Goal: Task Accomplishment & Management: Use online tool/utility

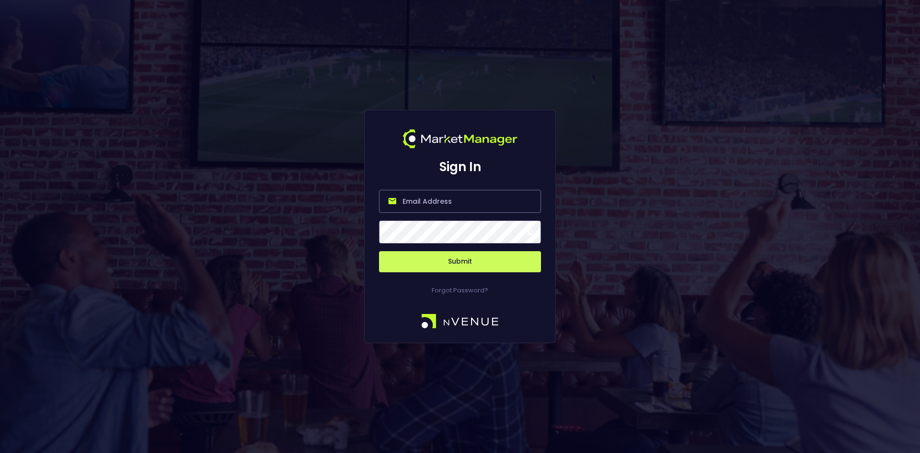
click at [441, 201] on input "email" at bounding box center [460, 201] width 162 height 23
type input "[EMAIL_ADDRESS][DOMAIN_NAME]"
click at [466, 257] on button "Submit" at bounding box center [460, 261] width 162 height 21
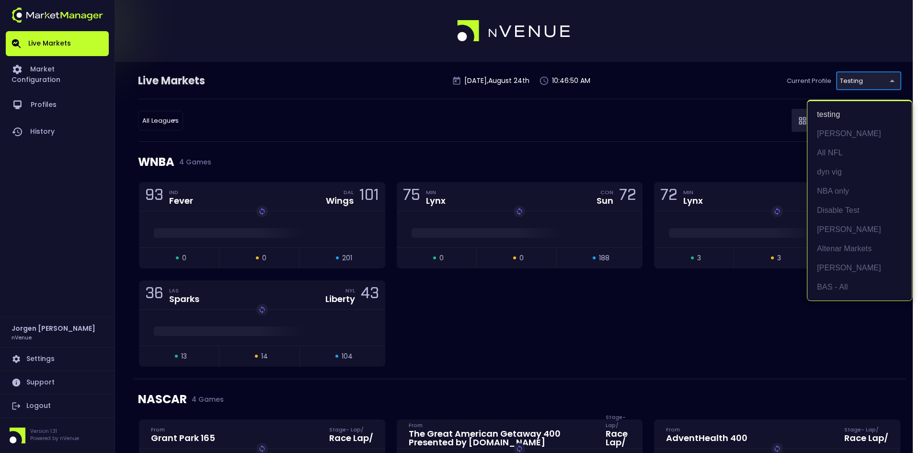
click at [822, 285] on li "BAS - All" at bounding box center [859, 286] width 104 height 19
type input "0d810fa5-e353-4d9c-b11d-31f095cae871"
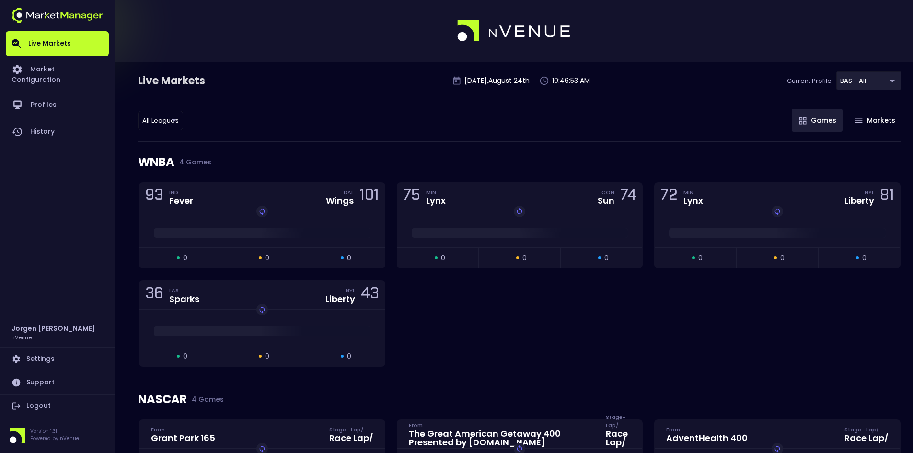
click at [555, 128] on div "All Leagues all leagues ​ Games Markets" at bounding box center [519, 120] width 763 height 43
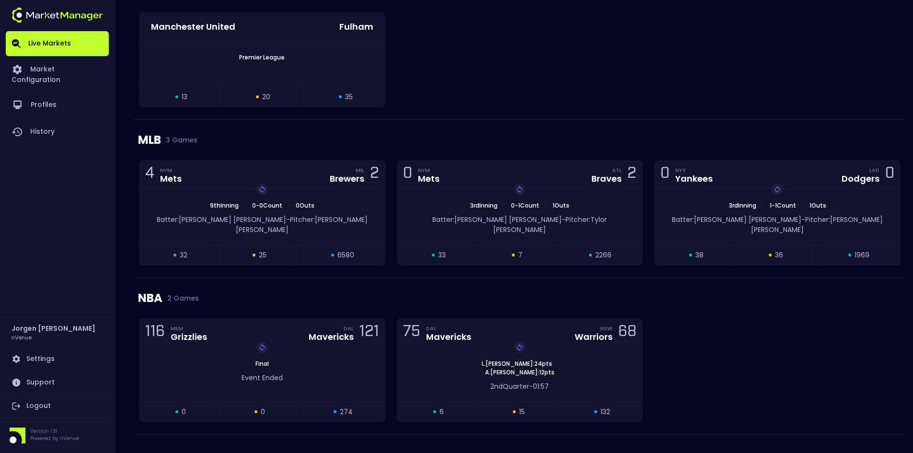
scroll to position [983, 0]
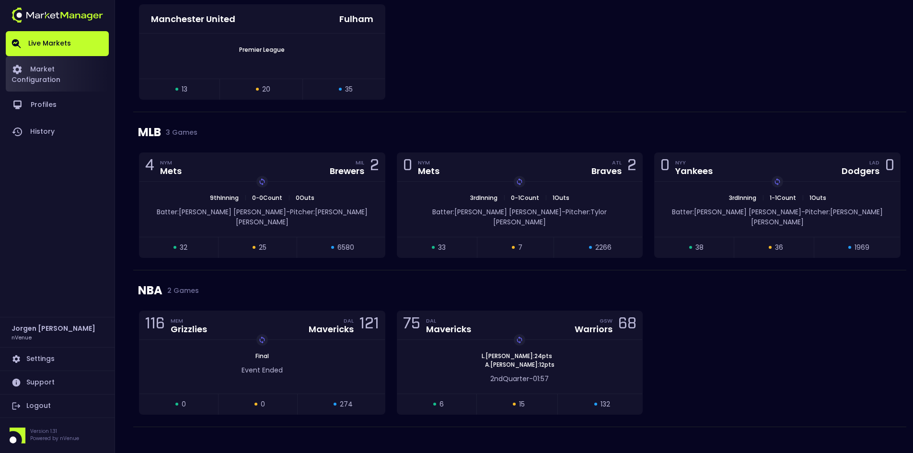
click at [63, 67] on link "Market Configuration" at bounding box center [57, 73] width 103 height 35
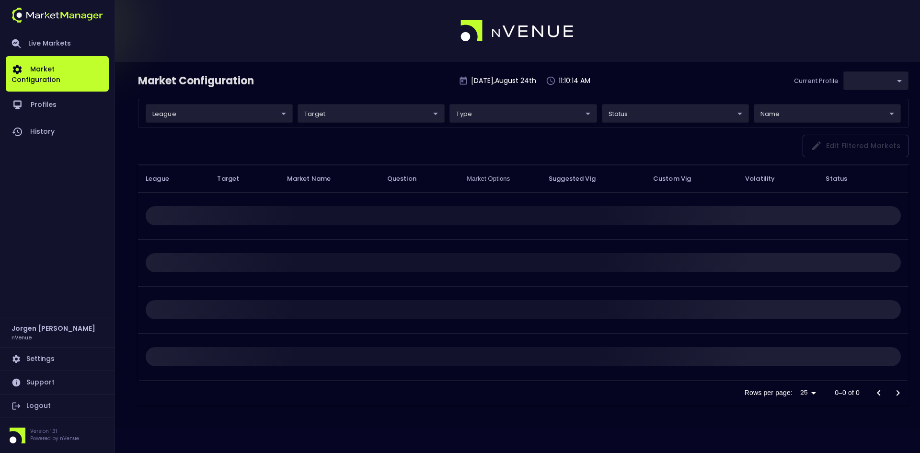
type input "0d810fa5-e353-4d9c-b11d-31f095cae871"
click at [49, 43] on link "Live Markets" at bounding box center [57, 43] width 103 height 25
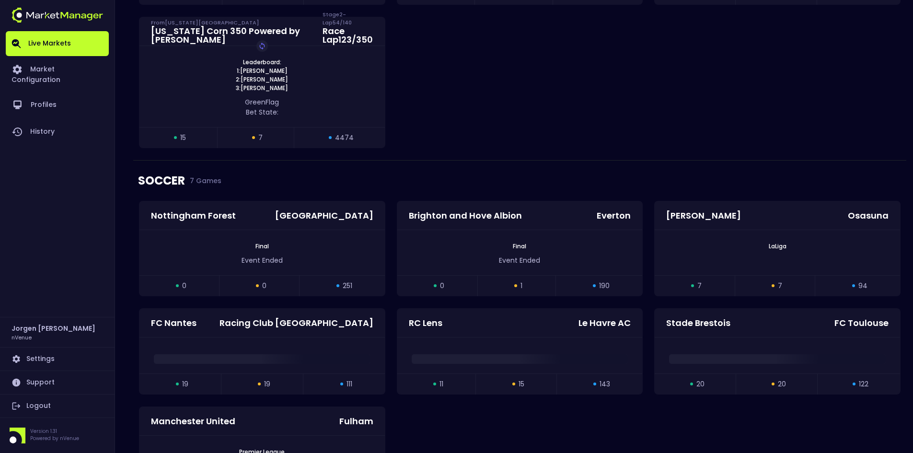
scroll to position [719, 0]
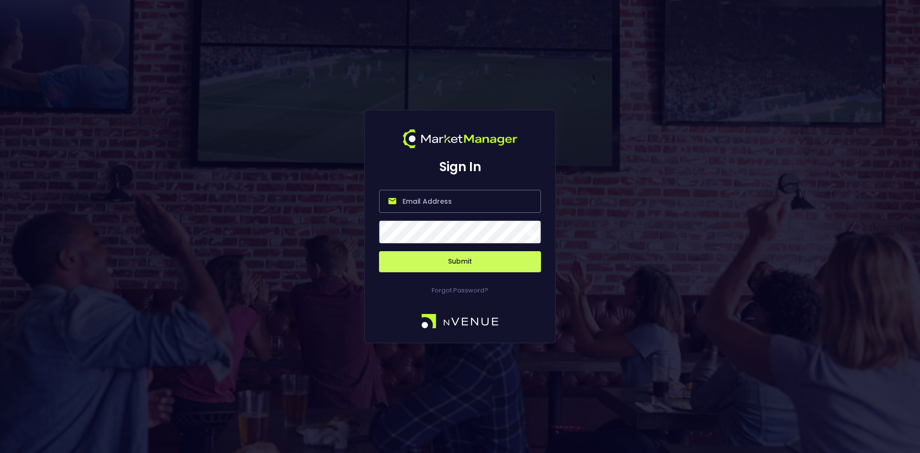
click at [433, 202] on input "email" at bounding box center [460, 201] width 162 height 23
type input "[EMAIL_ADDRESS][DOMAIN_NAME]"
click at [459, 263] on button "Submit" at bounding box center [460, 261] width 162 height 21
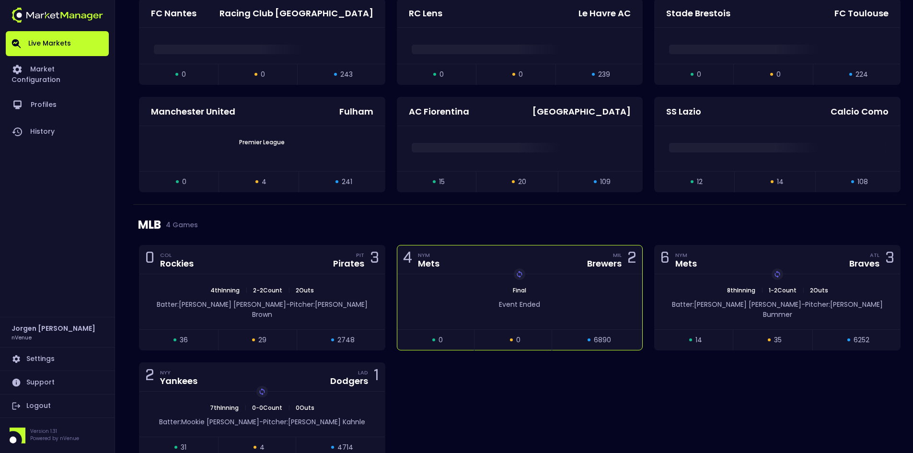
scroll to position [967, 0]
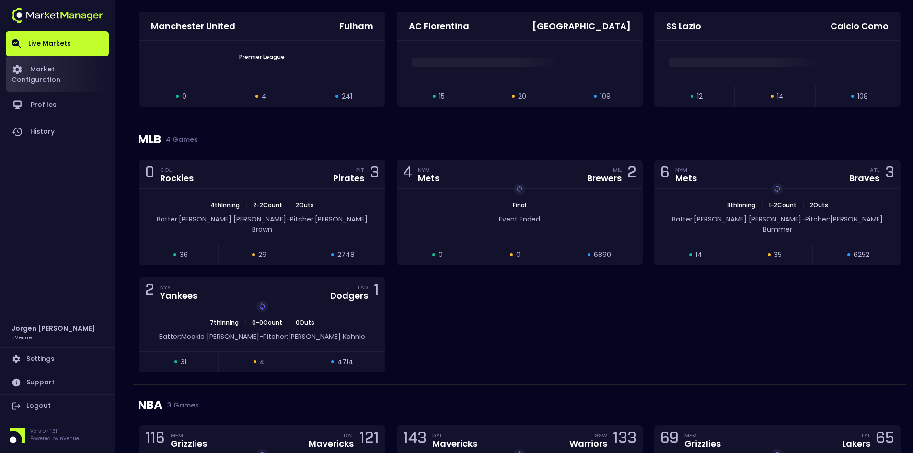
click at [57, 64] on link "Market Configuration" at bounding box center [57, 73] width 103 height 35
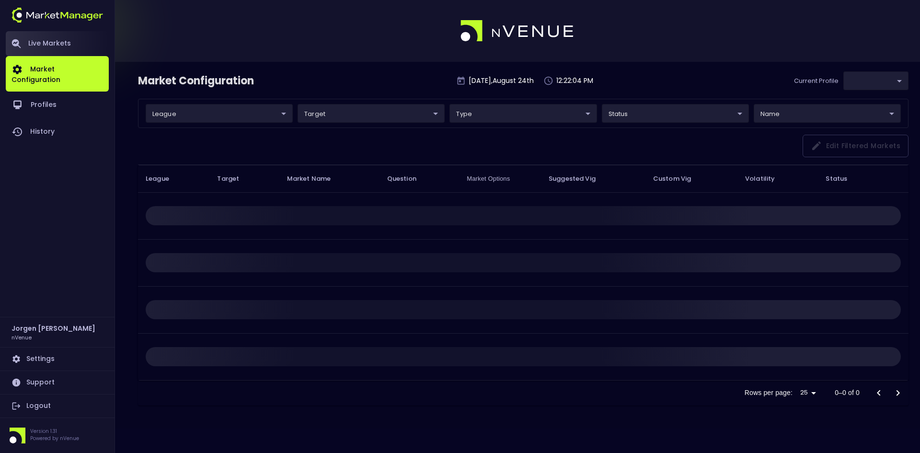
type input "0d810fa5-e353-4d9c-b11d-31f095cae871"
click at [50, 42] on link "Live Markets" at bounding box center [57, 43] width 103 height 25
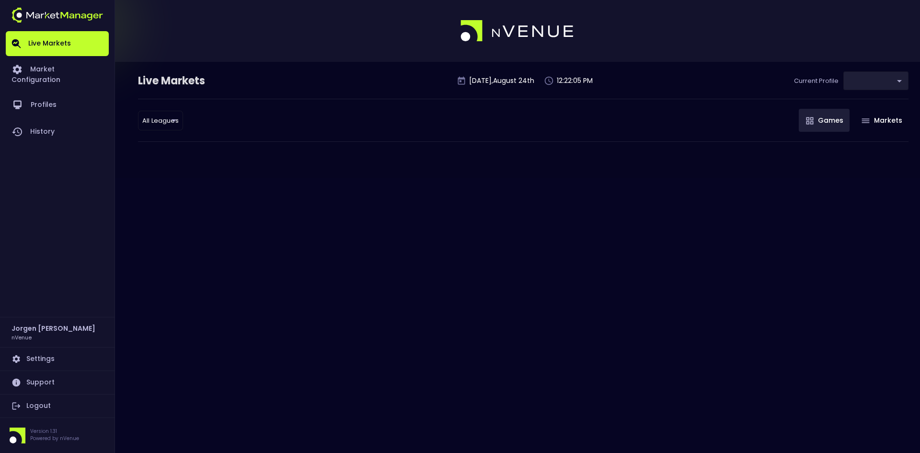
type input "0d810fa5-e353-4d9c-b11d-31f095cae871"
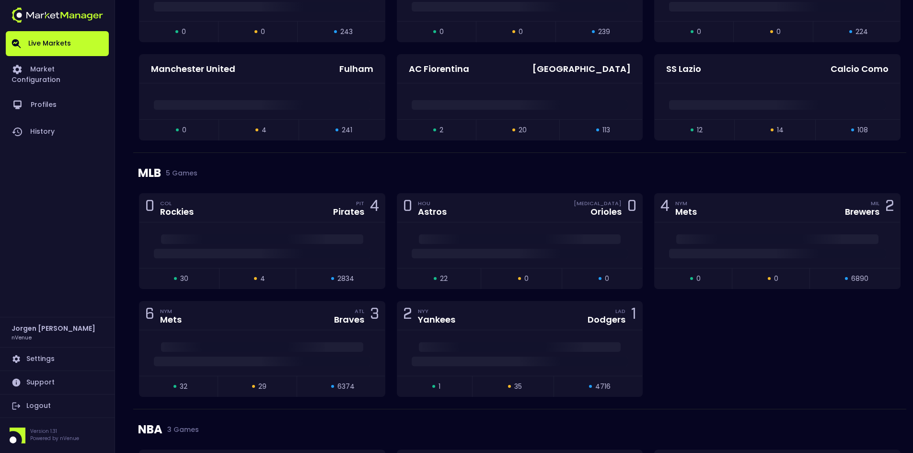
scroll to position [1006, 0]
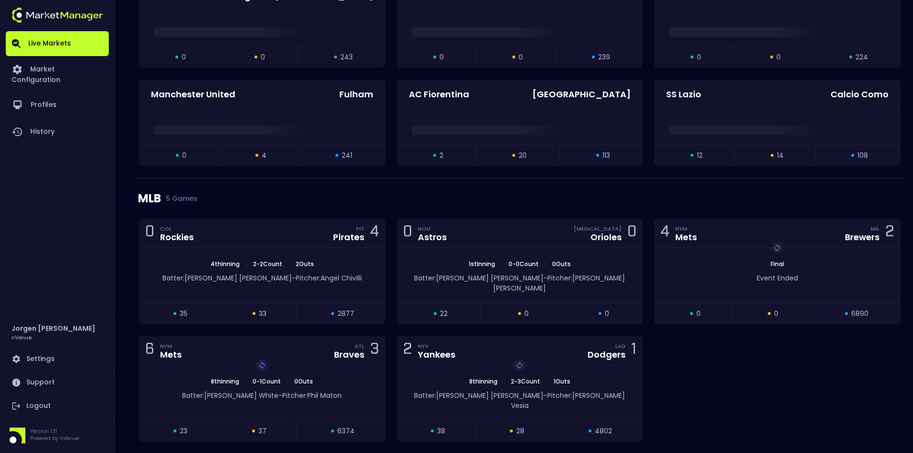
click at [707, 351] on div "0 COL Rockies PIT Pirates 4 4th Inning | 2 - 2 Count | 2 Outs Batter: [PERSON_N…" at bounding box center [519, 335] width 773 height 235
click at [52, 67] on link "Market Configuration" at bounding box center [57, 73] width 103 height 35
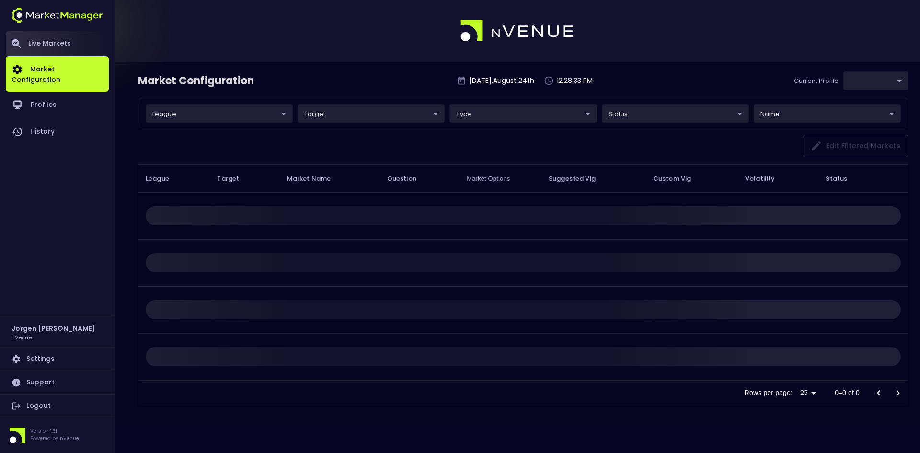
type input "0d810fa5-e353-4d9c-b11d-31f095cae871"
click at [51, 42] on link "Live Markets" at bounding box center [57, 43] width 103 height 25
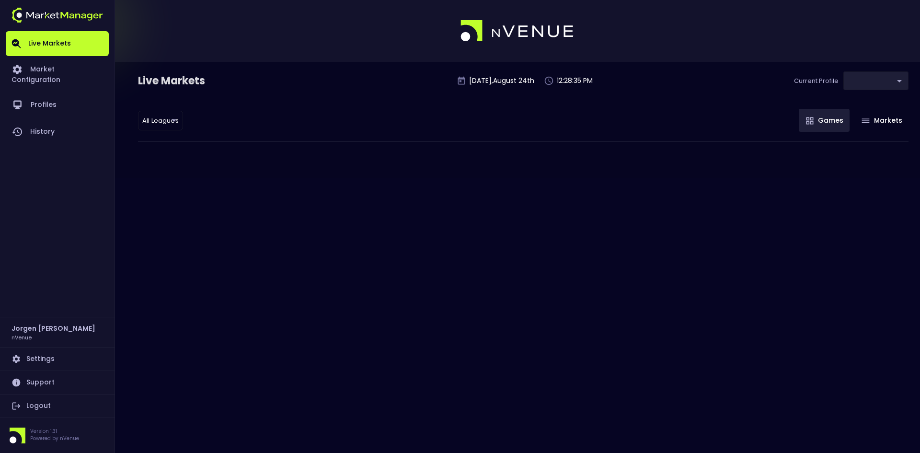
type input "0d810fa5-e353-4d9c-b11d-31f095cae871"
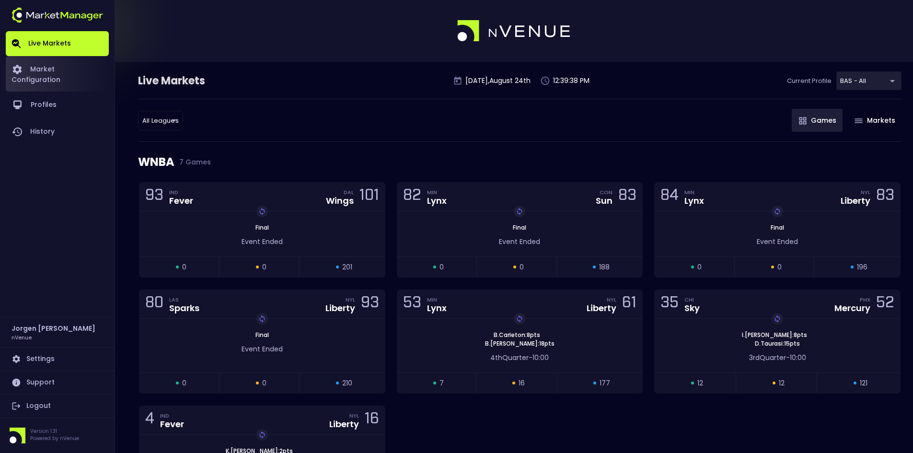
click at [34, 71] on link "Market Configuration" at bounding box center [57, 73] width 103 height 35
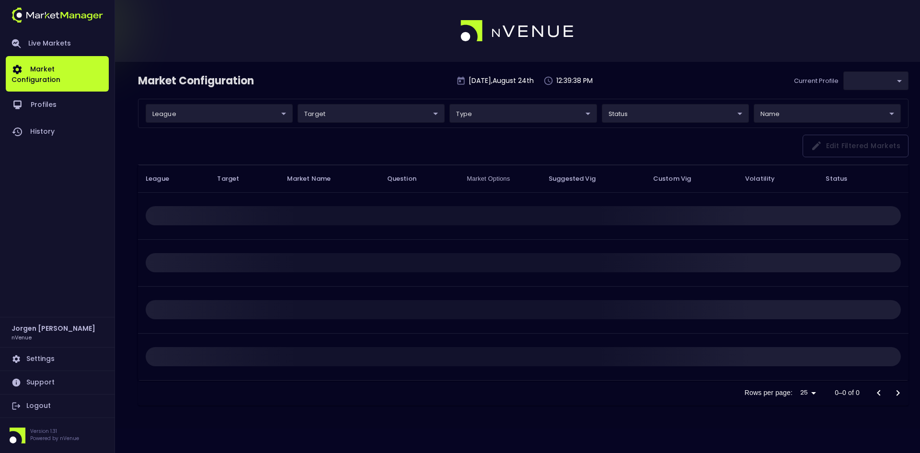
type input "0d810fa5-e353-4d9c-b11d-31f095cae871"
click at [51, 38] on link "Live Markets" at bounding box center [57, 43] width 103 height 25
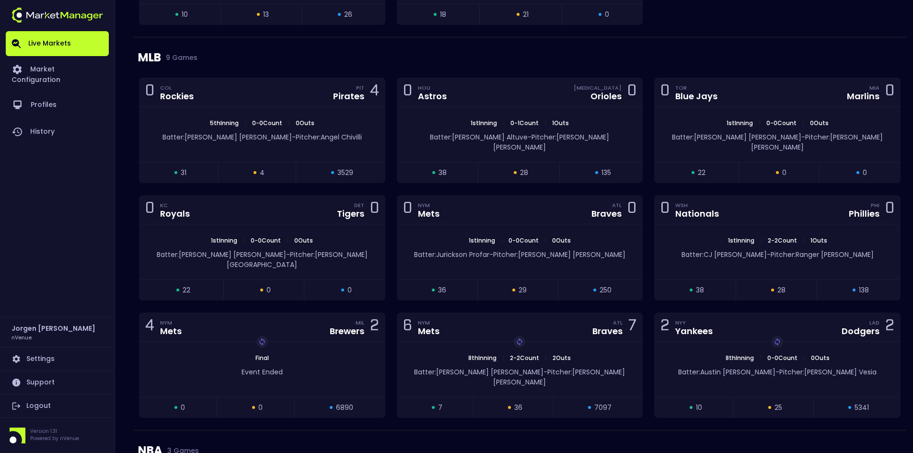
scroll to position [1294, 0]
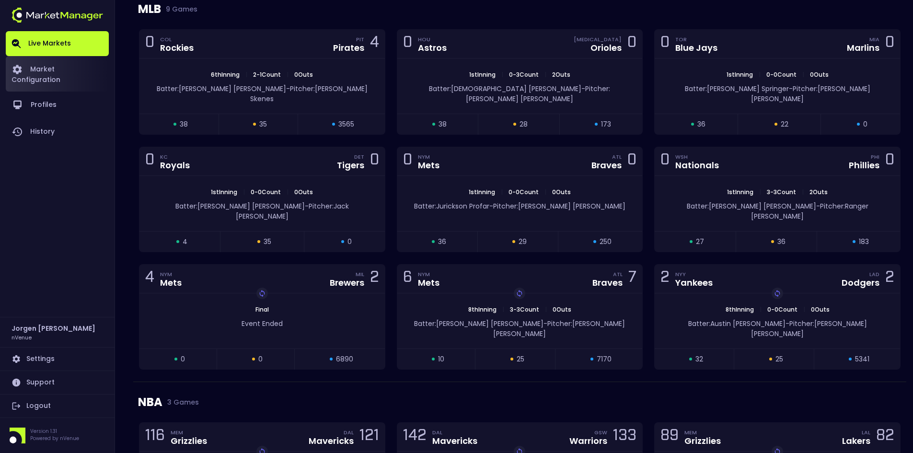
click at [88, 67] on link "Market Configuration" at bounding box center [57, 73] width 103 height 35
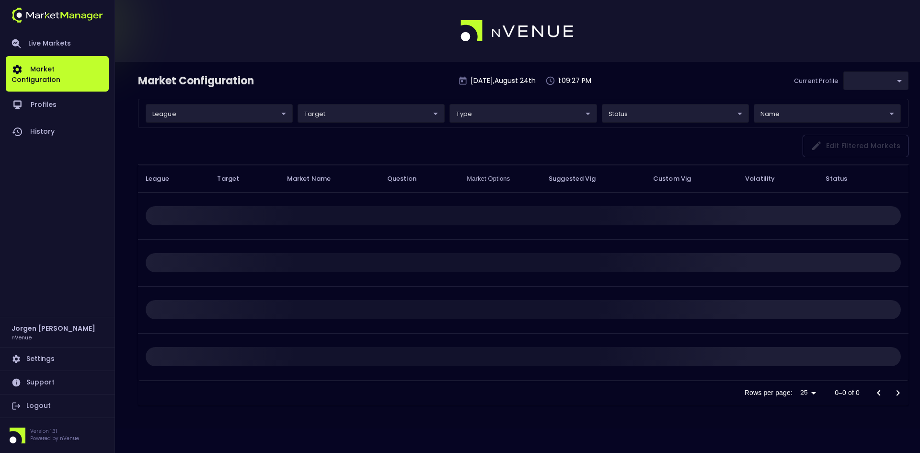
type input "0d810fa5-e353-4d9c-b11d-31f095cae871"
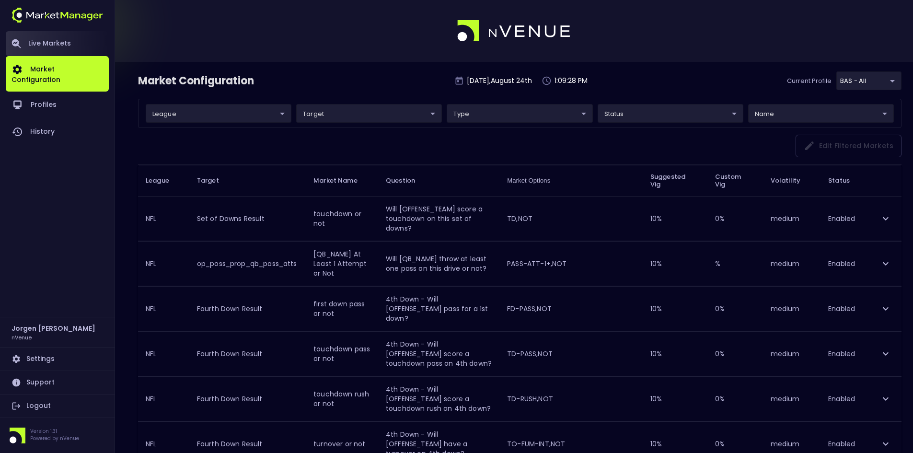
click at [60, 43] on link "Live Markets" at bounding box center [57, 43] width 103 height 25
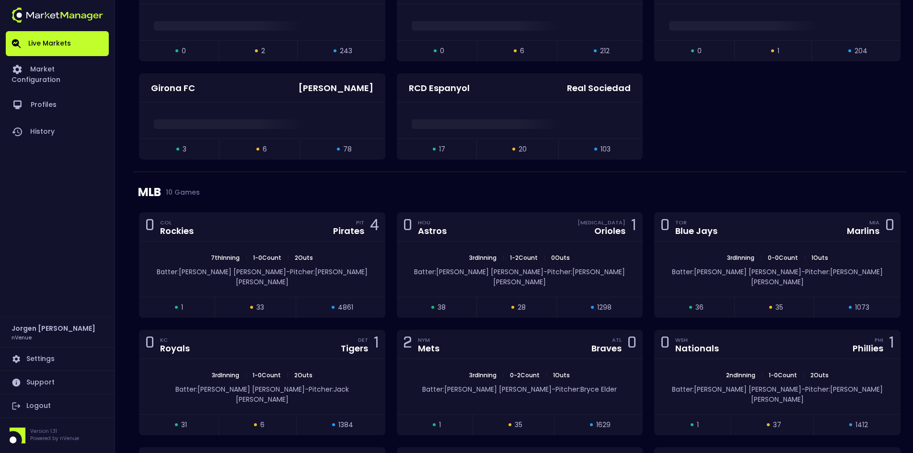
scroll to position [1111, 0]
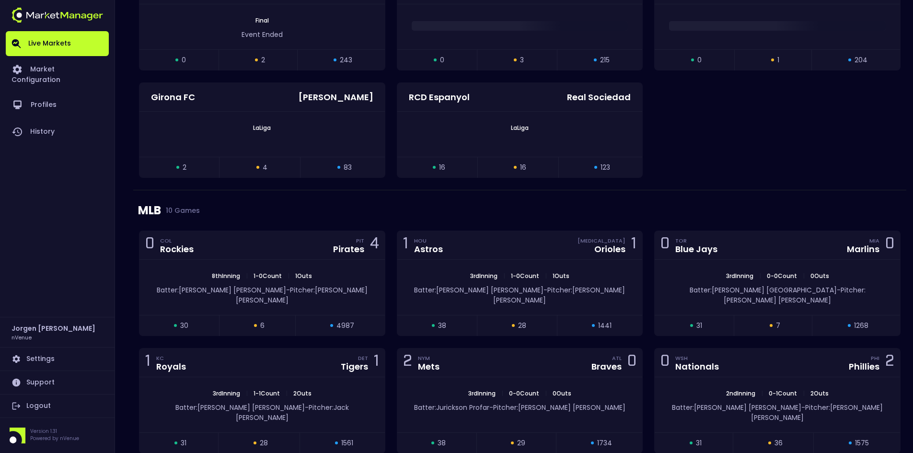
click at [392, 206] on div "MLB 10 Games" at bounding box center [519, 210] width 763 height 40
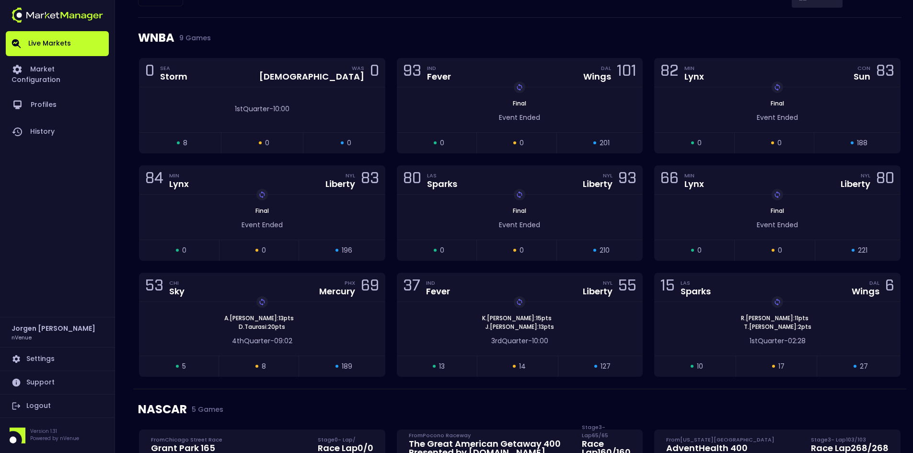
scroll to position [0, 0]
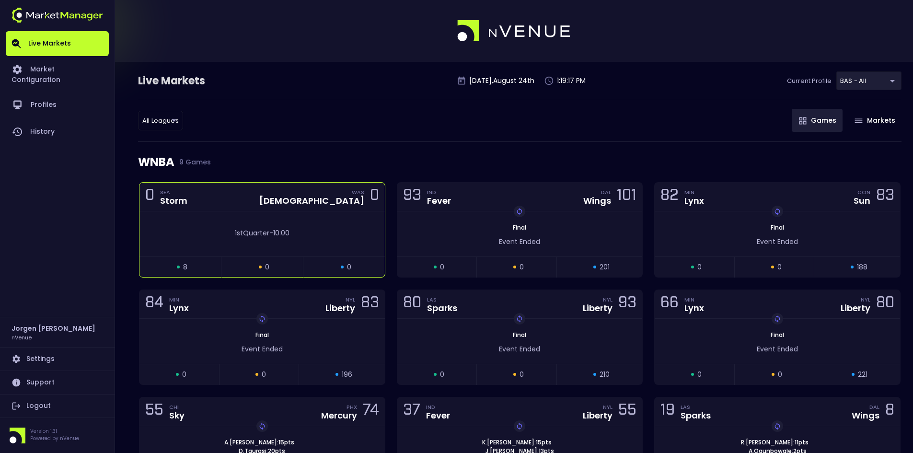
click at [274, 204] on div "0 SEA Storm WAS Mystics 0" at bounding box center [261, 197] width 245 height 29
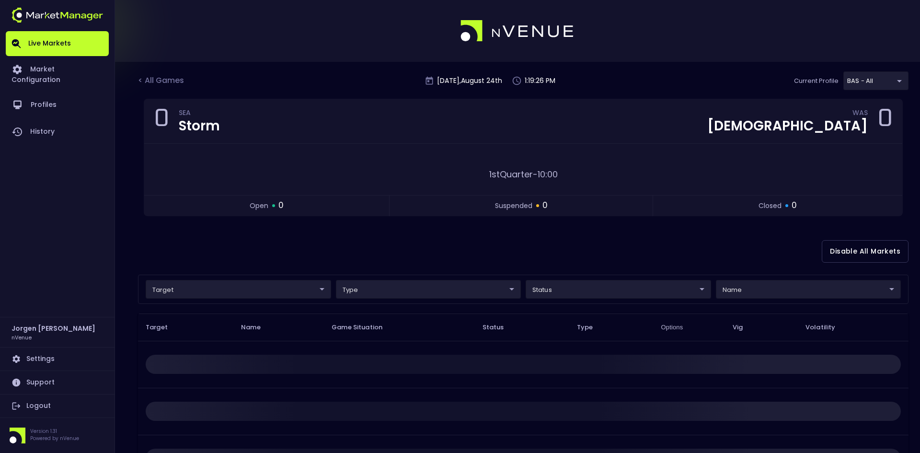
click at [205, 294] on body "Live Markets Market Configuration Profiles History Jorgen Johnson nVenue Settin…" at bounding box center [460, 288] width 920 height 577
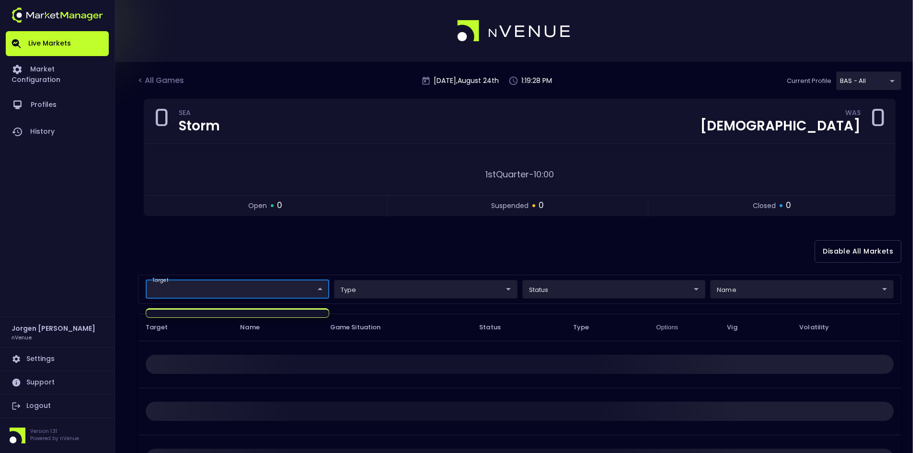
click at [264, 251] on div at bounding box center [460, 226] width 920 height 453
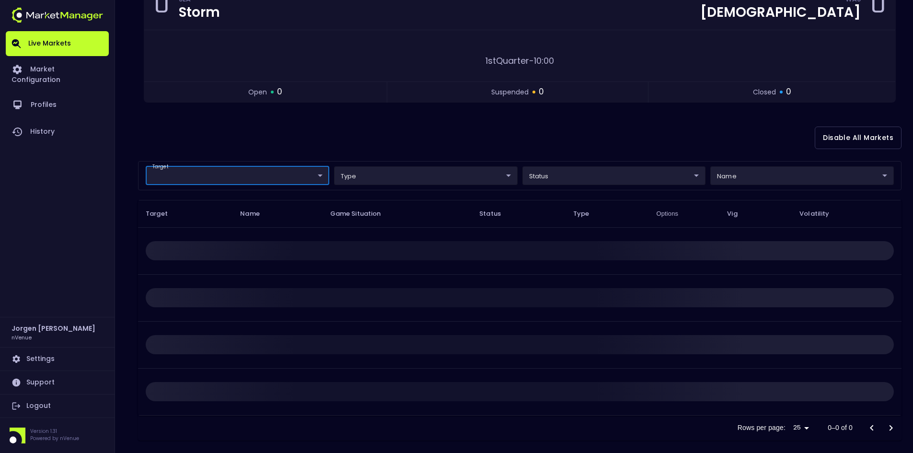
scroll to position [124, 0]
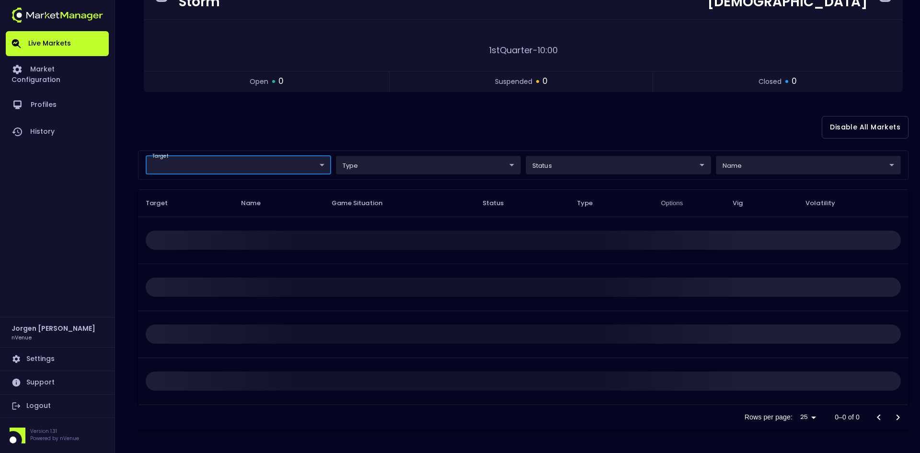
click at [227, 161] on body "Live Markets Market Configuration Profiles History Jorgen Johnson nVenue Settin…" at bounding box center [460, 164] width 920 height 577
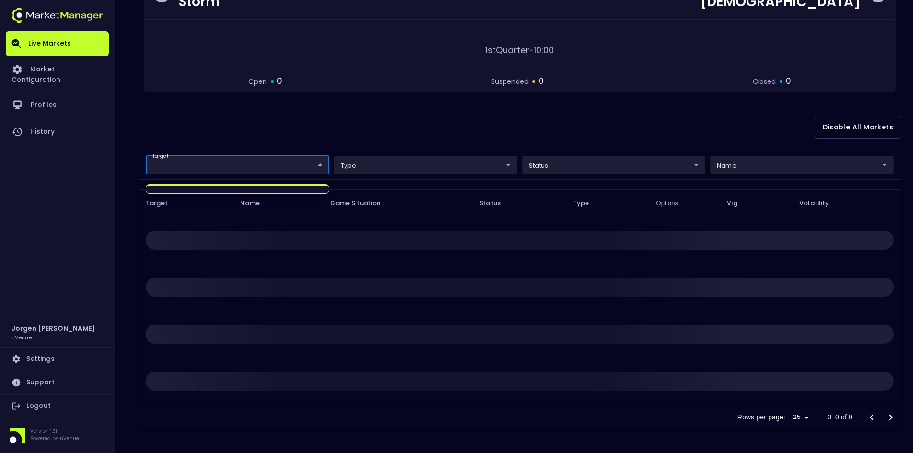
click at [232, 124] on div at bounding box center [460, 226] width 920 height 453
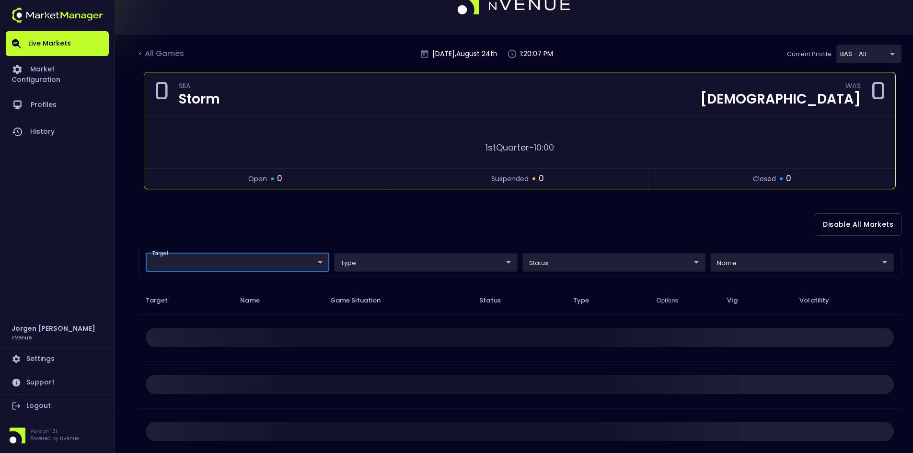
scroll to position [0, 0]
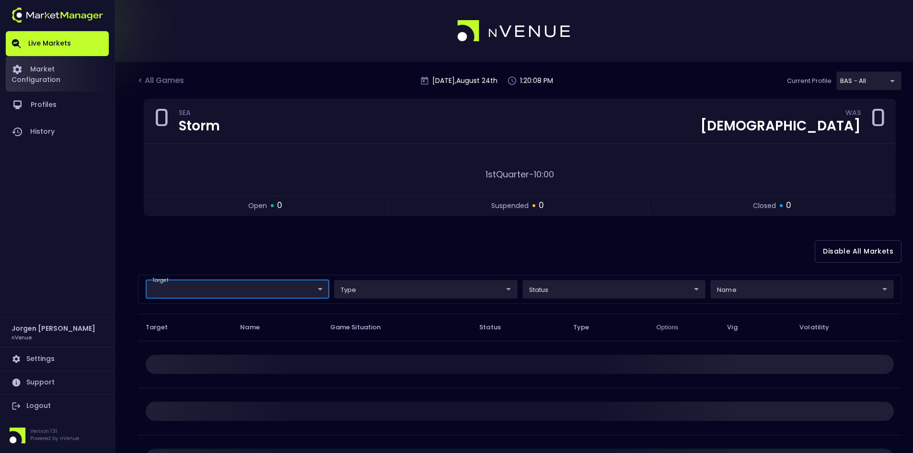
click at [66, 64] on link "Market Configuration" at bounding box center [57, 73] width 103 height 35
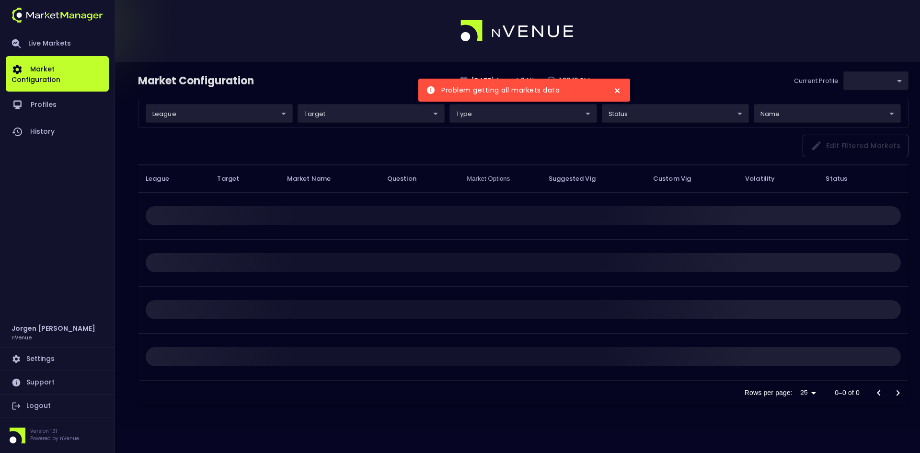
click at [616, 89] on icon "close" at bounding box center [617, 90] width 5 height 5
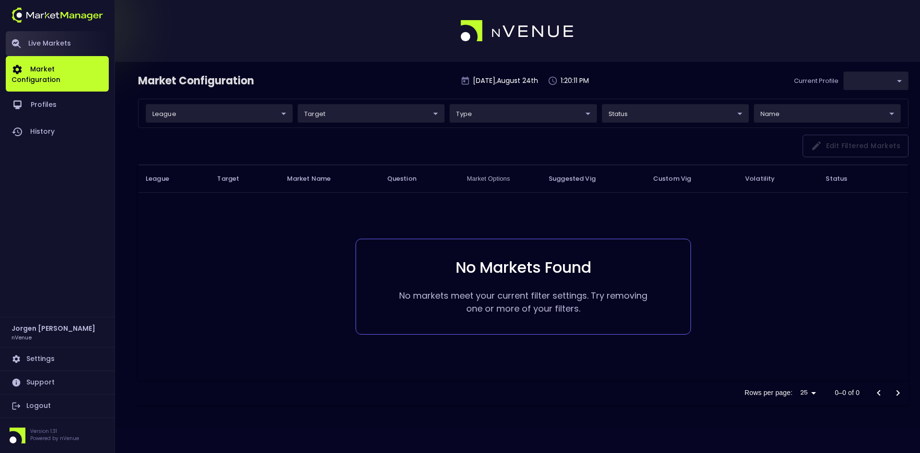
click at [52, 44] on link "Live Markets" at bounding box center [57, 43] width 103 height 25
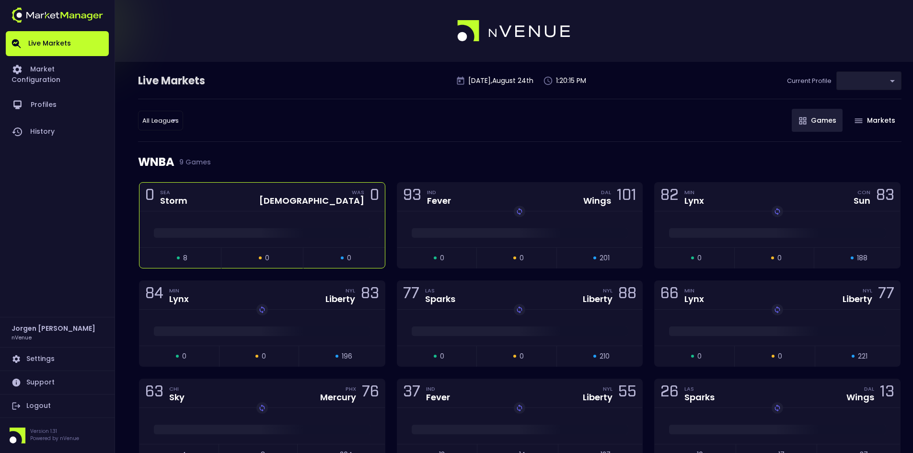
click at [263, 213] on div at bounding box center [261, 229] width 245 height 36
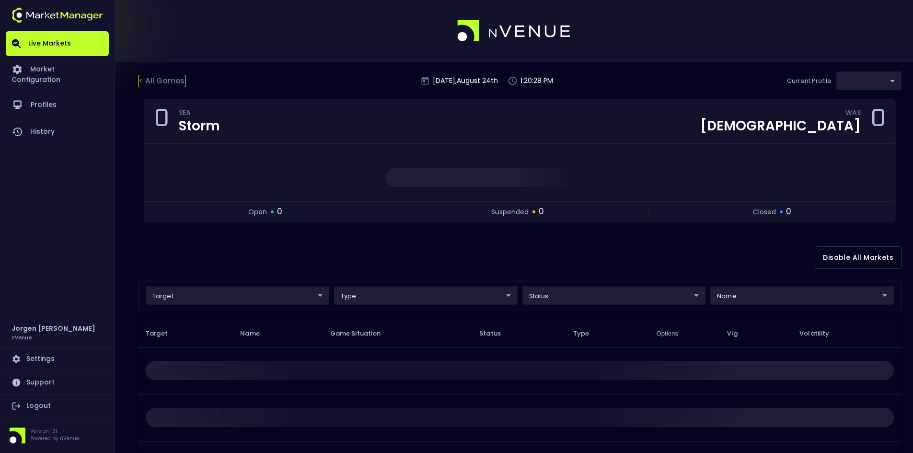
click at [165, 80] on div "< All Games" at bounding box center [162, 81] width 48 height 12
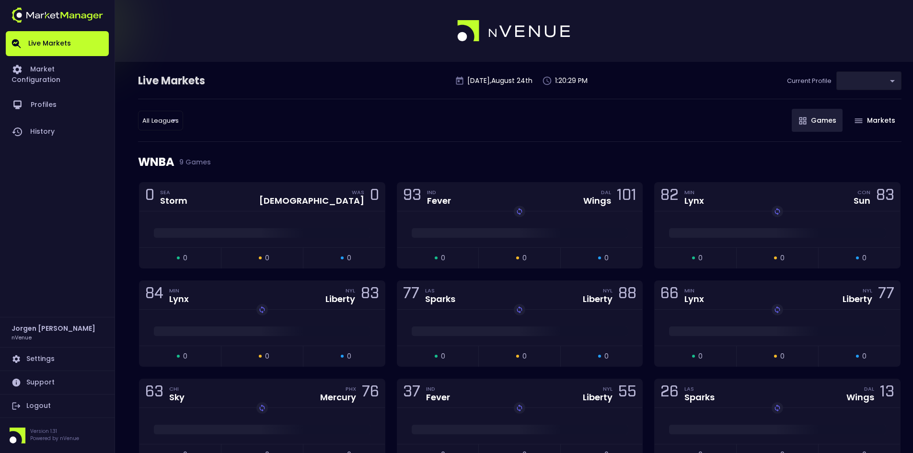
click at [408, 162] on div "WNBA 9 Games" at bounding box center [519, 162] width 763 height 40
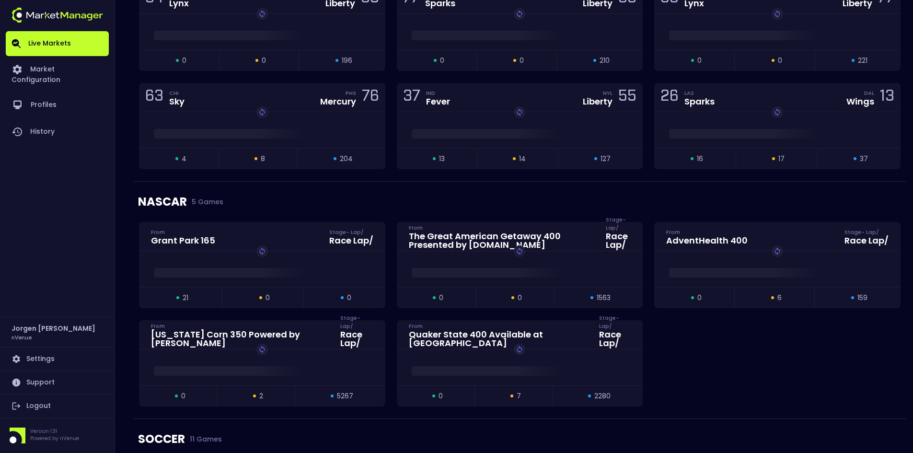
scroll to position [228, 0]
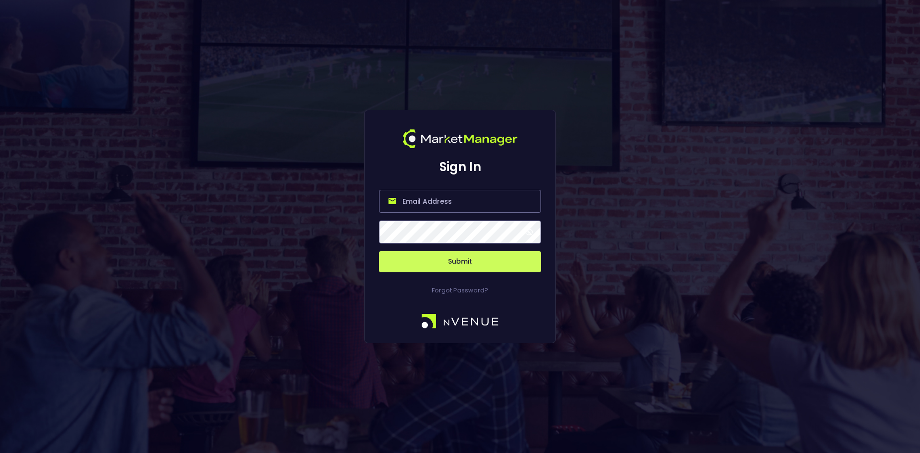
click at [433, 201] on input "email" at bounding box center [460, 201] width 162 height 23
type input "[EMAIL_ADDRESS][DOMAIN_NAME]"
click at [456, 262] on button "Submit" at bounding box center [460, 261] width 162 height 21
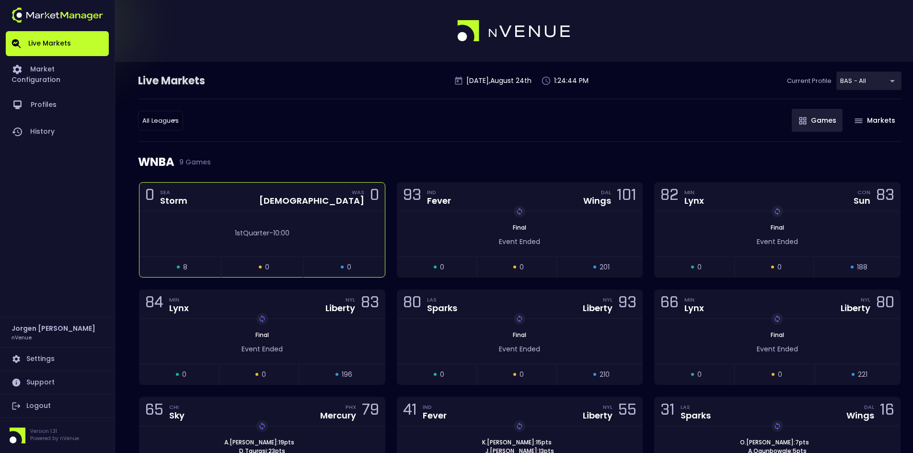
click at [278, 215] on div "1st Quarter - 10:00" at bounding box center [261, 233] width 245 height 45
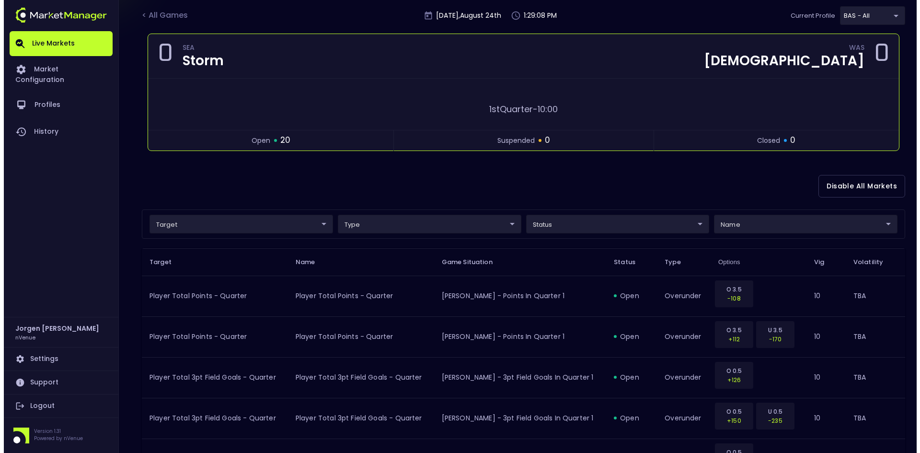
scroll to position [48, 0]
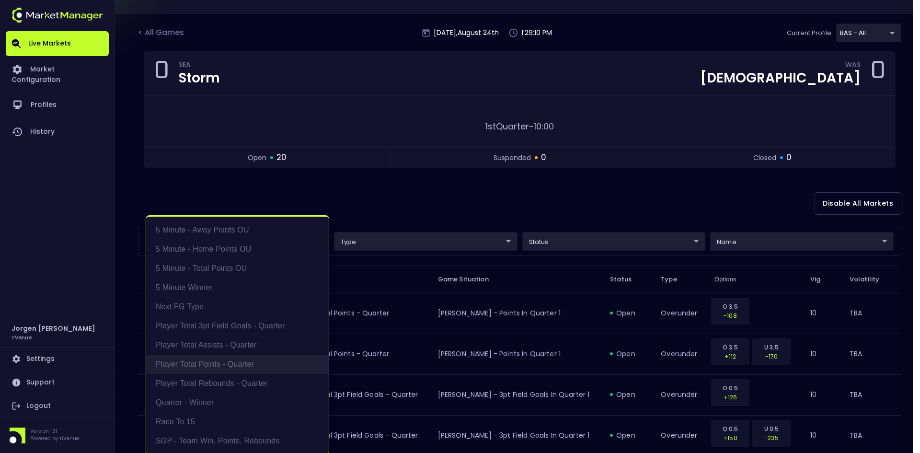
click at [196, 360] on li "Player Total Points - Quarter" at bounding box center [237, 364] width 183 height 19
type input "Player Total Points - Quarter"
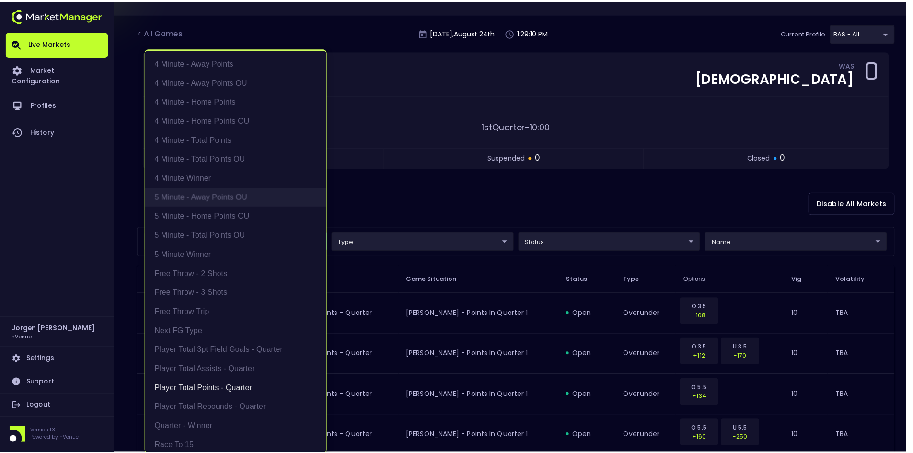
scroll to position [2, 0]
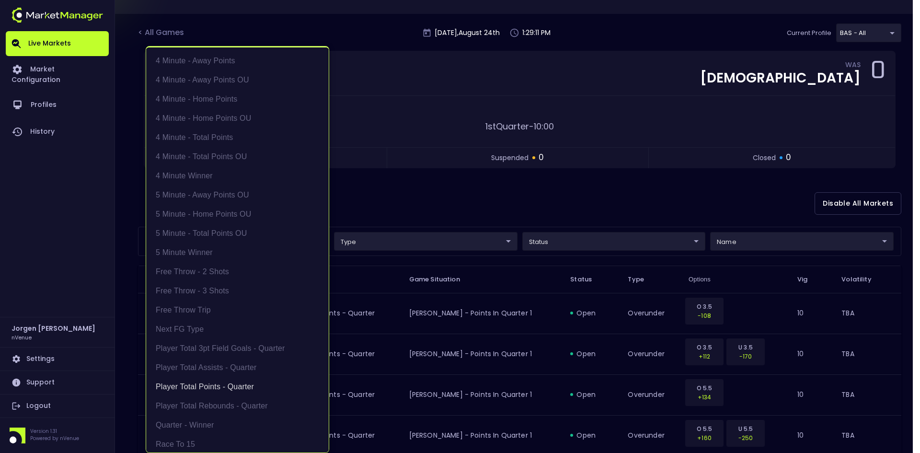
click at [456, 224] on div at bounding box center [460, 226] width 920 height 453
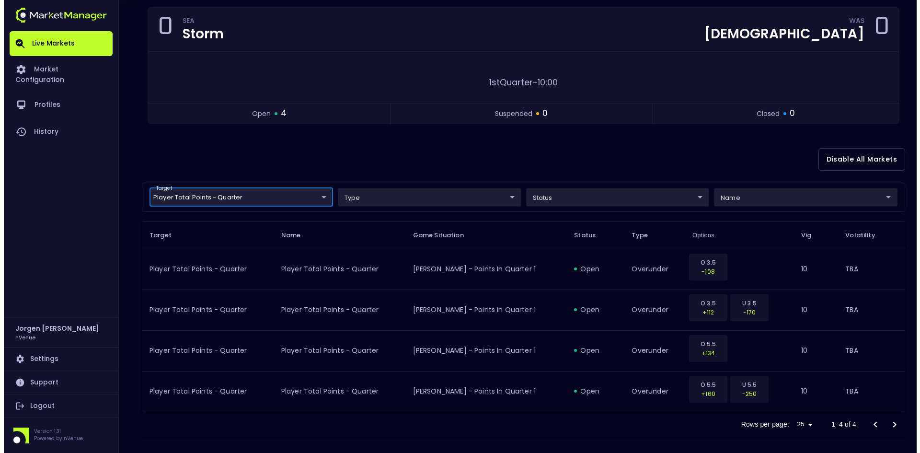
scroll to position [99, 0]
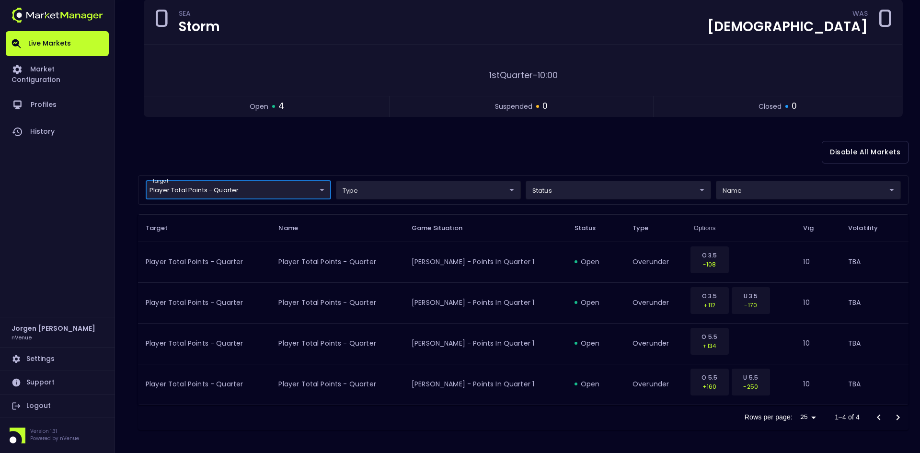
click at [232, 186] on body "Live Markets Market Configuration Profiles History Jorgen Johnson nVenue Settin…" at bounding box center [460, 177] width 920 height 552
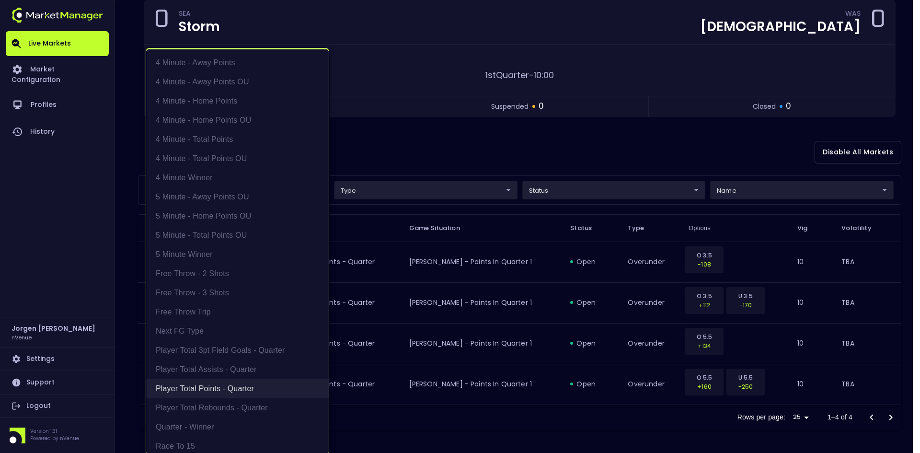
click at [202, 385] on li "Player Total Points - Quarter" at bounding box center [237, 388] width 183 height 19
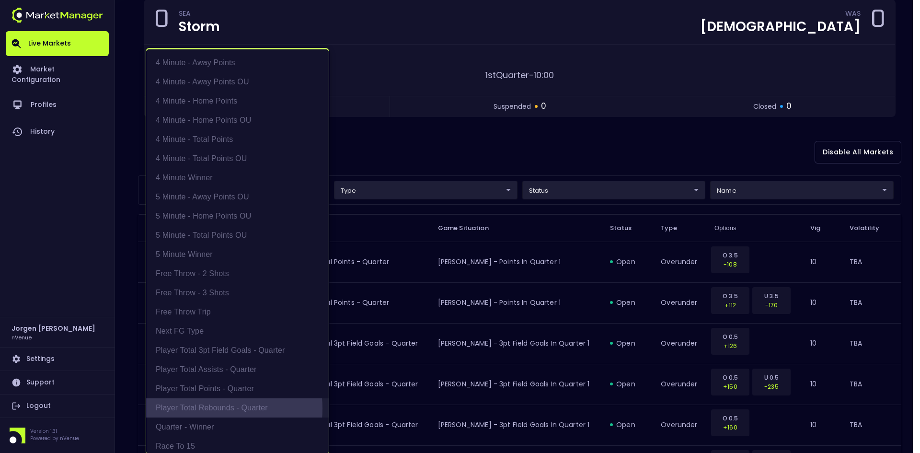
click at [208, 408] on li "Player Total Rebounds - Quarter" at bounding box center [237, 407] width 183 height 19
type input "Player Total Rebounds - Quarter"
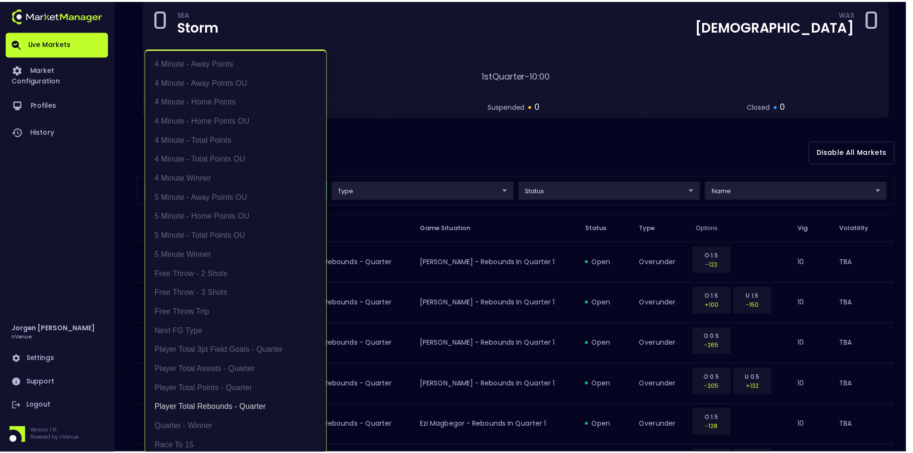
scroll to position [1, 0]
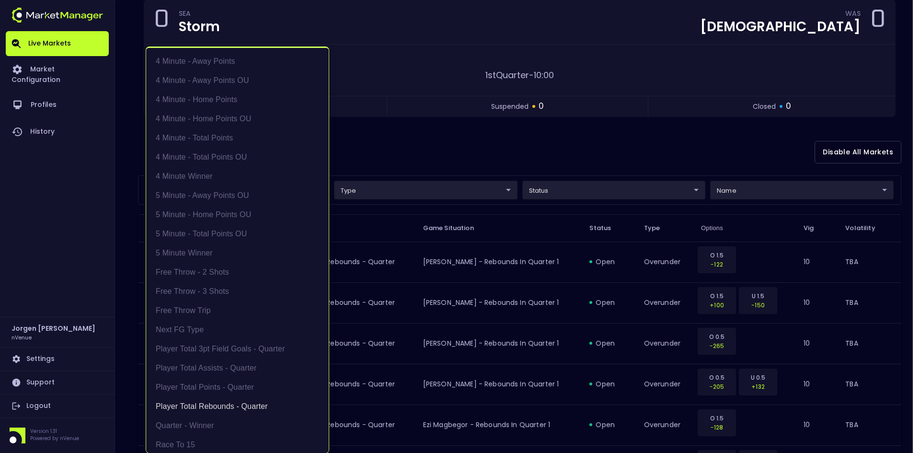
click at [490, 155] on div at bounding box center [460, 226] width 920 height 453
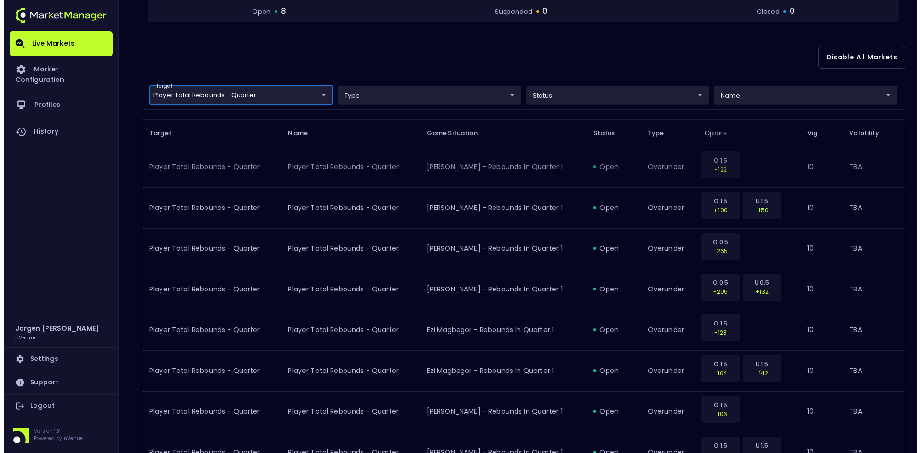
scroll to position [195, 0]
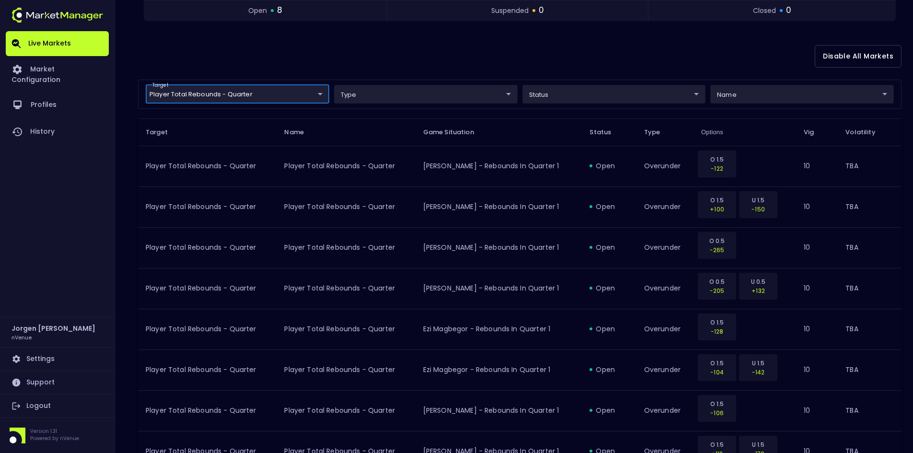
click at [215, 90] on body "Live Markets Market Configuration Profiles History Jorgen Johnson nVenue Settin…" at bounding box center [456, 162] width 913 height 715
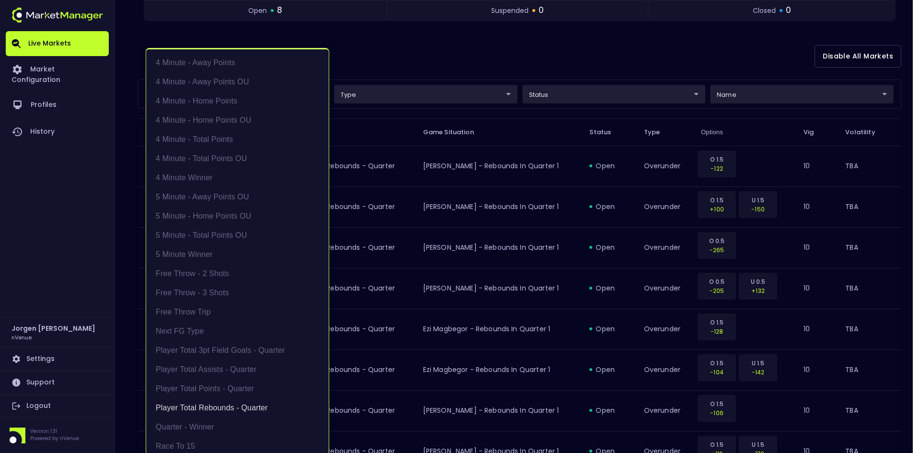
click at [465, 56] on div at bounding box center [460, 226] width 920 height 453
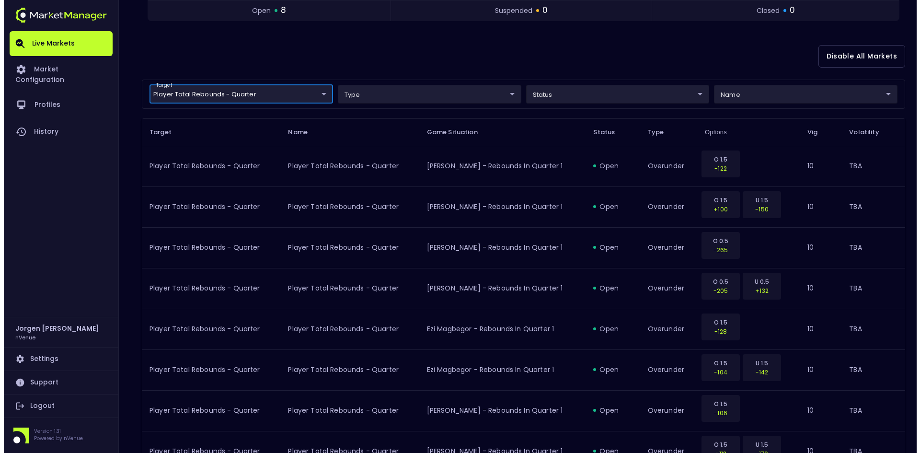
scroll to position [0, 0]
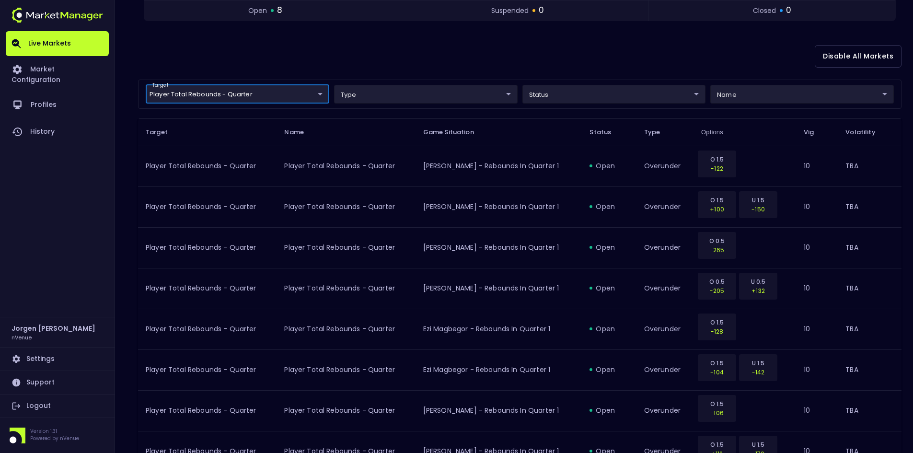
click at [245, 95] on body "Live Markets Market Configuration Profiles History Jorgen Johnson nVenue Settin…" at bounding box center [456, 162] width 913 height 715
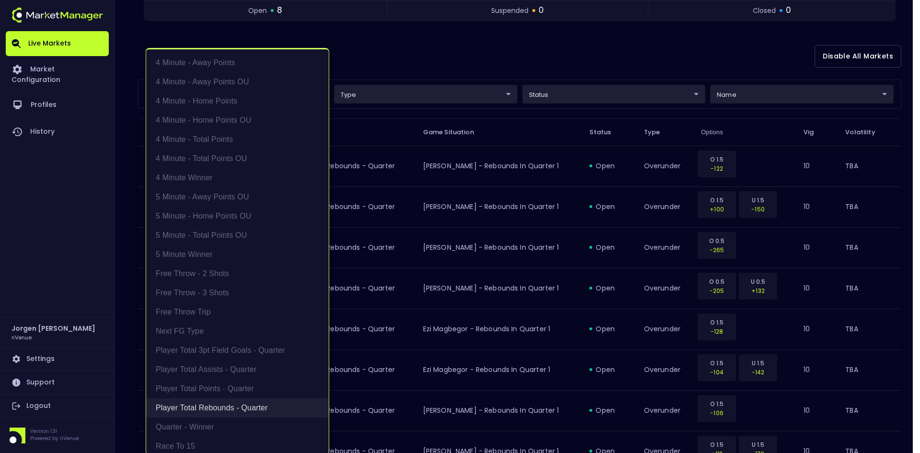
click at [201, 402] on li "Player Total Rebounds - Quarter" at bounding box center [237, 407] width 183 height 19
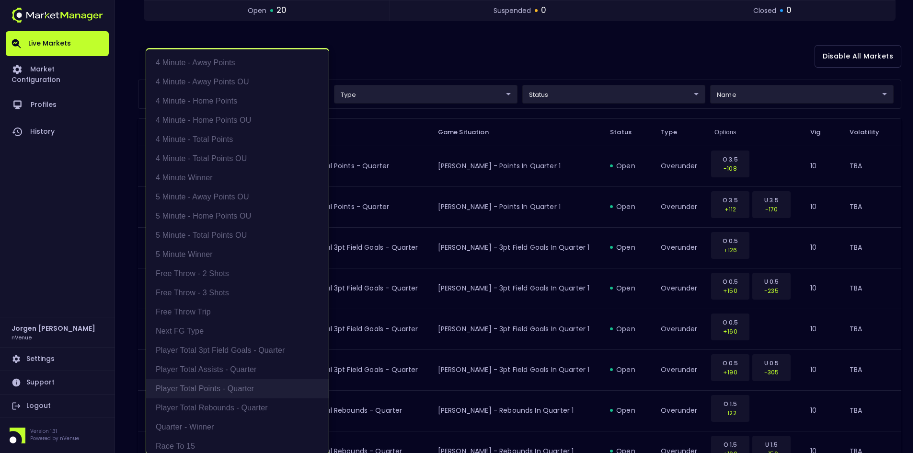
click at [206, 388] on li "Player Total Points - Quarter" at bounding box center [237, 388] width 183 height 19
type input "Player Total Points - Quarter"
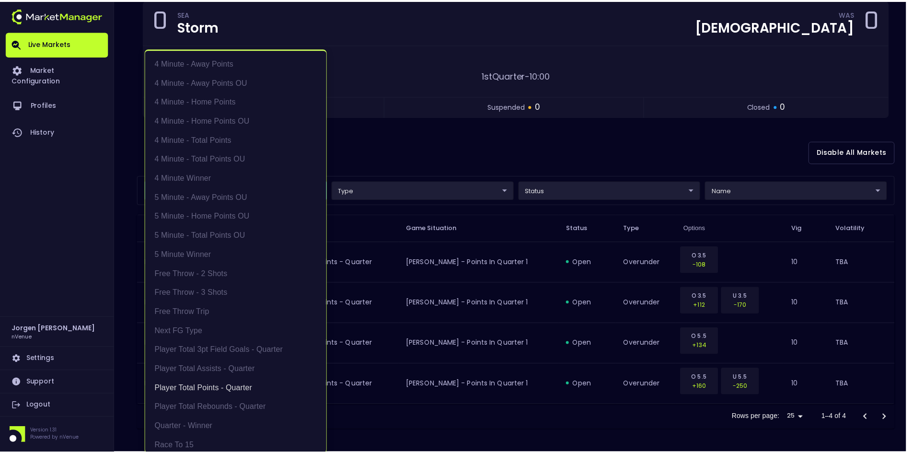
scroll to position [1, 0]
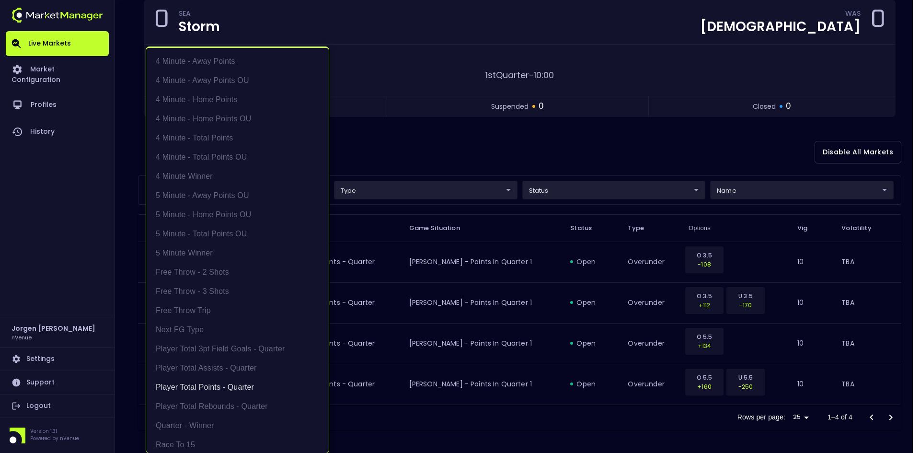
click at [476, 152] on div at bounding box center [460, 226] width 920 height 453
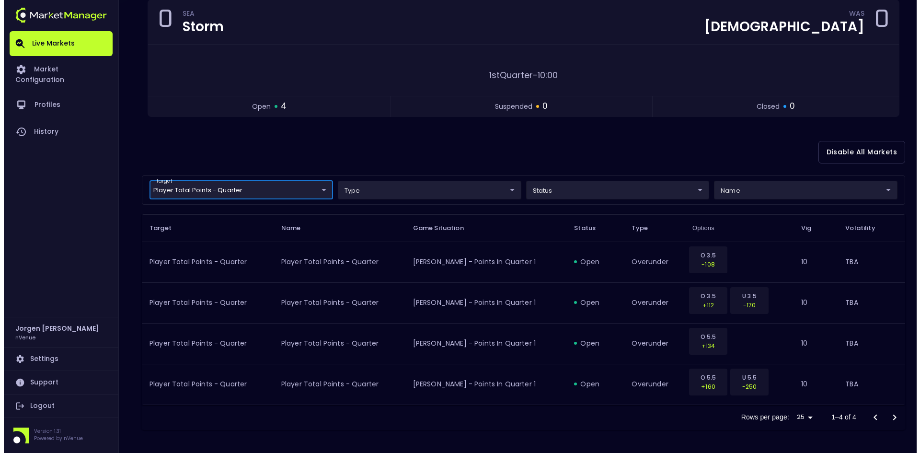
scroll to position [0, 0]
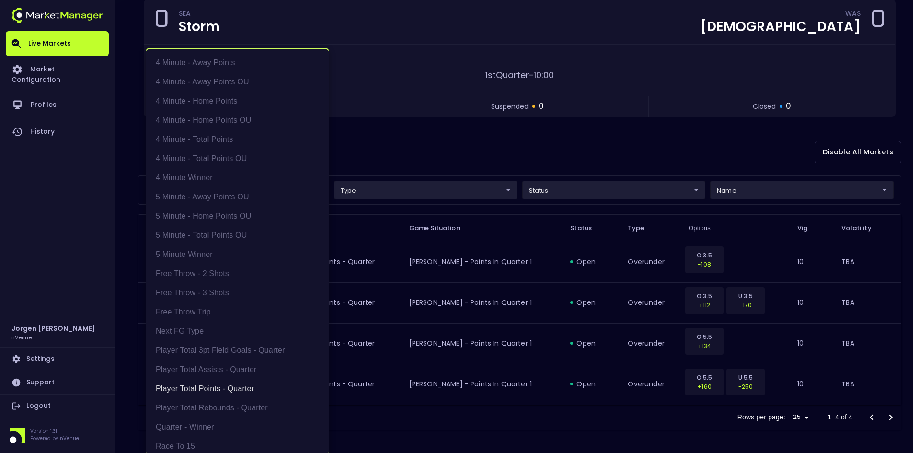
click at [268, 192] on body "Live Markets Market Configuration Profiles History Jorgen Johnson nVenue Settin…" at bounding box center [460, 177] width 920 height 552
click at [218, 386] on li "Player Total Points - Quarter" at bounding box center [237, 388] width 183 height 19
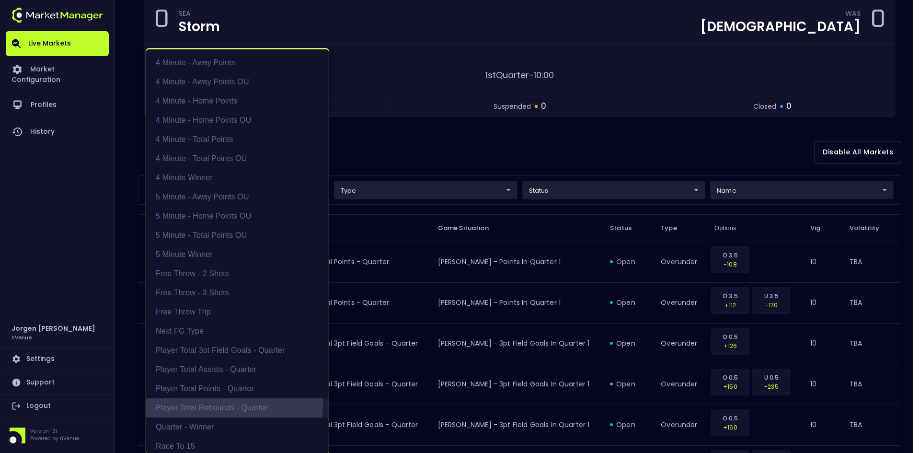
click at [209, 402] on li "Player Total Rebounds - Quarter" at bounding box center [237, 407] width 183 height 19
type input "Player Total Rebounds - Quarter"
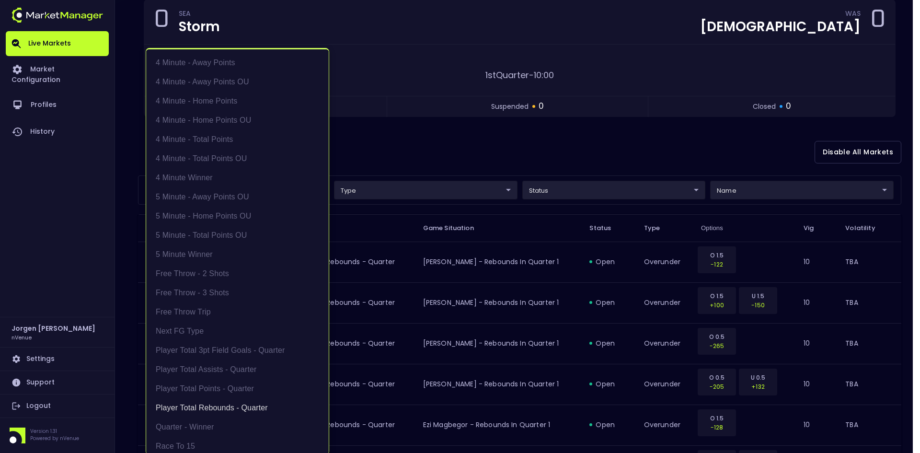
click at [456, 149] on div at bounding box center [460, 226] width 920 height 453
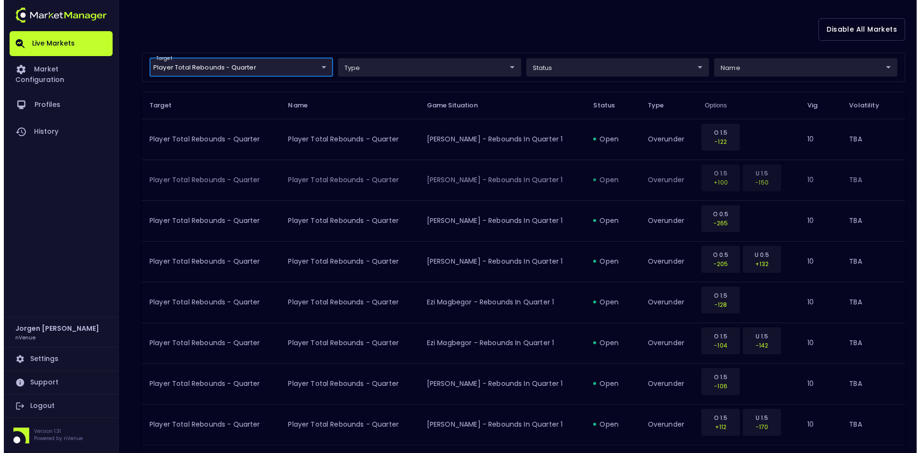
scroll to position [243, 0]
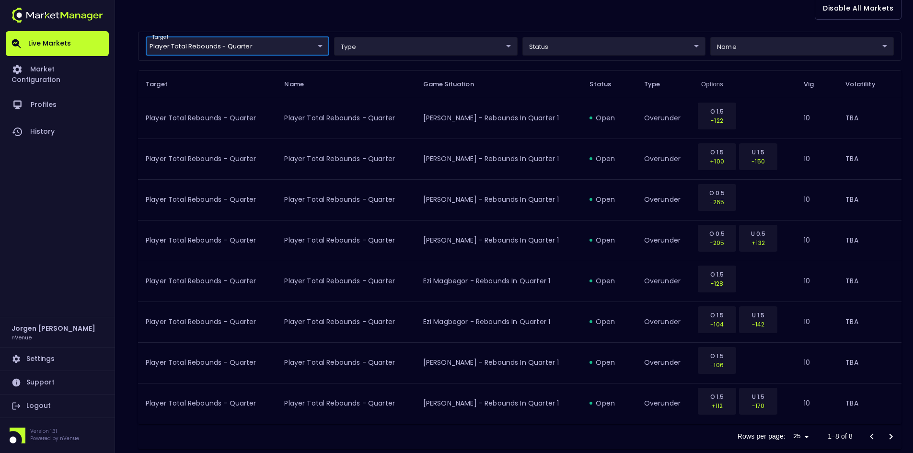
click at [261, 45] on body "Live Markets Market Configuration Profiles History Jorgen Johnson nVenue Settin…" at bounding box center [456, 114] width 913 height 715
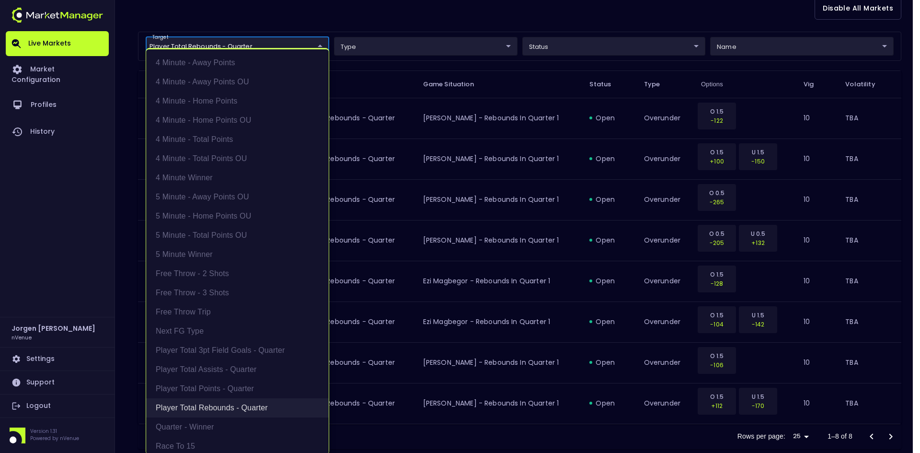
click at [203, 409] on li "Player Total Rebounds - Quarter" at bounding box center [237, 407] width 183 height 19
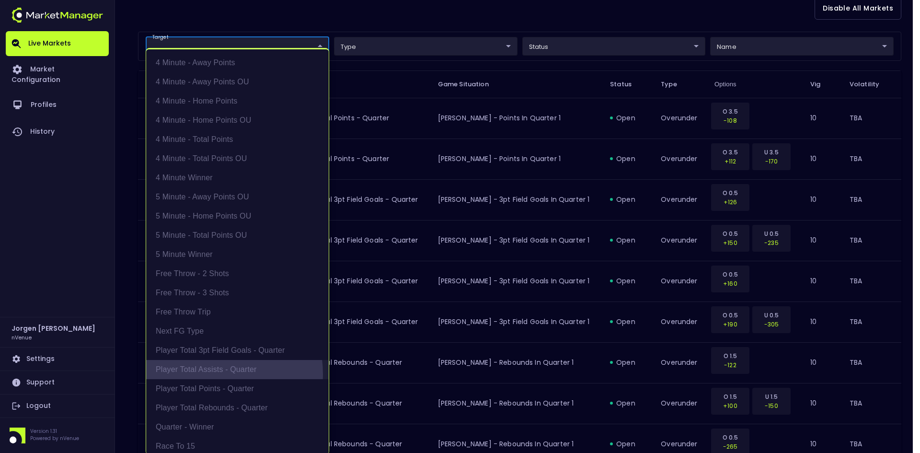
click at [210, 374] on li "Player Total Assists - Quarter" at bounding box center [237, 369] width 183 height 19
type input "Player Total Assists - Quarter"
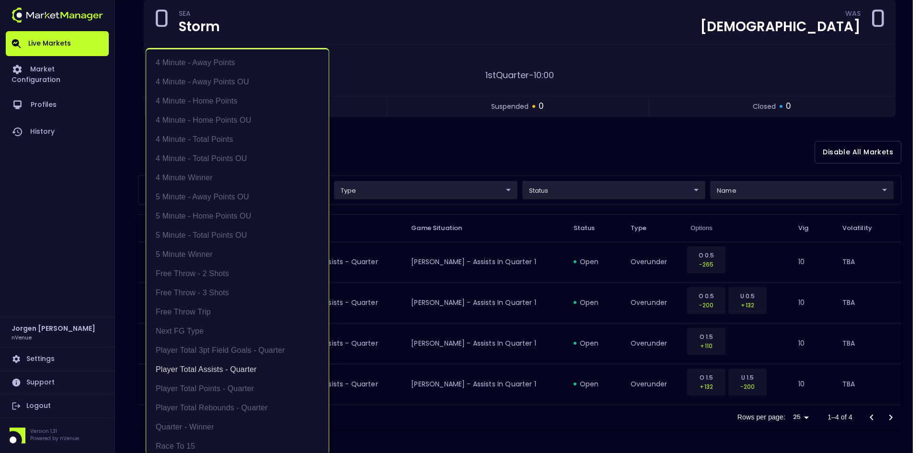
click at [471, 143] on div at bounding box center [460, 226] width 920 height 453
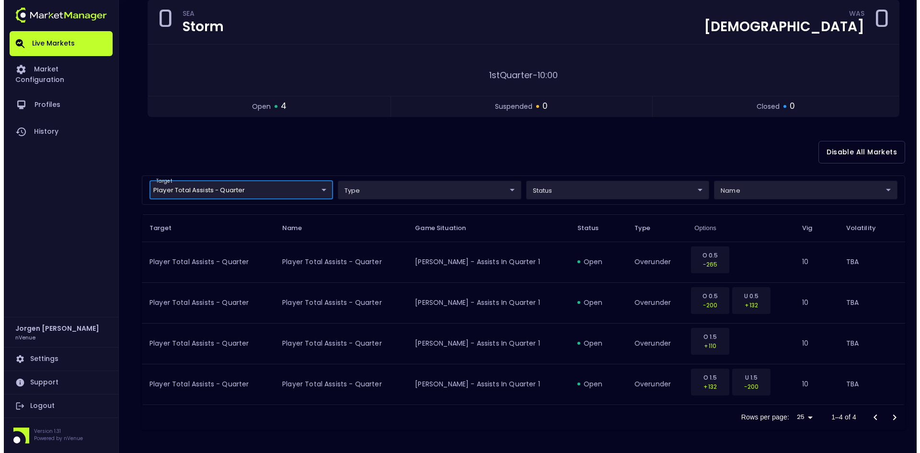
scroll to position [0, 0]
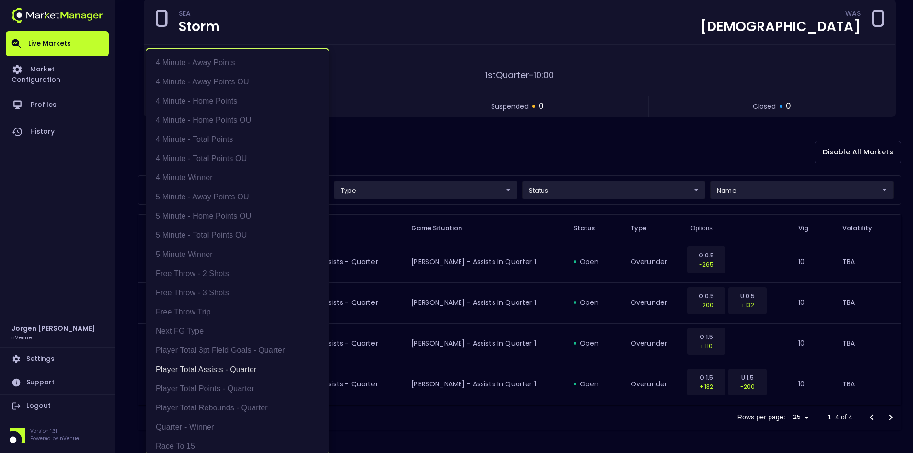
click at [230, 187] on body "Live Markets Market Configuration Profiles History Jorgen Johnson nVenue Settin…" at bounding box center [460, 177] width 920 height 552
click at [187, 372] on li "Player Total Assists - Quarter" at bounding box center [237, 369] width 183 height 19
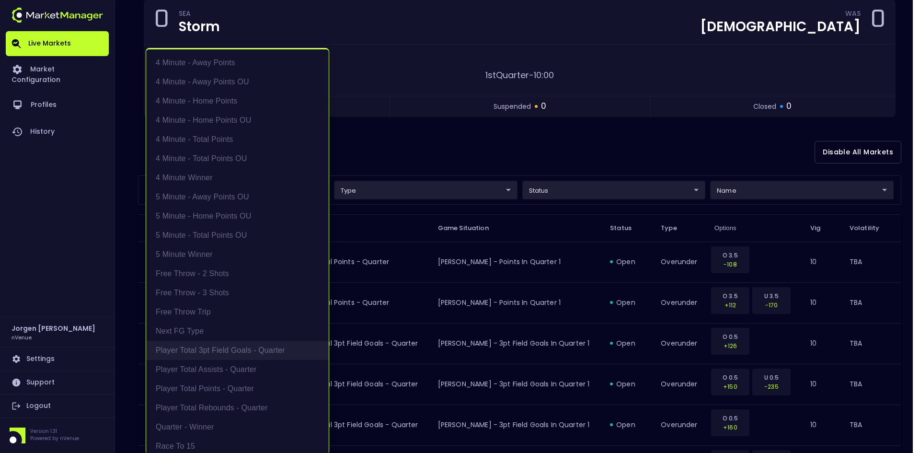
click at [206, 352] on li "Player Total 3pt Field Goals - Quarter" at bounding box center [237, 350] width 183 height 19
type input "Player Total 3pt Field Goals - Quarter"
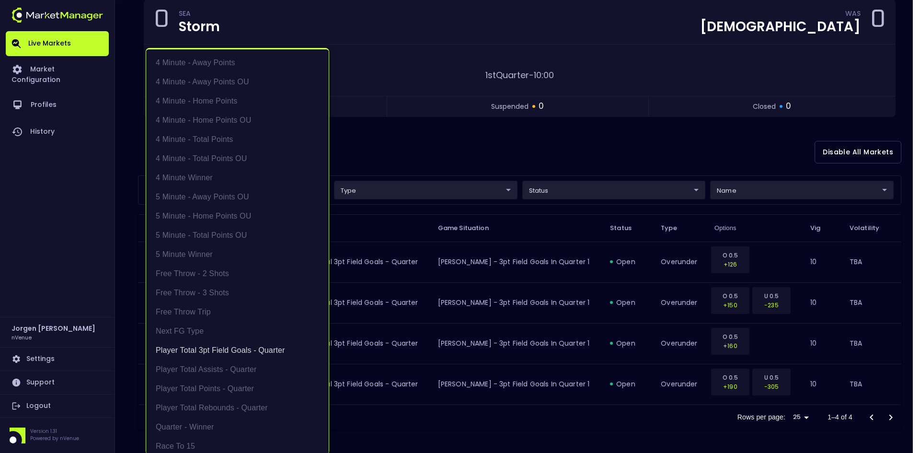
click at [471, 147] on div at bounding box center [460, 226] width 920 height 453
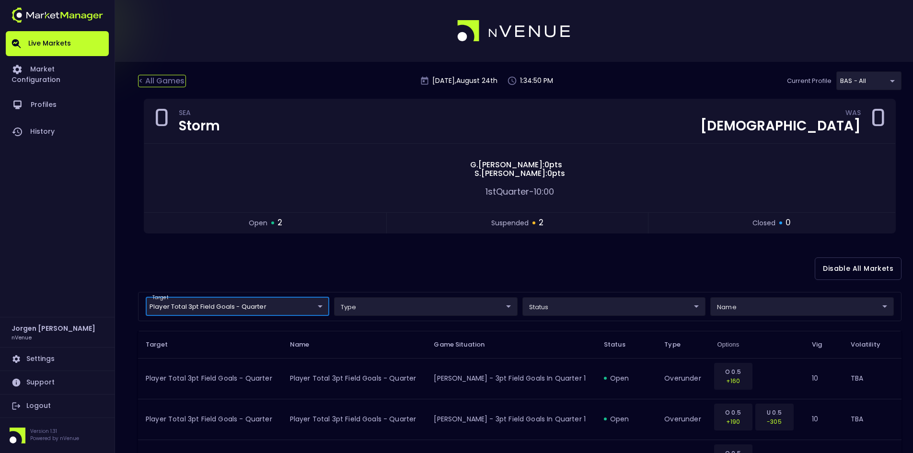
click at [176, 80] on div "< All Games" at bounding box center [162, 81] width 48 height 12
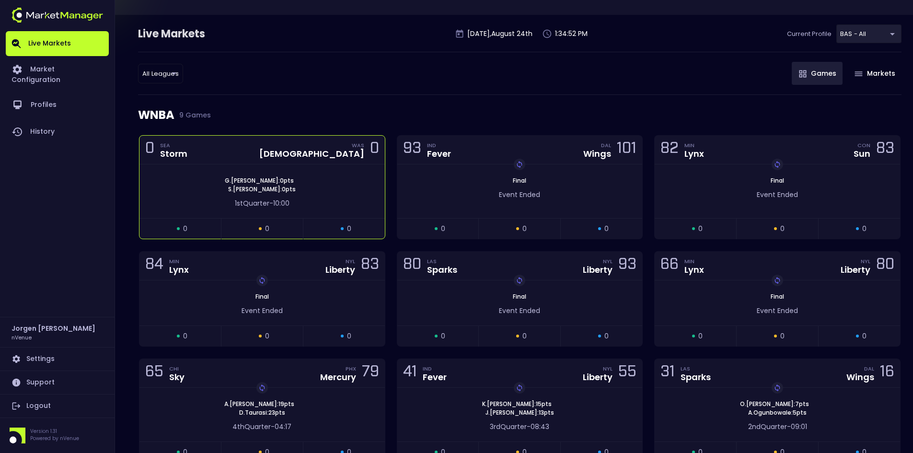
scroll to position [48, 0]
click at [333, 177] on div "G . Williams : 0 pts S . Sutton : 0 pts" at bounding box center [261, 183] width 245 height 17
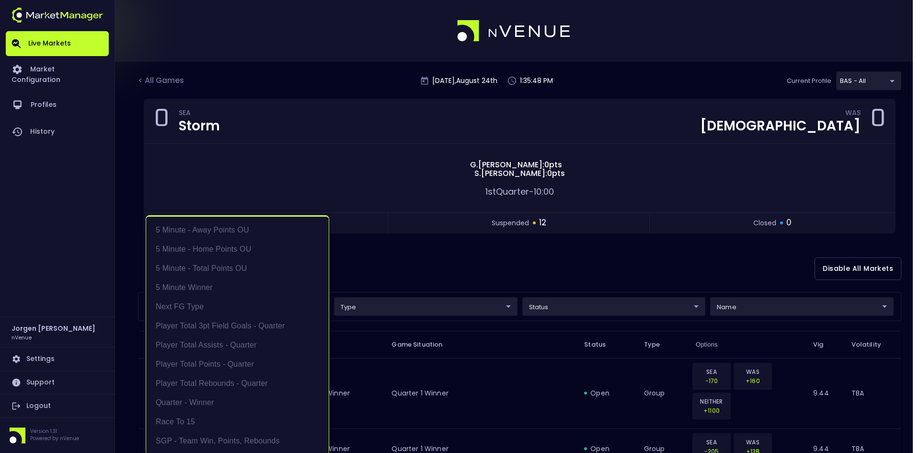
click at [426, 264] on div at bounding box center [460, 226] width 920 height 453
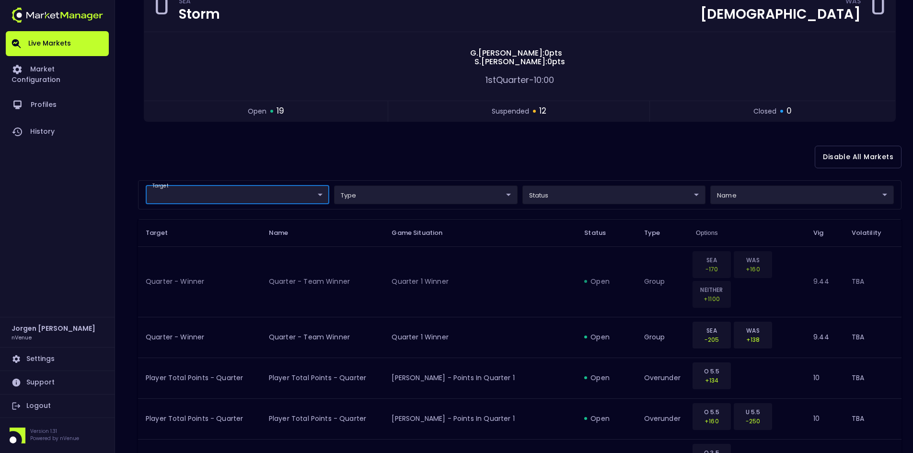
scroll to position [144, 0]
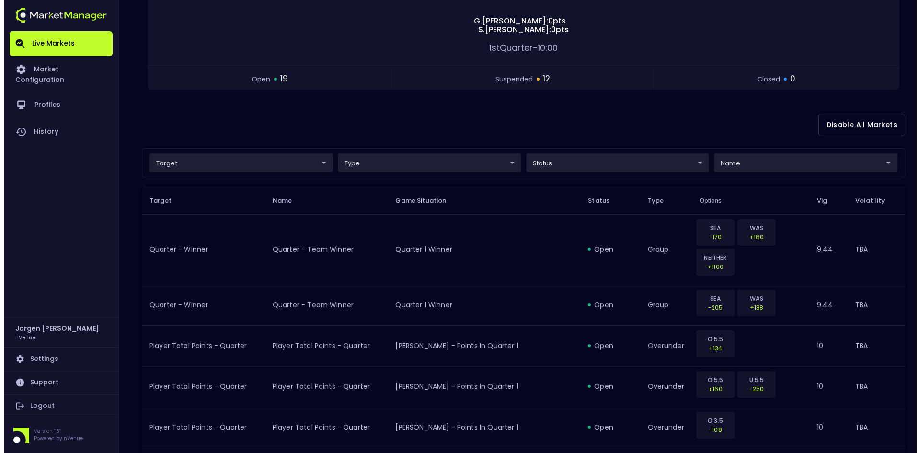
scroll to position [144, 0]
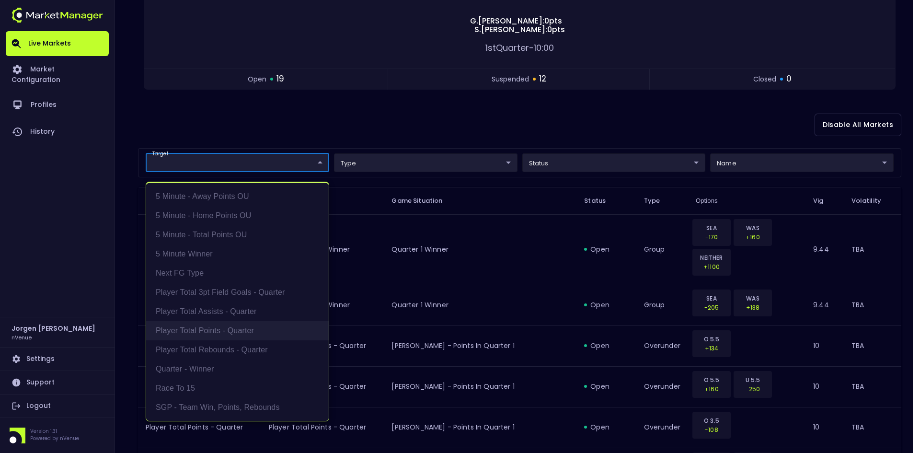
click at [218, 329] on li "Player Total Points - Quarter" at bounding box center [237, 330] width 183 height 19
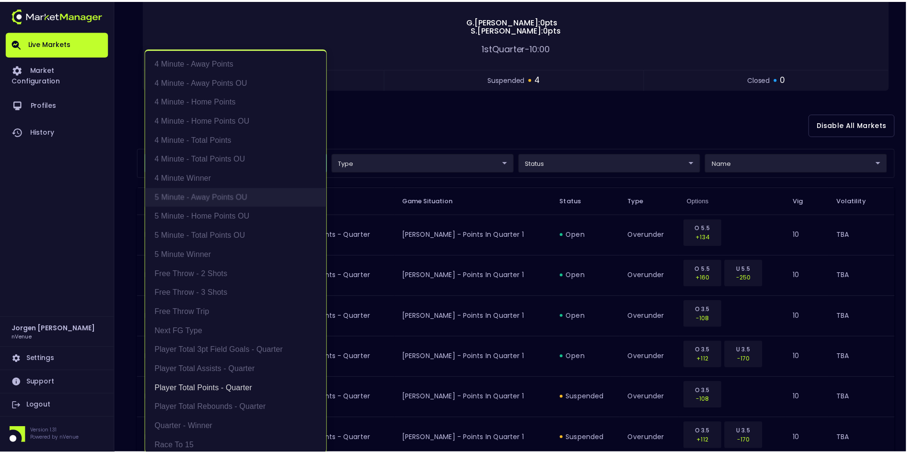
scroll to position [2, 0]
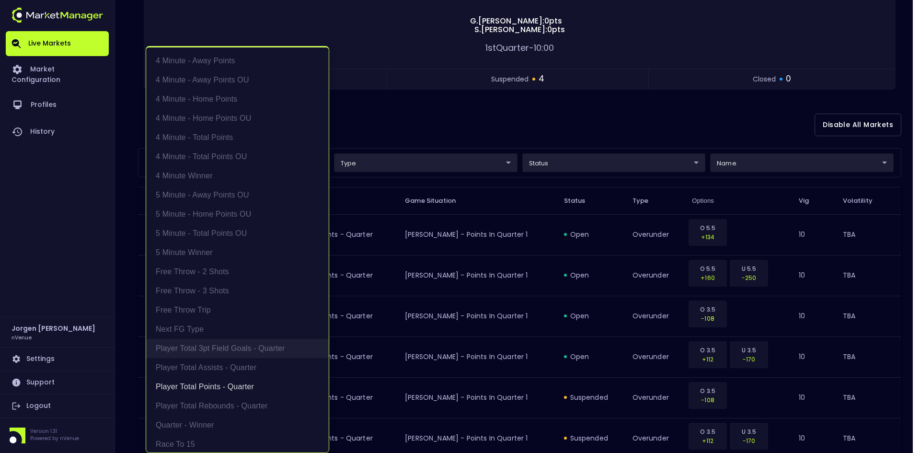
click at [208, 351] on li "Player Total 3pt Field Goals - Quarter" at bounding box center [237, 348] width 183 height 19
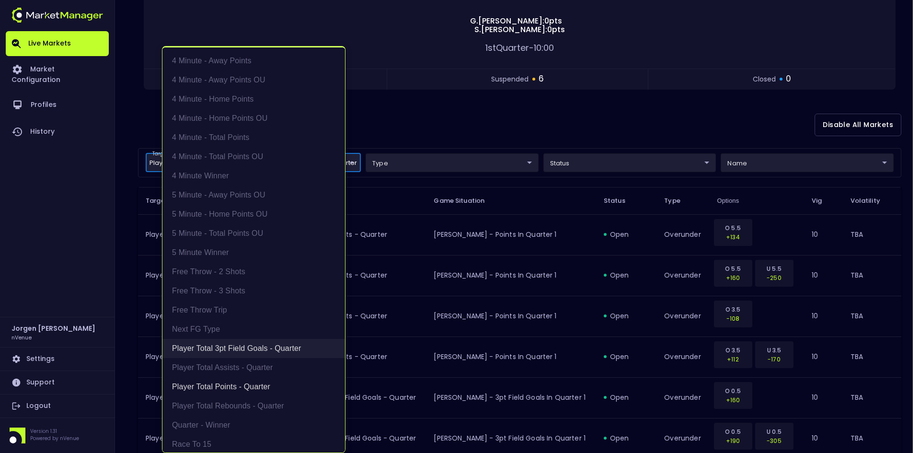
click at [220, 346] on li "Player Total 3pt Field Goals - Quarter" at bounding box center [253, 348] width 183 height 19
type input "Player Total Points - Quarter"
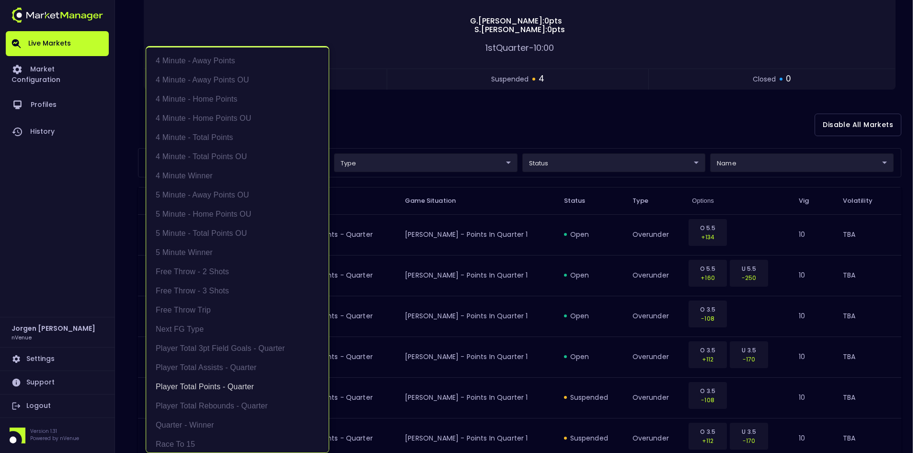
click at [442, 104] on div at bounding box center [460, 226] width 920 height 453
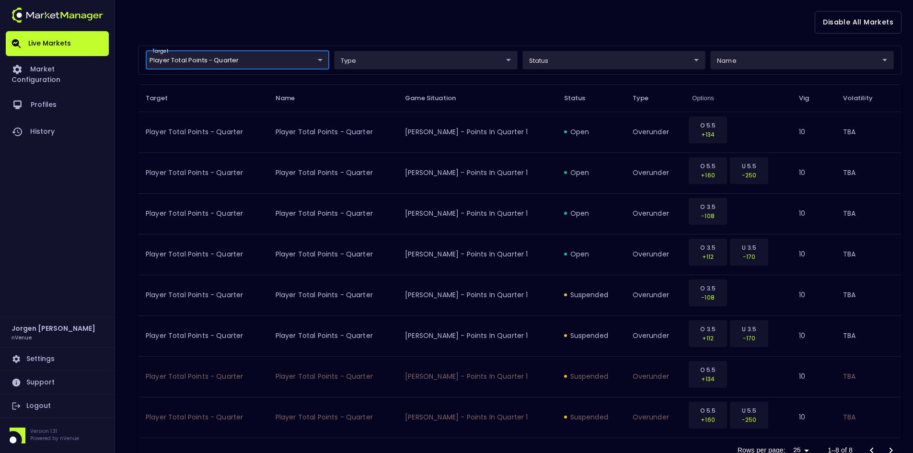
scroll to position [40, 0]
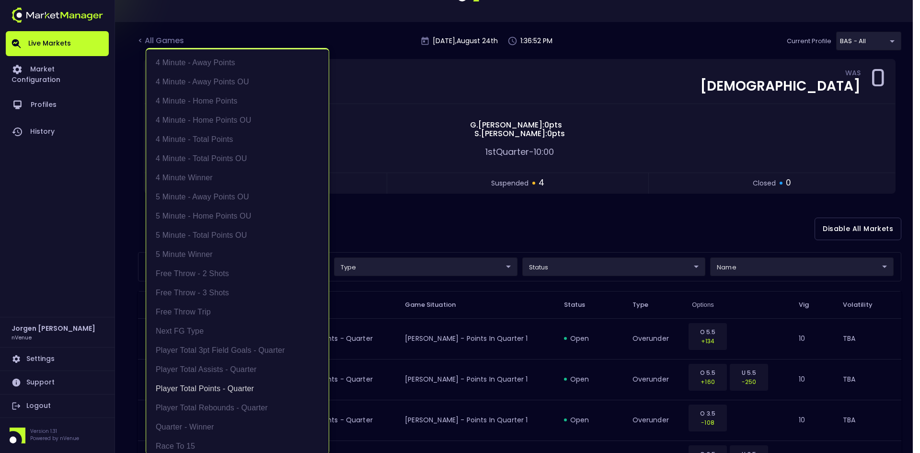
click at [272, 269] on body "Live Markets Market Configuration Profiles History [PERSON_NAME] nVenue Setting…" at bounding box center [460, 326] width 920 height 732
click at [232, 385] on li "Player Total Points - Quarter" at bounding box center [237, 388] width 183 height 19
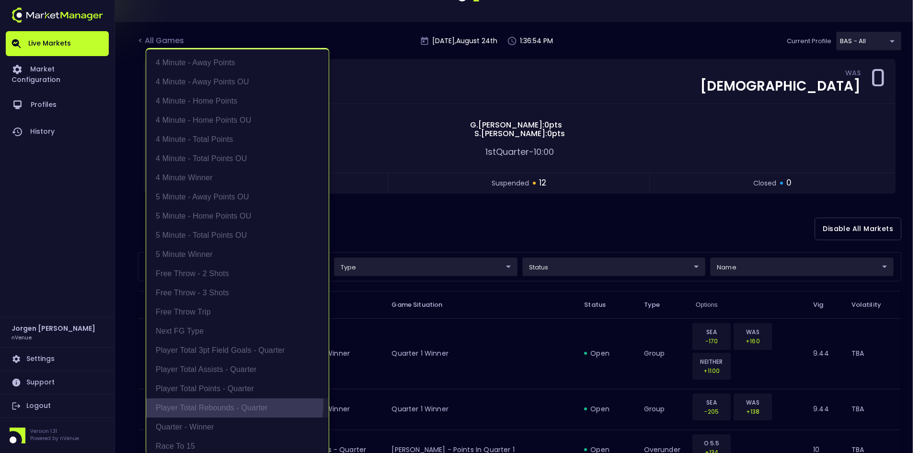
click at [226, 402] on li "Player Total Rebounds - Quarter" at bounding box center [237, 407] width 183 height 19
type input "Player Total Rebounds - Quarter"
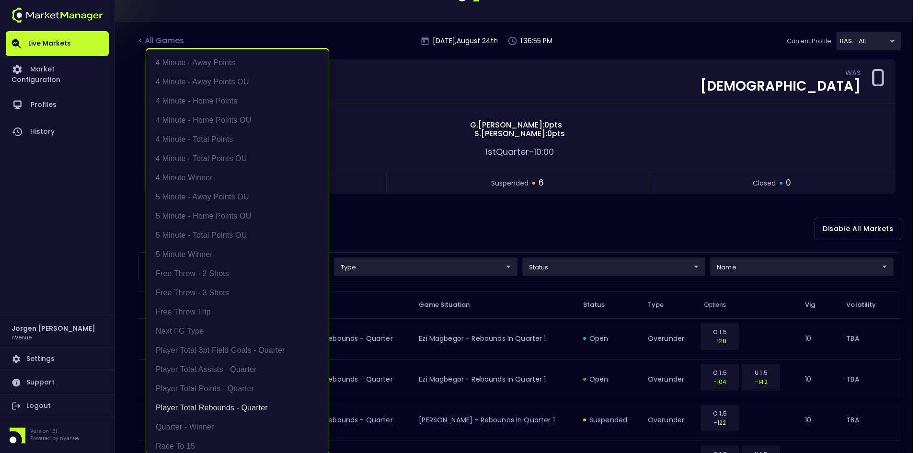
click at [419, 211] on div at bounding box center [460, 226] width 920 height 453
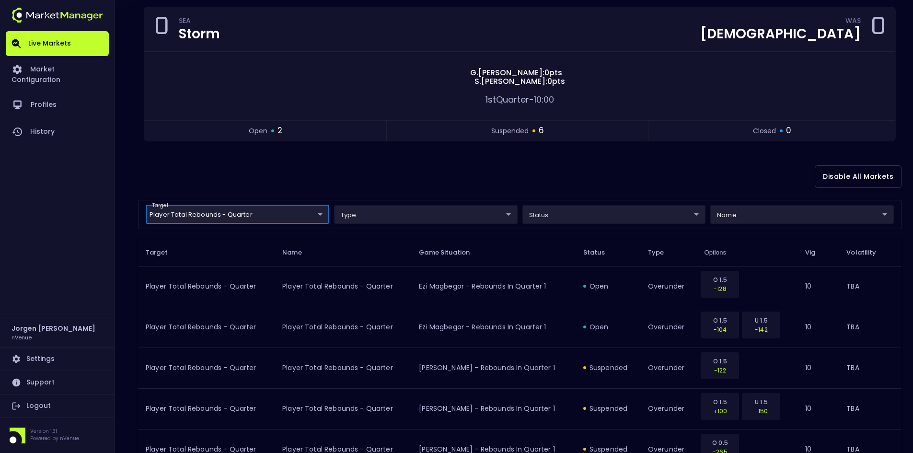
scroll to position [88, 0]
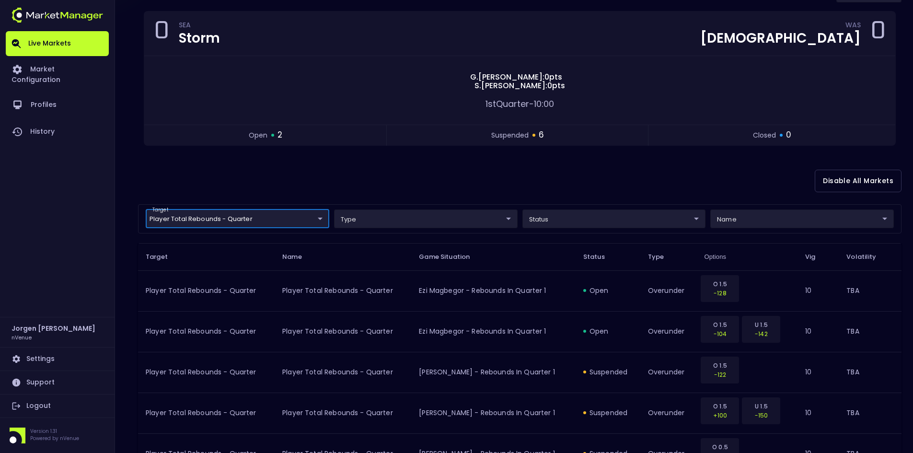
click at [254, 220] on body "Live Markets Market Configuration Profiles History [PERSON_NAME] nVenue Setting…" at bounding box center [456, 278] width 913 height 732
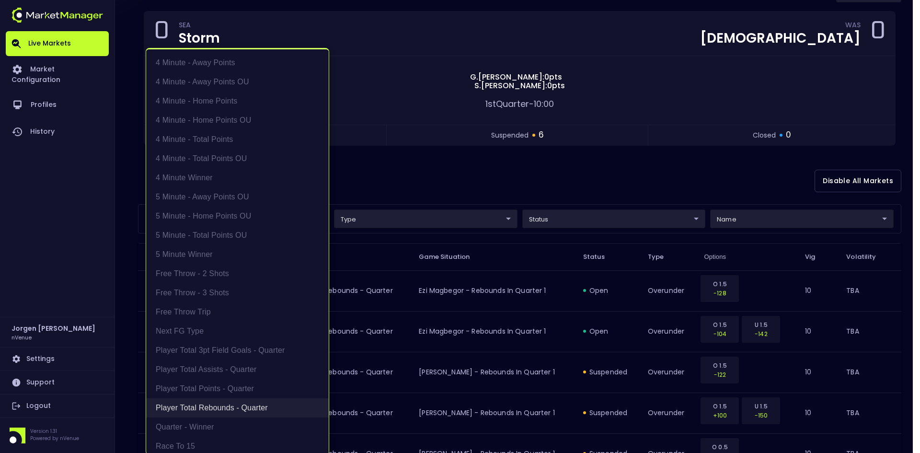
click at [206, 402] on li "Player Total Rebounds - Quarter" at bounding box center [237, 407] width 183 height 19
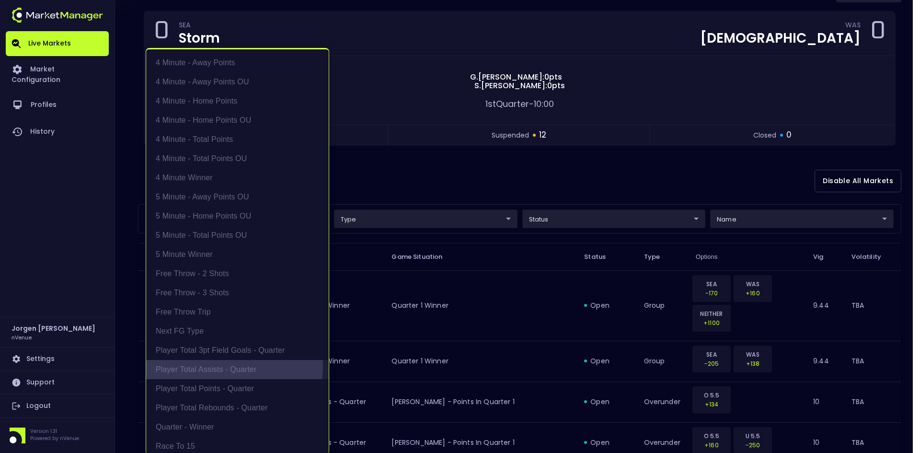
click at [213, 367] on li "Player Total Assists - Quarter" at bounding box center [237, 369] width 183 height 19
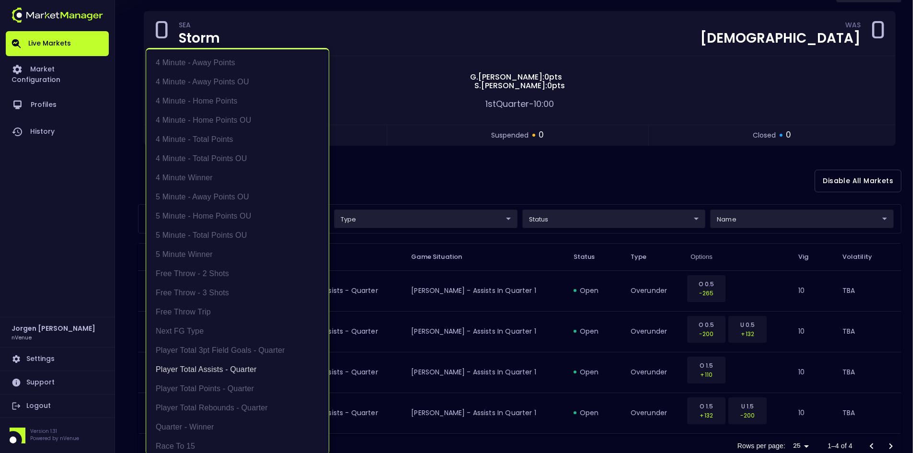
click at [429, 185] on div at bounding box center [460, 226] width 920 height 453
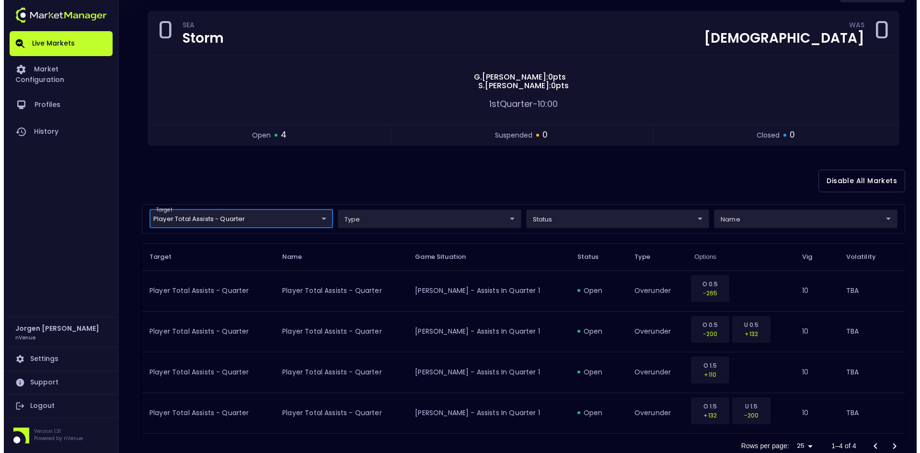
scroll to position [0, 0]
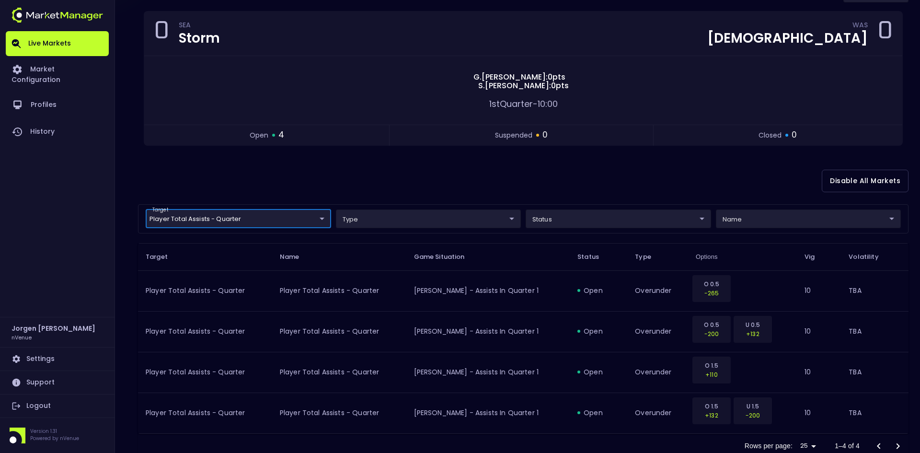
click at [255, 227] on body "Live Markets Market Configuration Profiles History [PERSON_NAME] nVenue Setting…" at bounding box center [460, 196] width 920 height 569
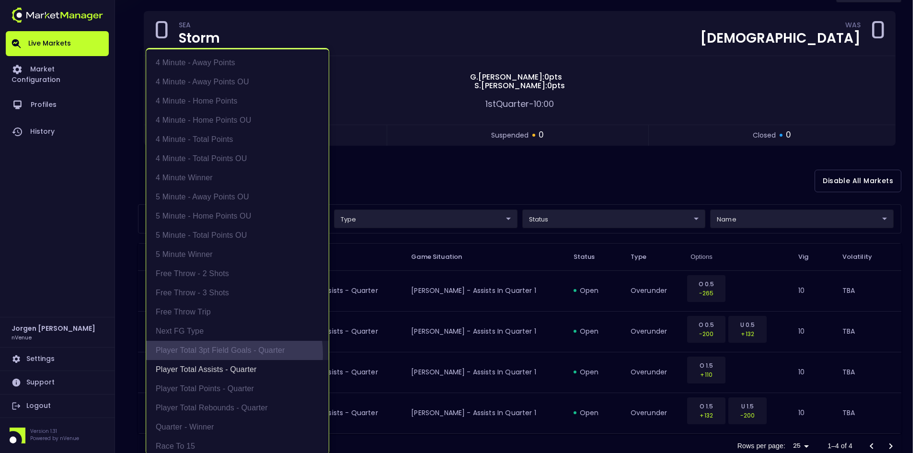
click at [219, 354] on li "Player Total 3pt Field Goals - Quarter" at bounding box center [237, 350] width 183 height 19
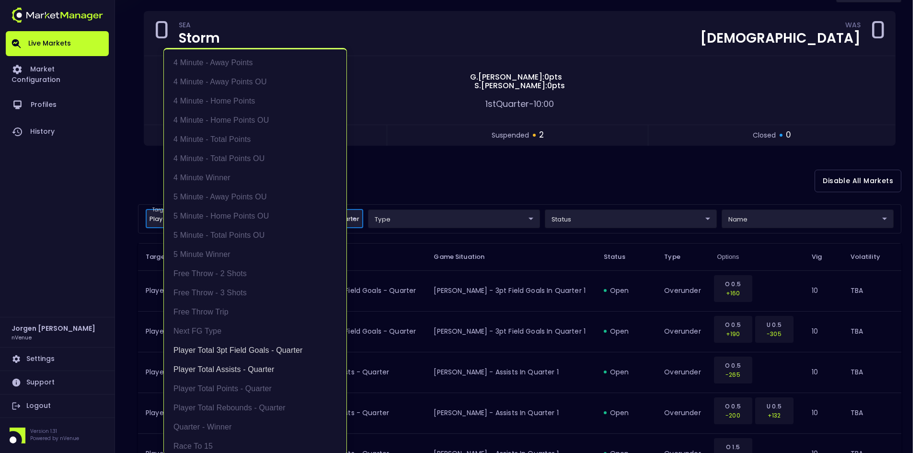
click at [497, 180] on div at bounding box center [460, 226] width 920 height 453
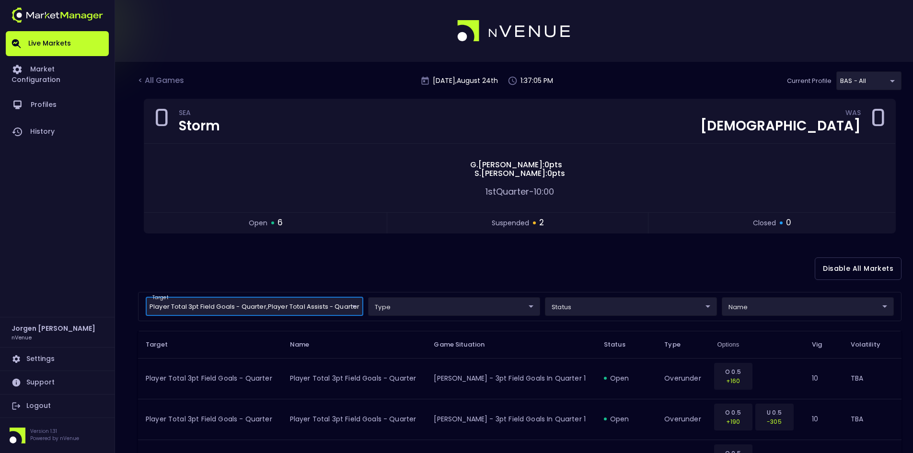
click at [272, 309] on body "Live Markets Market Configuration Profiles History [PERSON_NAME] nVenue Setting…" at bounding box center [456, 366] width 913 height 732
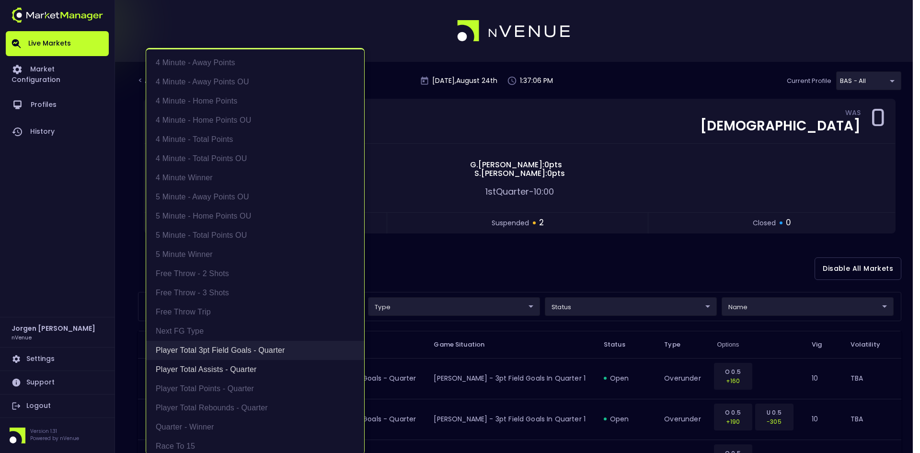
click at [225, 350] on li "Player Total 3pt Field Goals - Quarter" at bounding box center [255, 350] width 218 height 19
type input "Player Total Assists - Quarter"
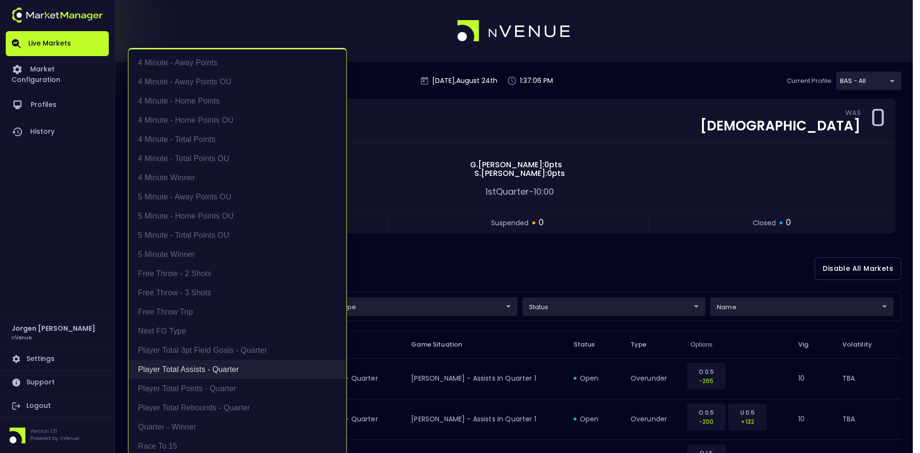
click at [223, 365] on li "Player Total Assists - Quarter" at bounding box center [237, 369] width 218 height 19
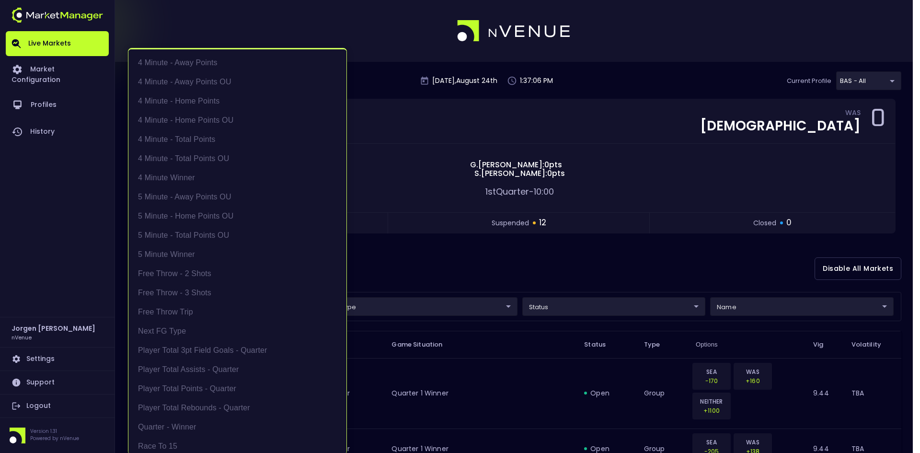
click at [428, 276] on div at bounding box center [460, 226] width 920 height 453
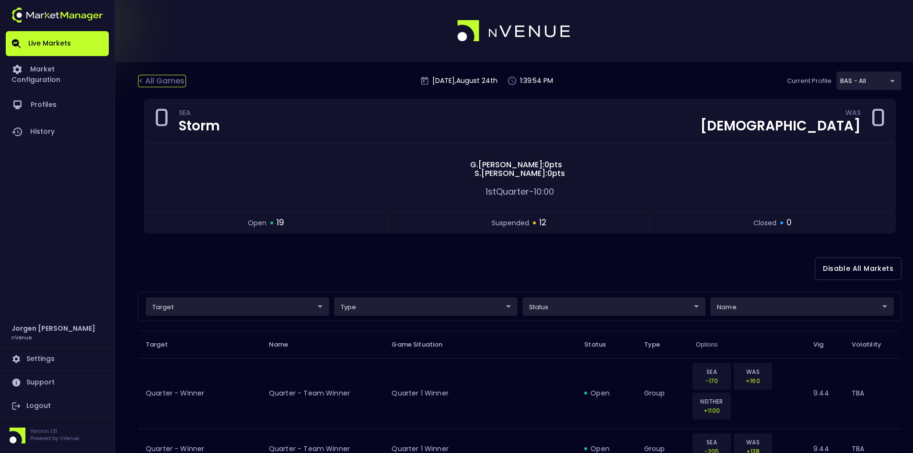
click at [163, 80] on div "< All Games" at bounding box center [162, 81] width 48 height 12
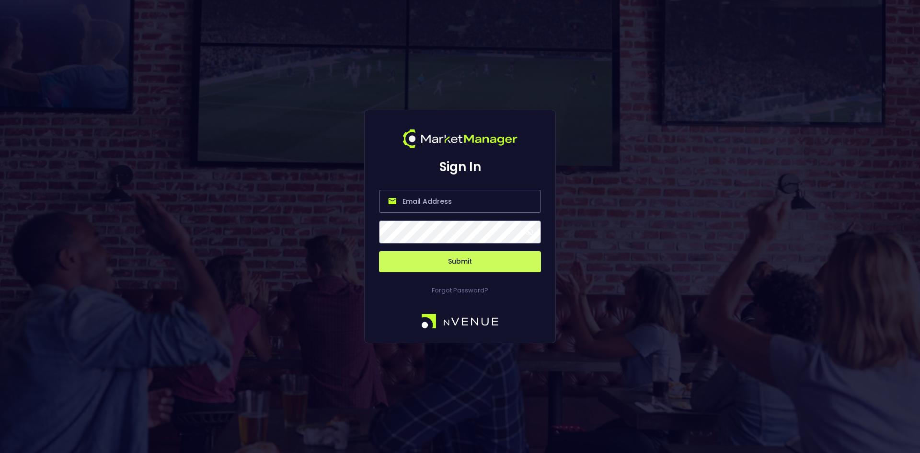
click at [447, 198] on input "email" at bounding box center [460, 201] width 162 height 23
type input "[EMAIL_ADDRESS][DOMAIN_NAME]"
click at [467, 258] on button "Submit" at bounding box center [460, 261] width 162 height 21
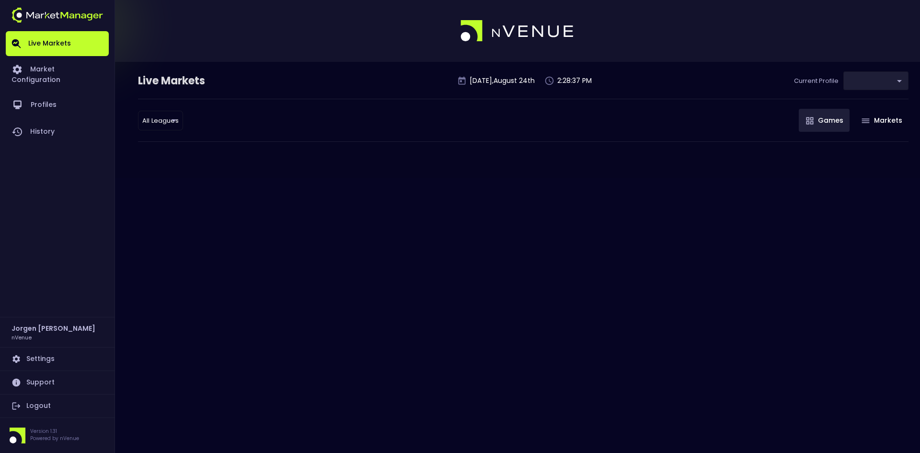
type input "0d810fa5-e353-4d9c-b11d-31f095cae871"
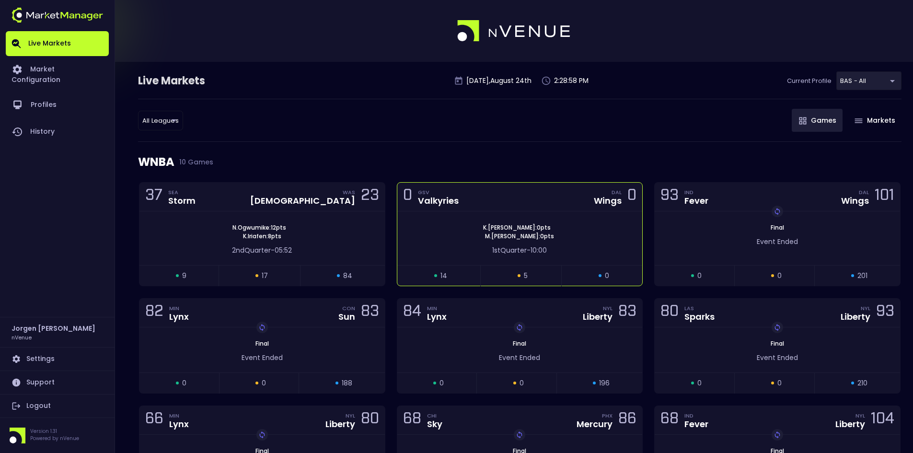
click at [498, 215] on div "[PERSON_NAME] : 0 pts [PERSON_NAME] : 0 pts 1st Quarter - 10:00" at bounding box center [519, 238] width 245 height 54
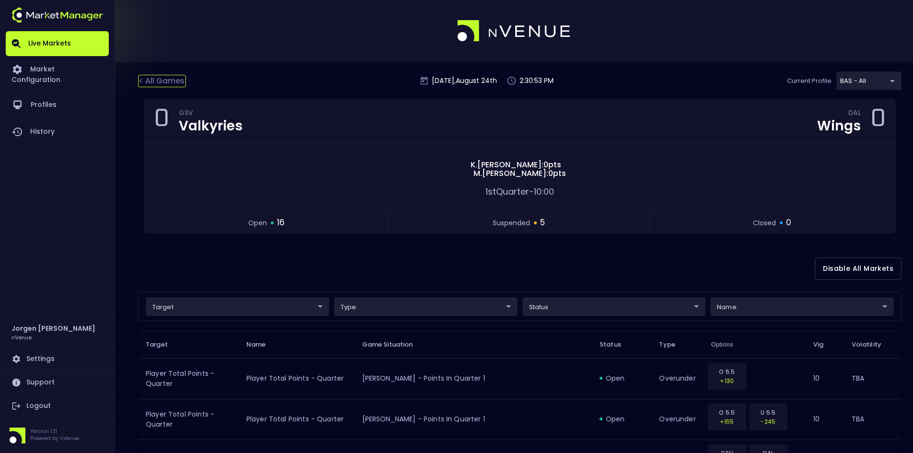
click at [144, 78] on div "< All Games" at bounding box center [162, 81] width 48 height 12
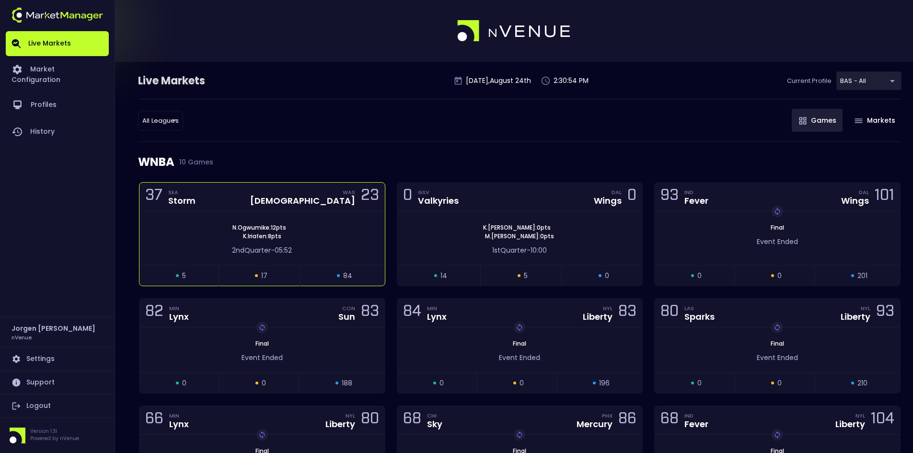
click at [319, 214] on div "N . Ogwumike : 12 pts [PERSON_NAME] : 8 pts 2nd Quarter - 05:52" at bounding box center [261, 238] width 245 height 54
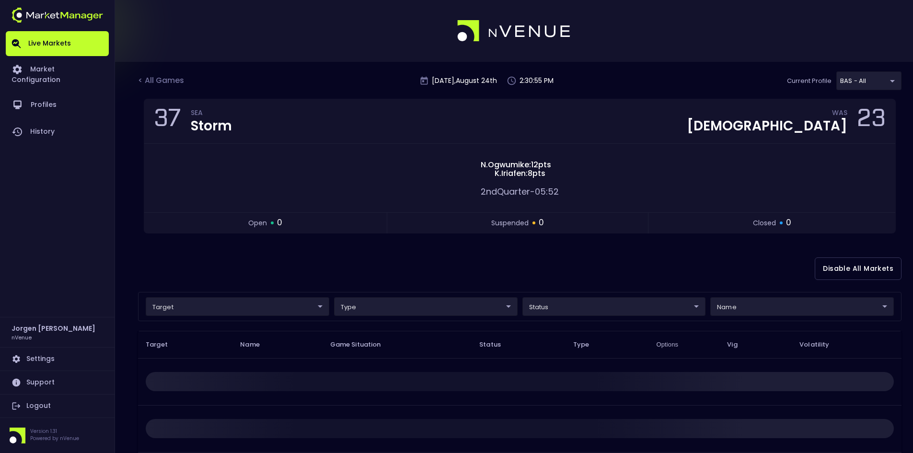
click at [225, 302] on body "Live Markets Market Configuration Profiles History [PERSON_NAME] nVenue Setting…" at bounding box center [456, 297] width 913 height 594
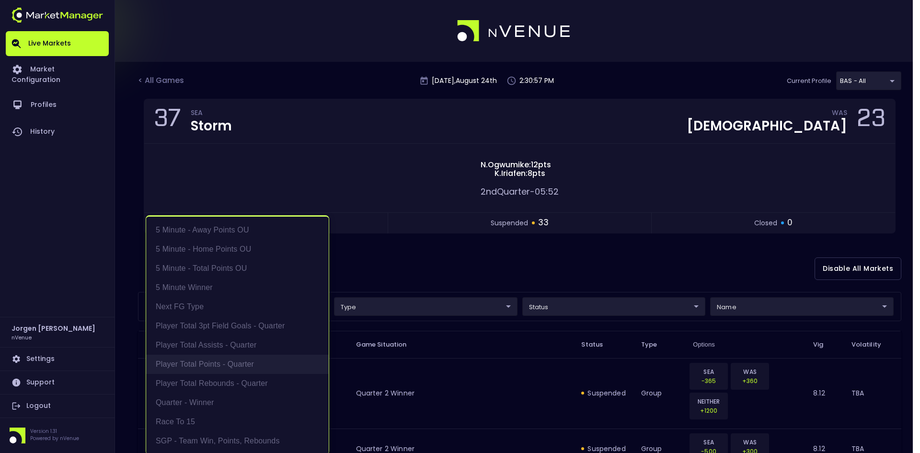
click at [212, 360] on li "Player Total Points - Quarter" at bounding box center [237, 364] width 183 height 19
type input "Player Total Points - Quarter"
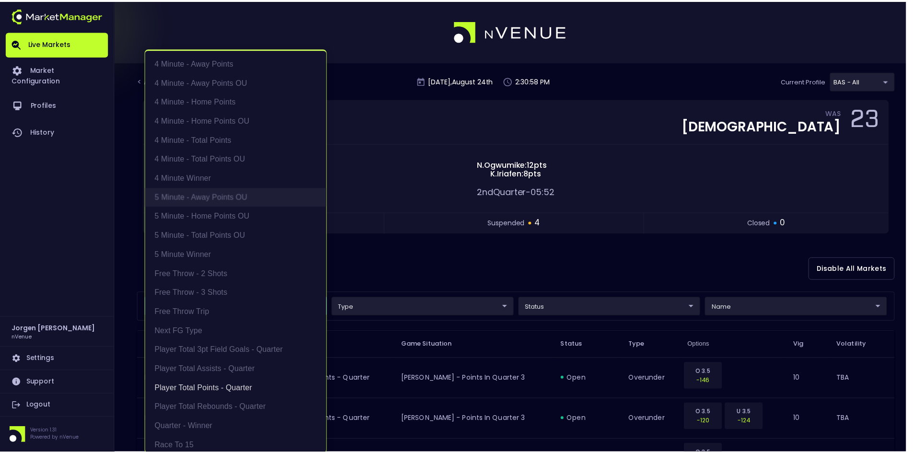
scroll to position [2, 0]
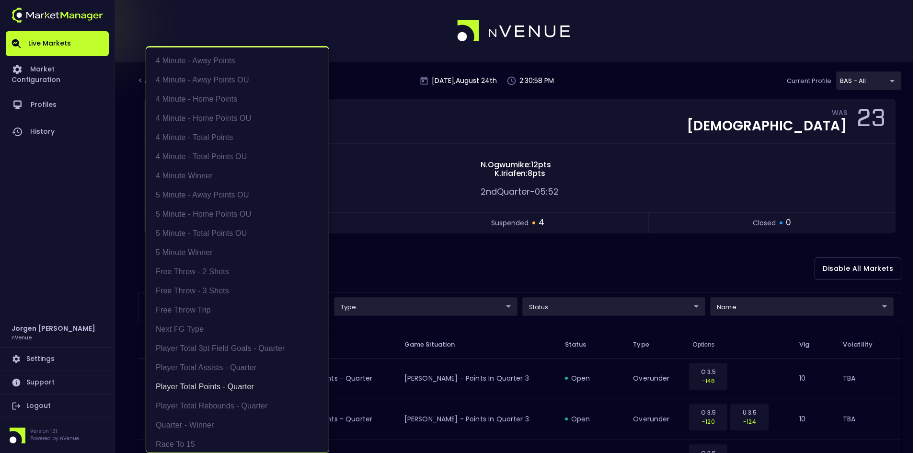
click at [458, 253] on div at bounding box center [460, 226] width 920 height 453
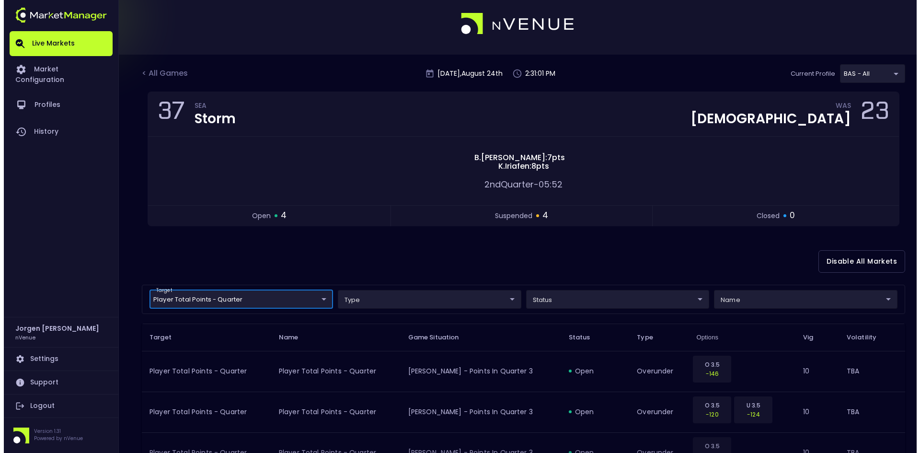
scroll to position [0, 0]
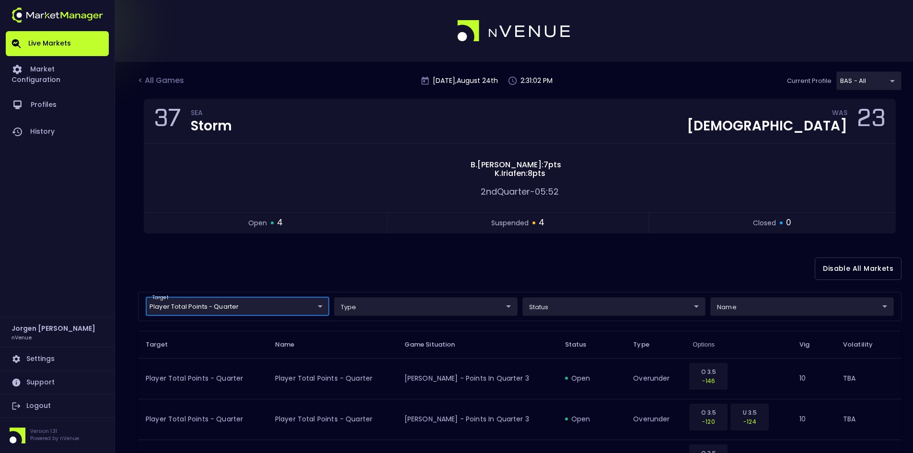
click at [424, 258] on div "Disable All Markets" at bounding box center [519, 268] width 763 height 46
click at [178, 81] on div "< All Games" at bounding box center [162, 81] width 48 height 12
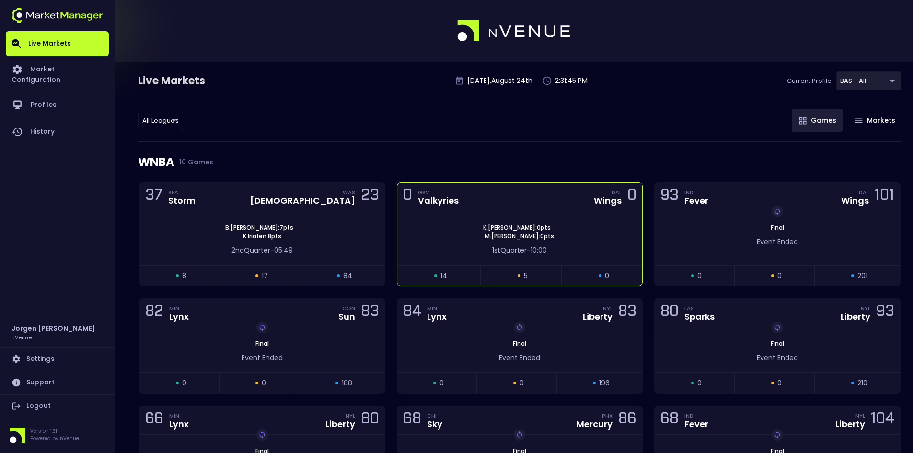
click at [462, 213] on div "[PERSON_NAME] : 0 pts [PERSON_NAME] : 0 pts 1st Quarter - 10:00" at bounding box center [519, 238] width 245 height 54
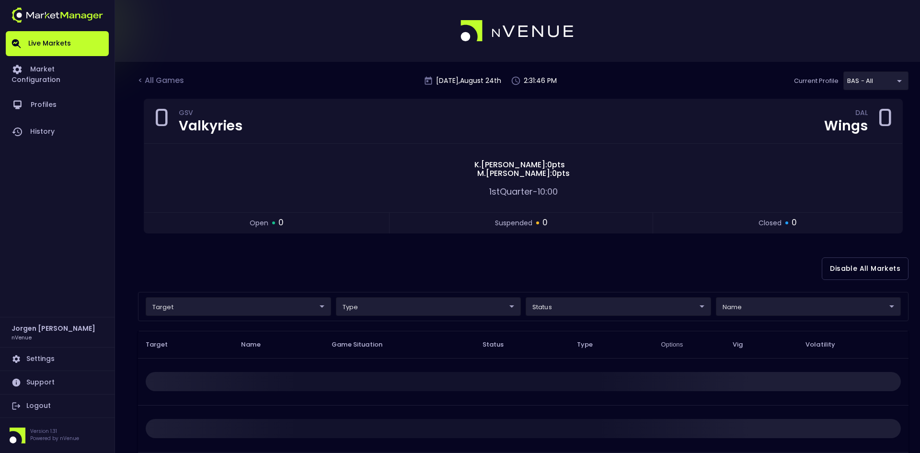
click at [220, 301] on body "Live Markets Market Configuration Profiles History [PERSON_NAME] nVenue Setting…" at bounding box center [460, 297] width 920 height 594
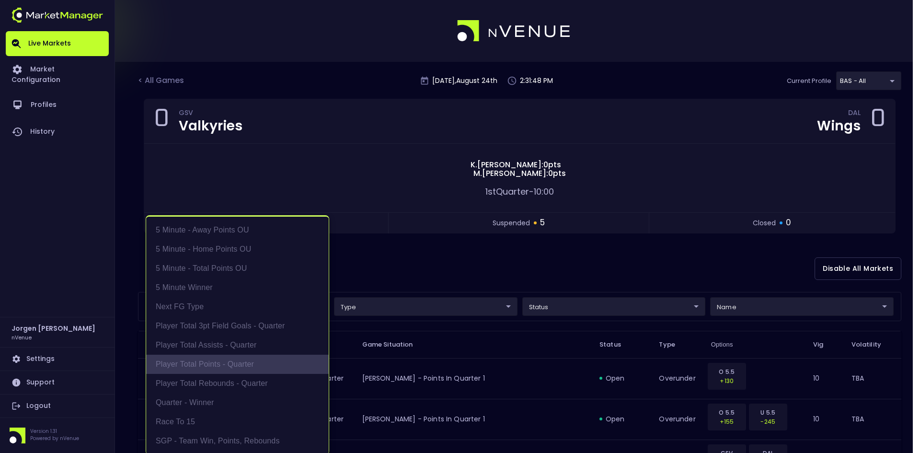
click at [216, 357] on li "Player Total Points - Quarter" at bounding box center [237, 364] width 183 height 19
type input "Player Total Points - Quarter"
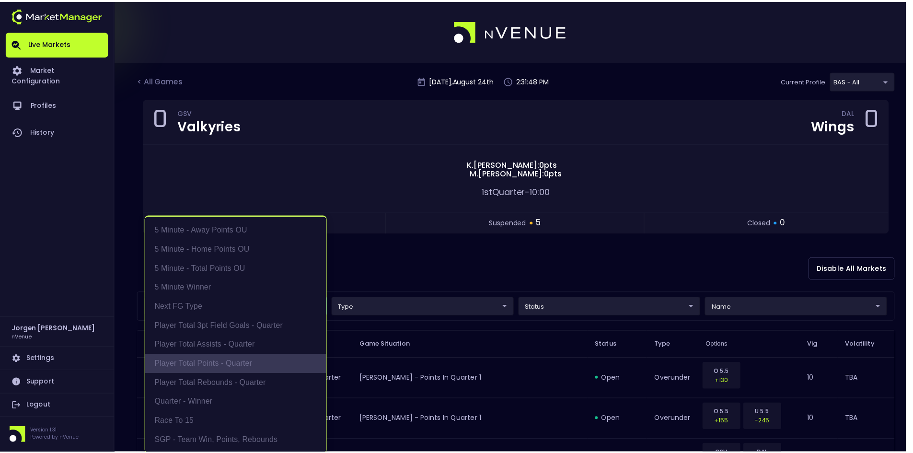
scroll to position [2, 0]
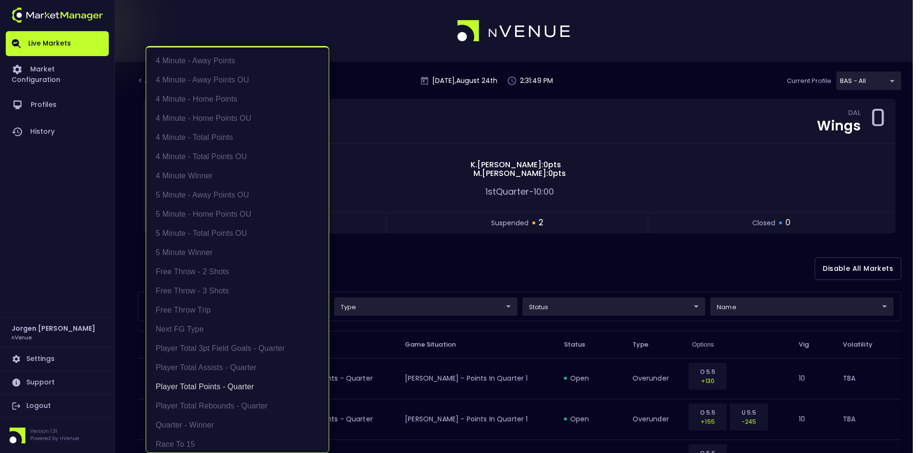
click at [447, 260] on div at bounding box center [460, 226] width 920 height 453
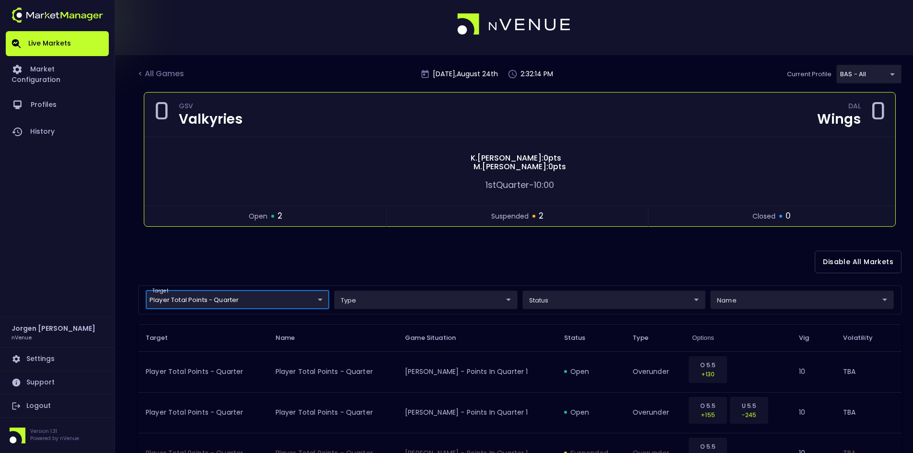
scroll to position [0, 0]
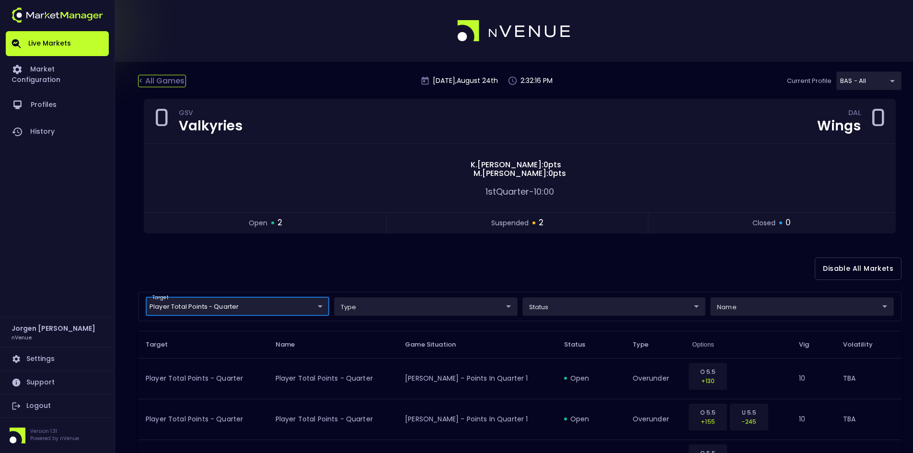
click at [171, 81] on div "< All Games" at bounding box center [162, 81] width 48 height 12
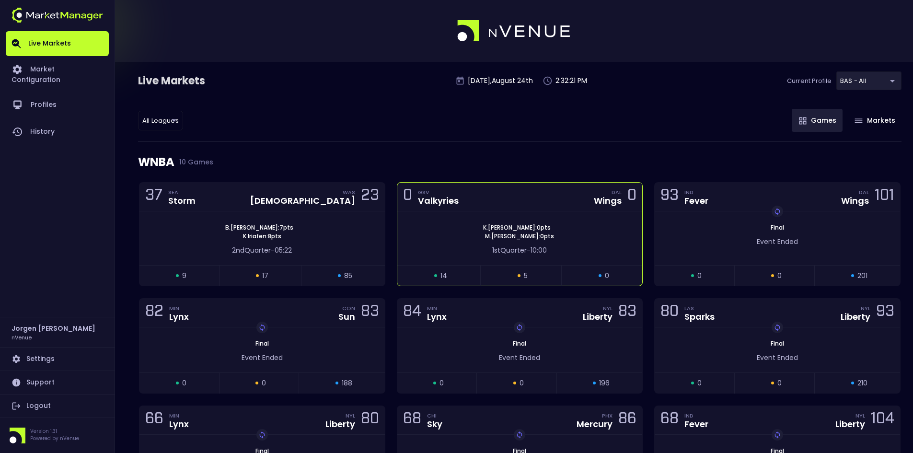
click at [441, 220] on div "[PERSON_NAME] : 0 pts [PERSON_NAME] : 0 pts 1st Quarter - 10:00" at bounding box center [519, 238] width 245 height 54
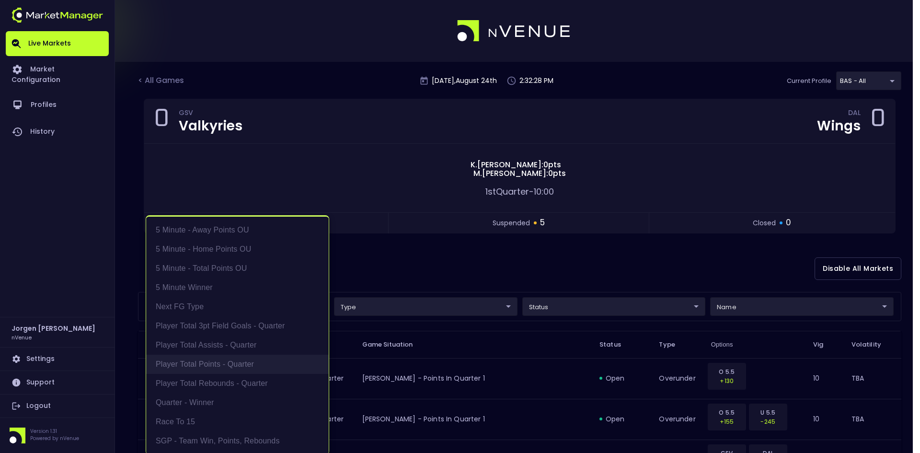
click at [214, 363] on li "Player Total Points - Quarter" at bounding box center [237, 364] width 183 height 19
type input "Player Total Points - Quarter"
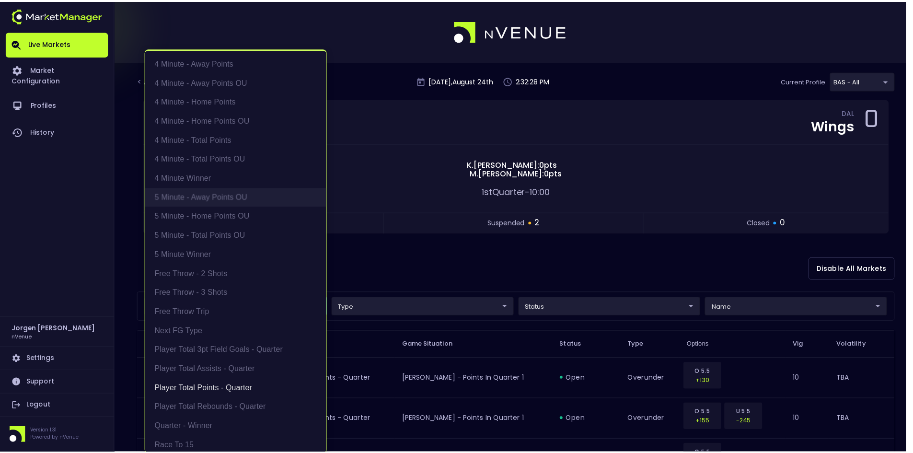
scroll to position [2, 0]
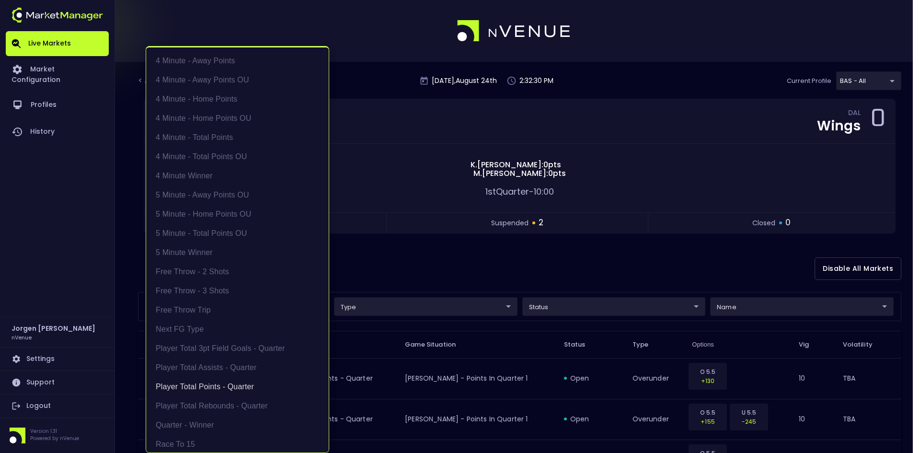
click at [436, 259] on div at bounding box center [460, 226] width 920 height 453
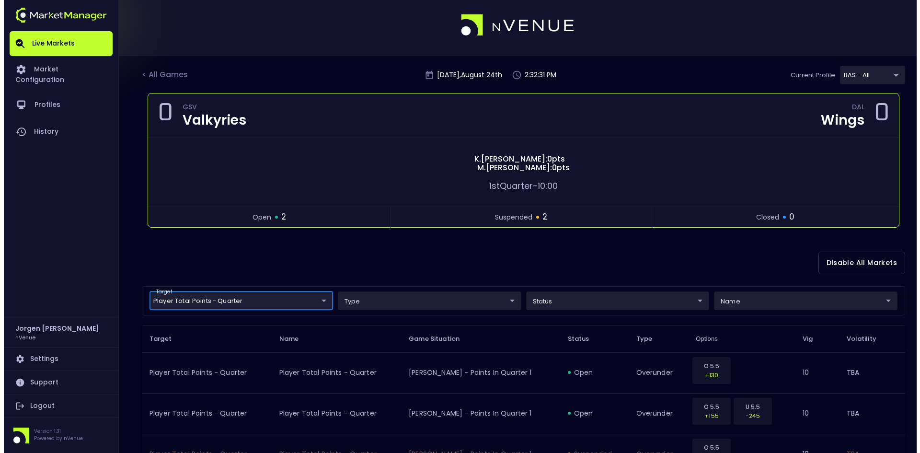
scroll to position [0, 0]
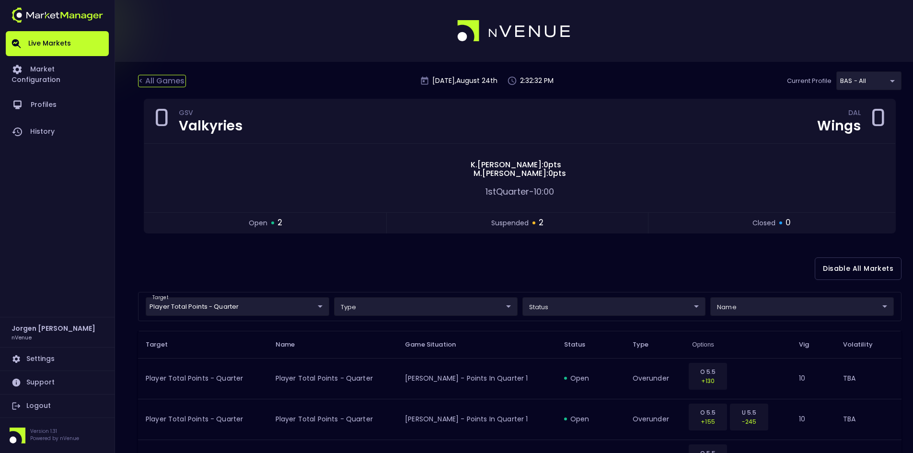
click at [170, 82] on div "< All Games" at bounding box center [162, 81] width 48 height 12
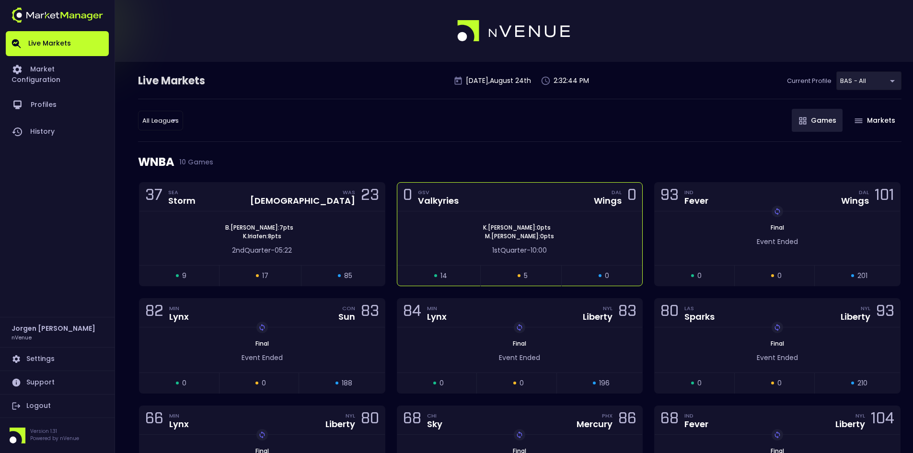
click at [511, 219] on div "[PERSON_NAME] : 0 pts [PERSON_NAME] : 0 pts 1st Quarter - 10:00" at bounding box center [519, 238] width 245 height 54
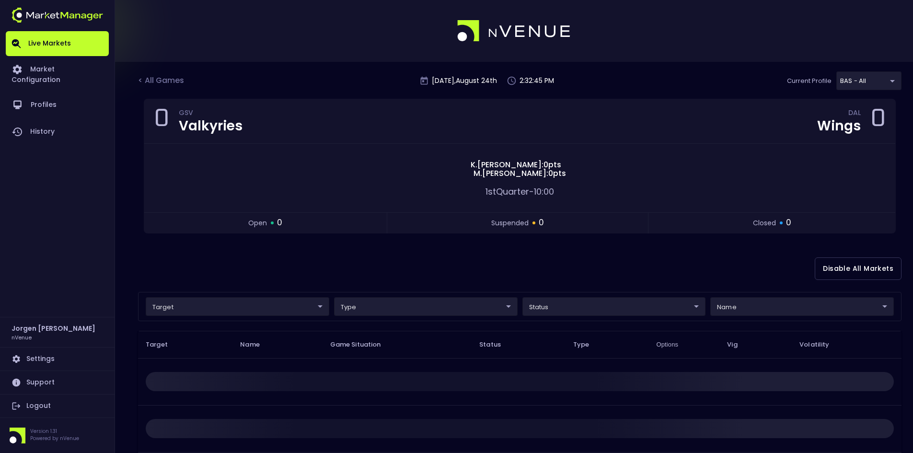
click at [204, 309] on body "Live Markets Market Configuration Profiles History [PERSON_NAME] nVenue Setting…" at bounding box center [456, 297] width 913 height 594
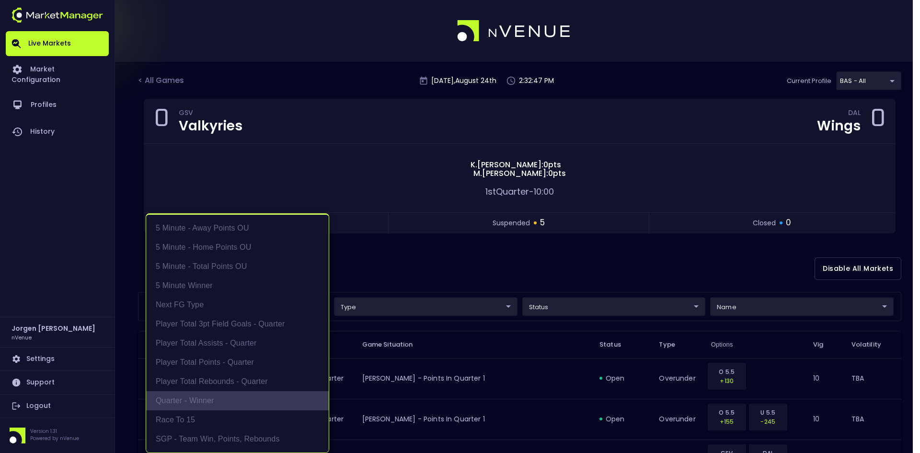
click at [198, 398] on li "Quarter - Winner" at bounding box center [237, 400] width 183 height 19
type input "Quarter - Winner"
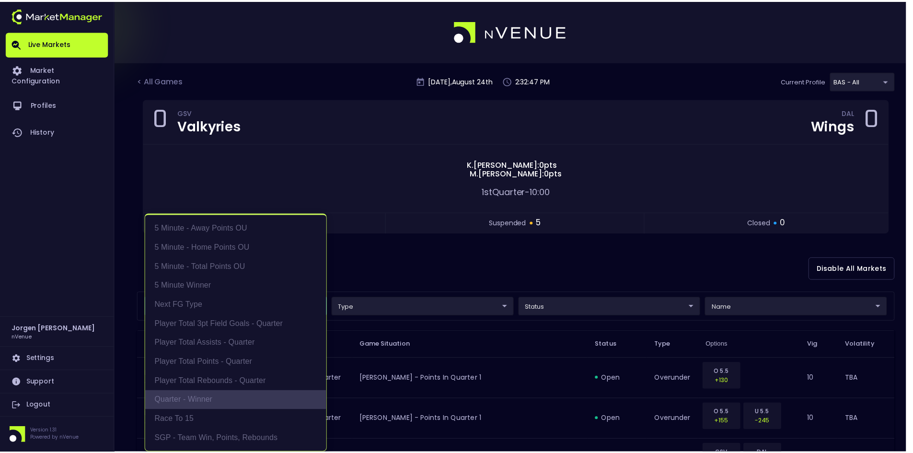
scroll to position [2, 0]
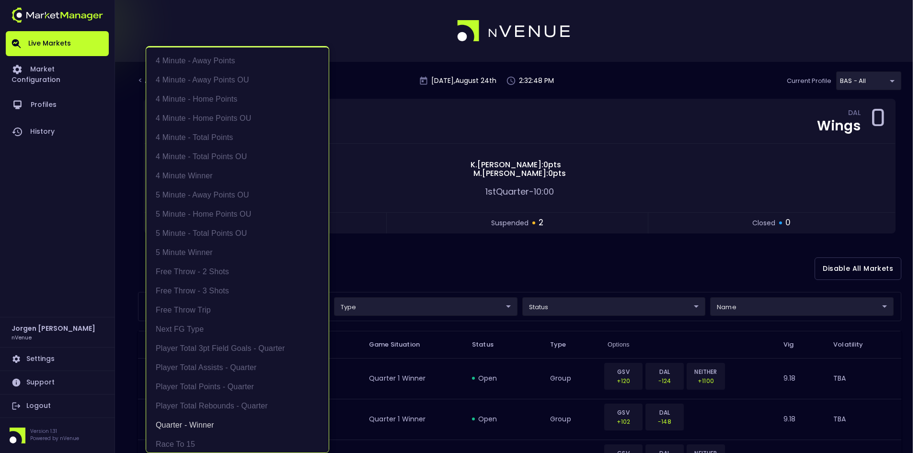
click at [502, 259] on div at bounding box center [460, 226] width 920 height 453
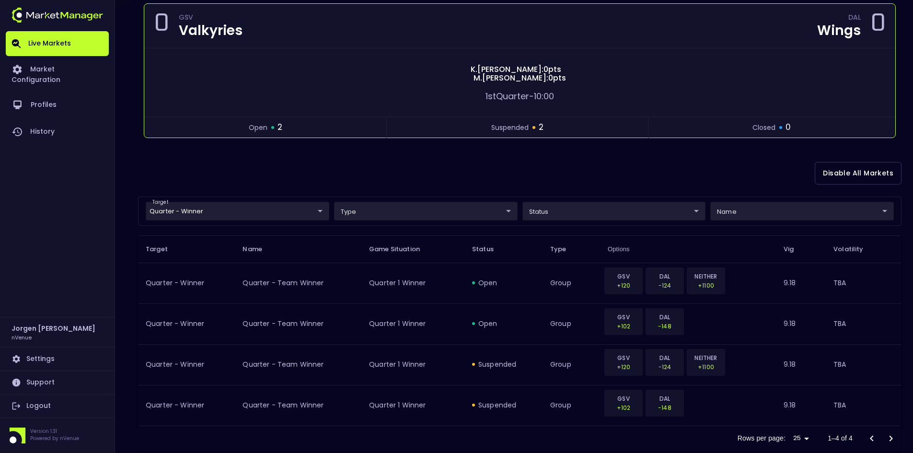
scroll to position [96, 0]
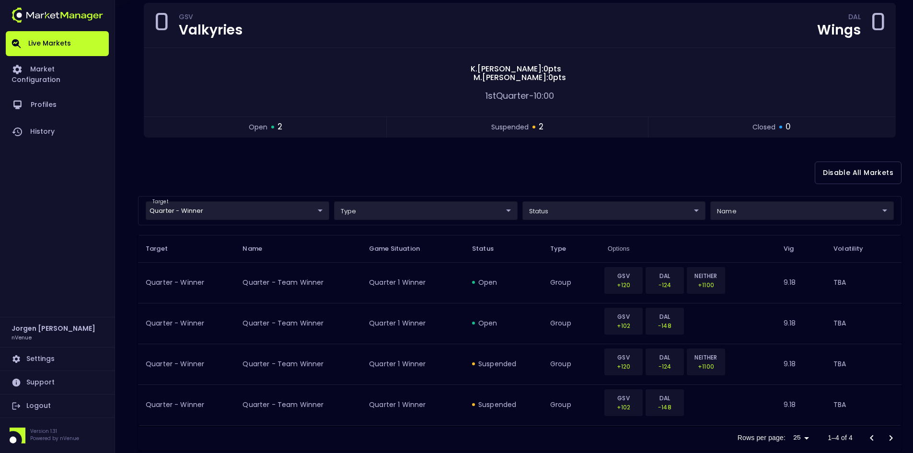
drag, startPoint x: 533, startPoint y: 162, endPoint x: 489, endPoint y: 164, distance: 44.1
click at [533, 162] on div "Disable All Markets" at bounding box center [519, 172] width 763 height 46
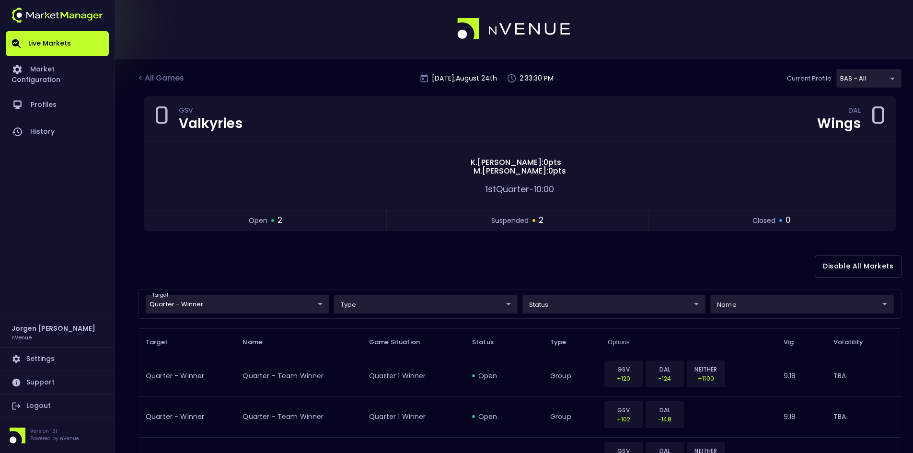
scroll to position [0, 0]
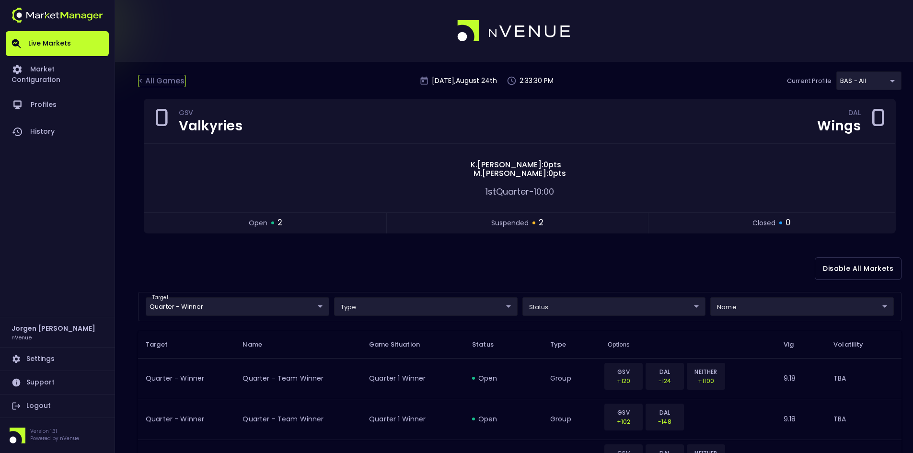
click at [162, 84] on div "< All Games" at bounding box center [162, 81] width 48 height 12
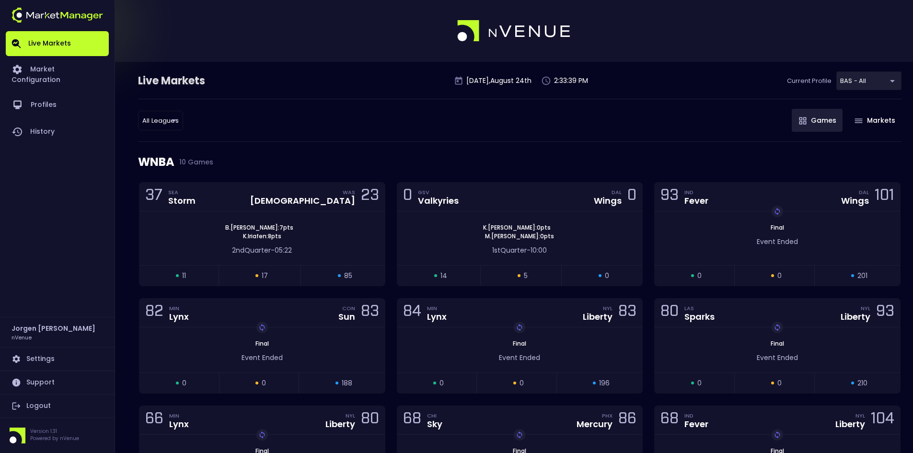
click at [522, 109] on div "All Leagues all leagues ​ Games Markets" at bounding box center [519, 120] width 763 height 43
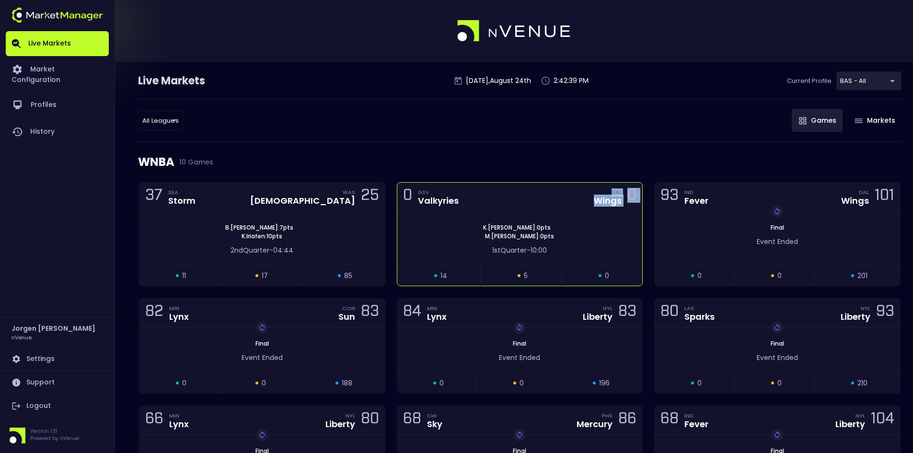
click at [466, 211] on div "0 GSV Valkyries DAL Wings 0 [PERSON_NAME] : 0 pts [PERSON_NAME] : 0 pts 1st Qua…" at bounding box center [520, 234] width 246 height 104
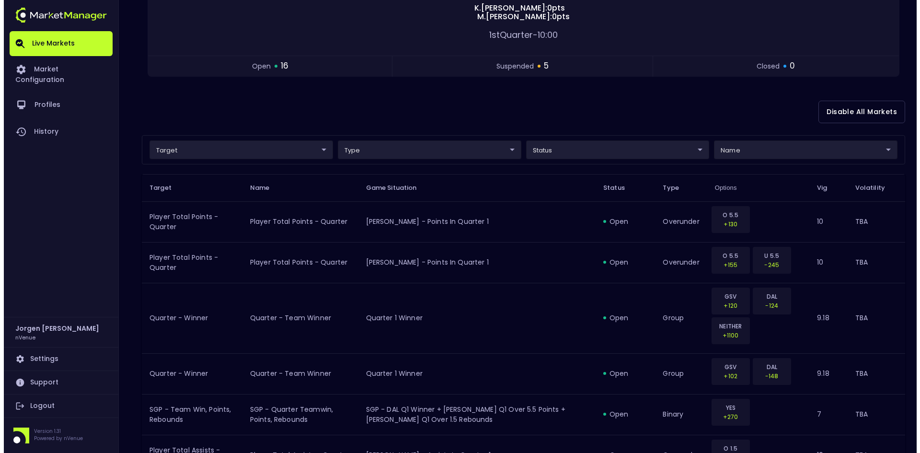
scroll to position [96, 0]
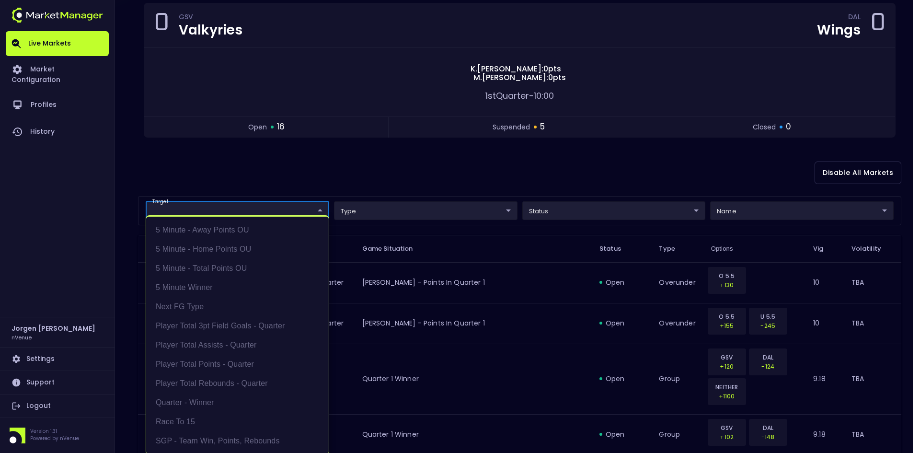
click at [214, 358] on li "Player Total Points - Quarter" at bounding box center [237, 364] width 183 height 19
type input "Player Total Points - Quarter"
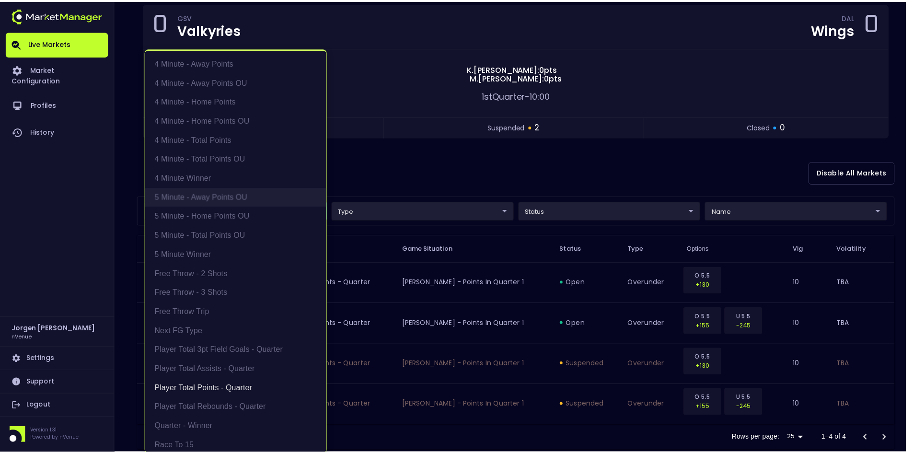
scroll to position [2, 0]
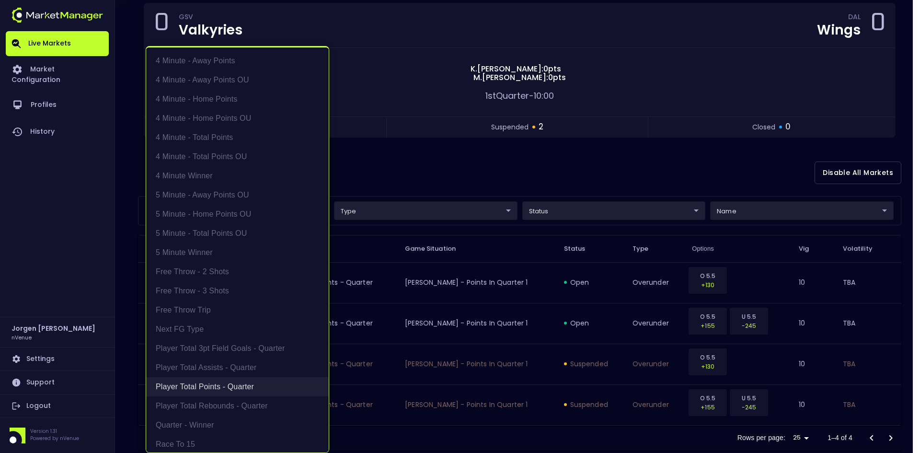
click at [208, 384] on li "Player Total Points - Quarter" at bounding box center [237, 386] width 183 height 19
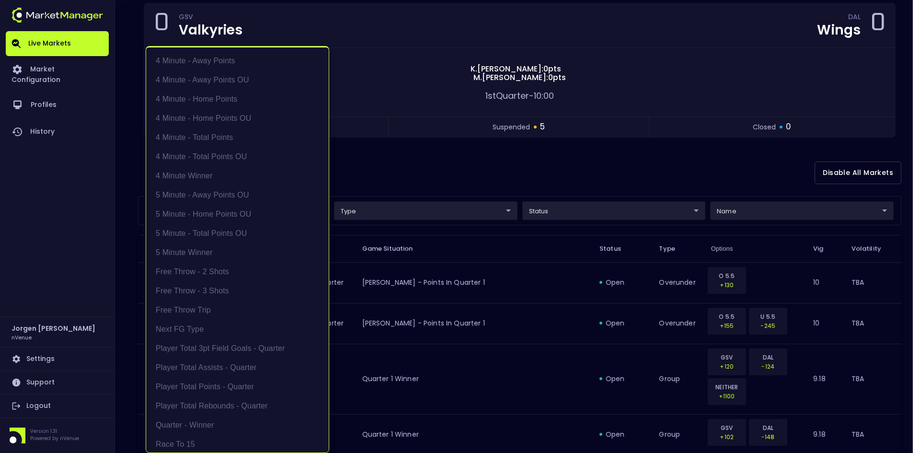
click at [485, 163] on div at bounding box center [460, 226] width 920 height 453
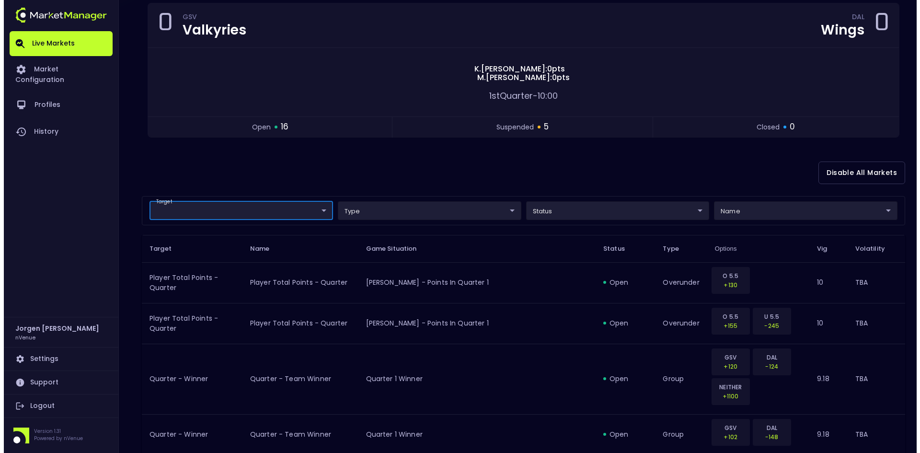
scroll to position [0, 0]
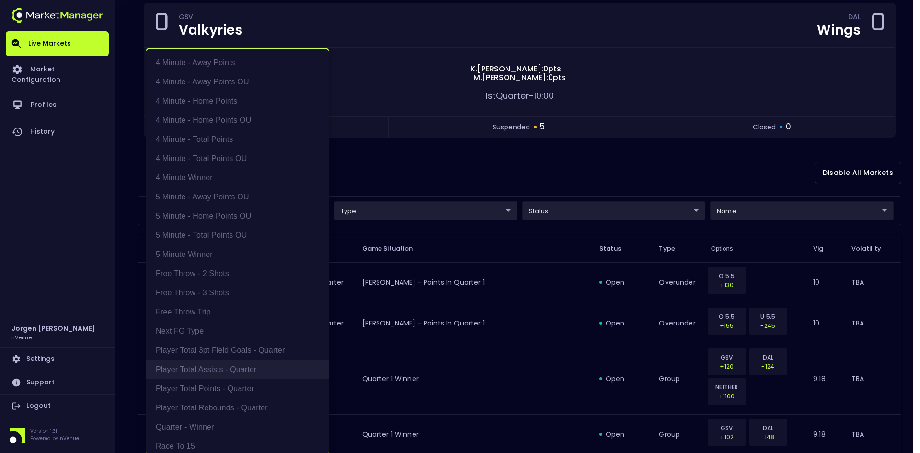
click at [220, 370] on li "Player Total Assists - Quarter" at bounding box center [237, 369] width 183 height 19
type input "Player Total Assists - Quarter"
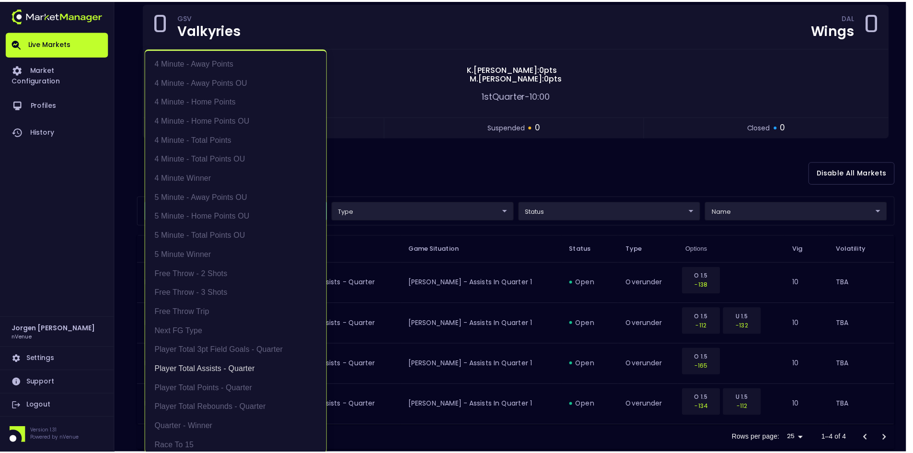
scroll to position [1, 0]
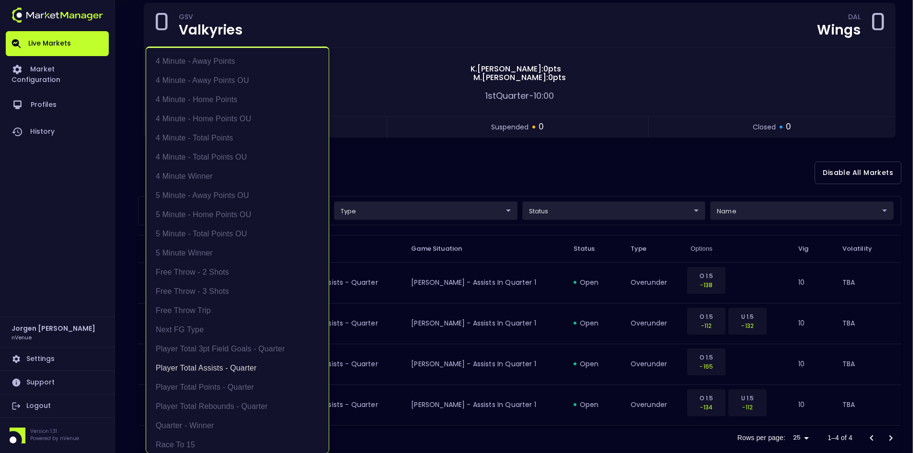
click at [443, 166] on div at bounding box center [460, 226] width 920 height 453
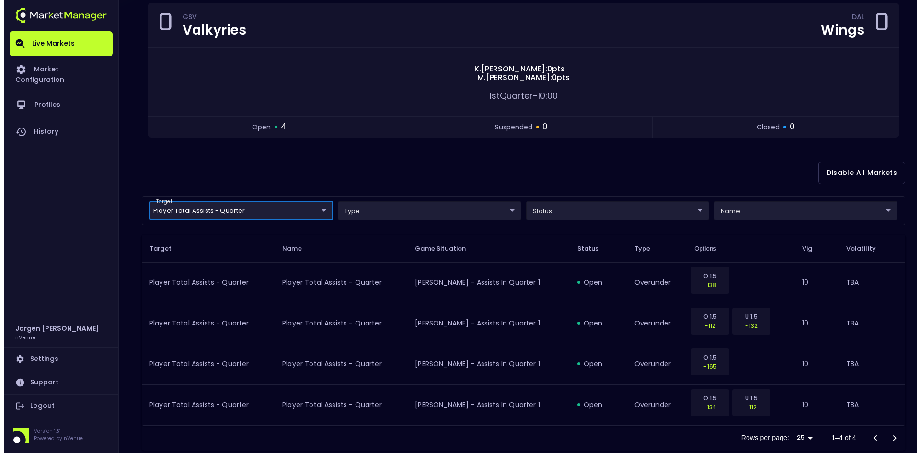
scroll to position [0, 0]
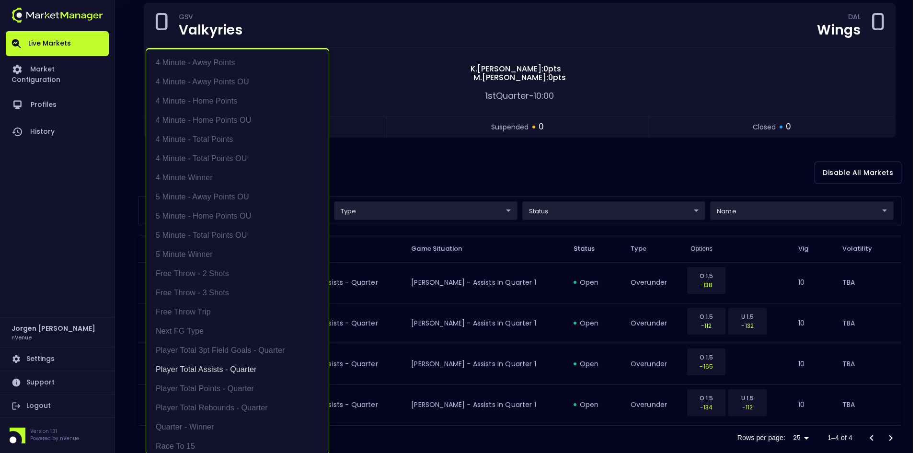
click at [255, 211] on body "Live Markets Market Configuration Profiles History [PERSON_NAME] nVenue Setting…" at bounding box center [460, 188] width 920 height 569
click at [210, 368] on li "Player Total Assists - Quarter" at bounding box center [237, 369] width 183 height 19
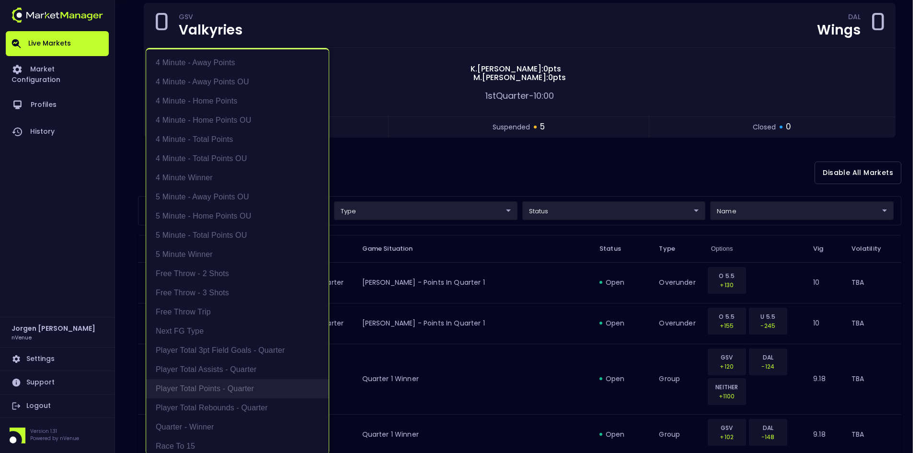
click at [207, 382] on li "Player Total Points - Quarter" at bounding box center [237, 388] width 183 height 19
type input "Player Total Points - Quarter"
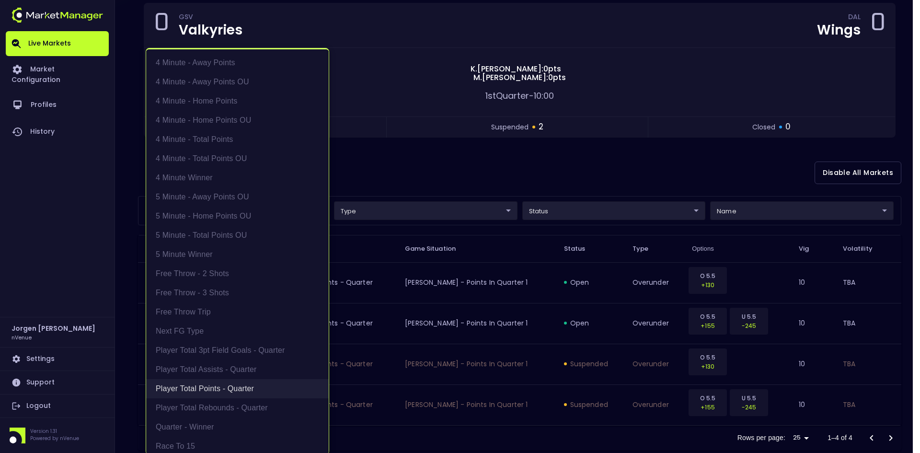
click at [207, 384] on li "Player Total Points - Quarter" at bounding box center [237, 388] width 183 height 19
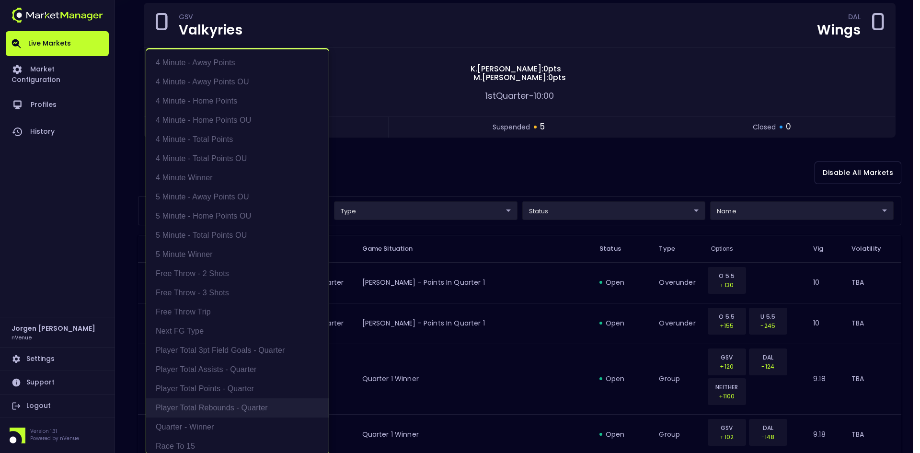
click at [207, 402] on li "Player Total Rebounds - Quarter" at bounding box center [237, 407] width 183 height 19
type input "Player Total Rebounds - Quarter"
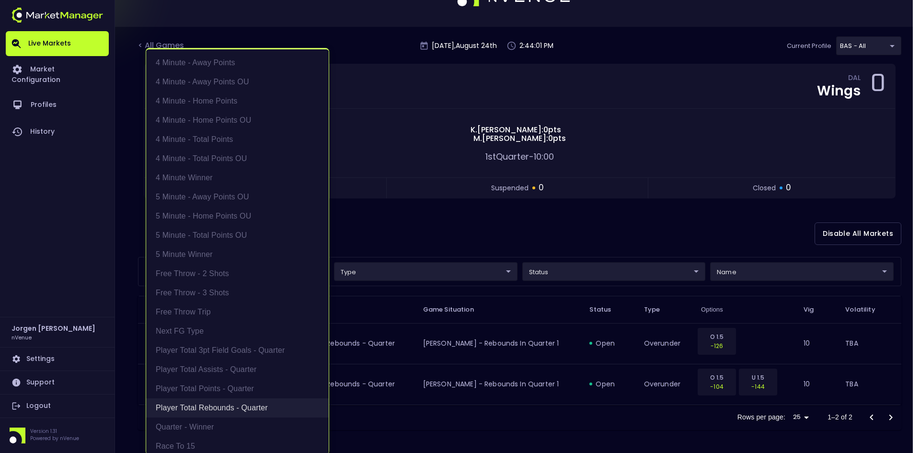
scroll to position [35, 0]
click at [207, 402] on li "Player Total Rebounds - Quarter" at bounding box center [237, 407] width 183 height 19
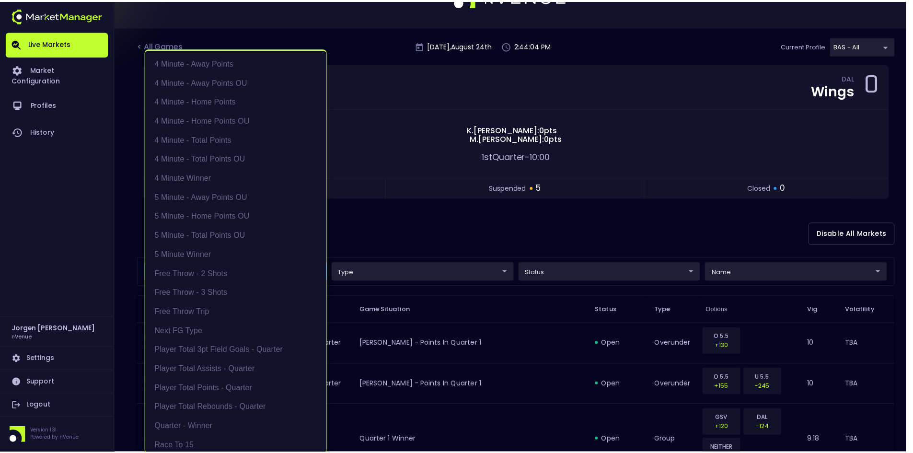
scroll to position [1, 0]
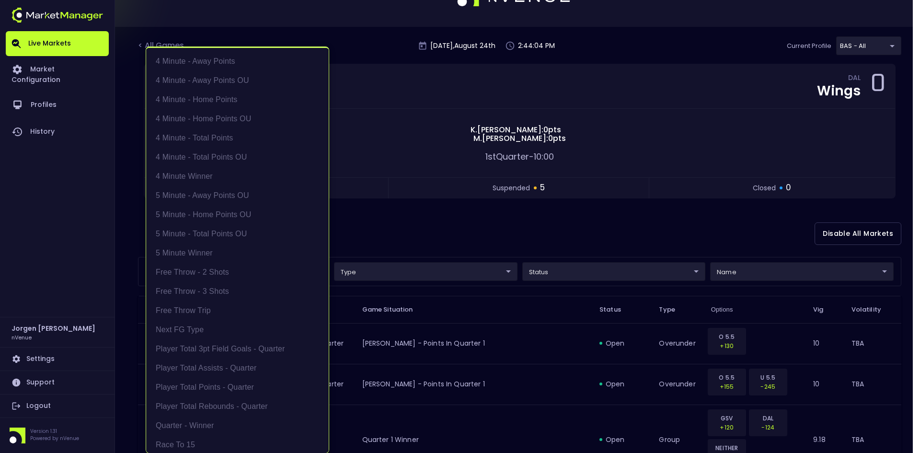
click at [445, 225] on div at bounding box center [460, 226] width 920 height 453
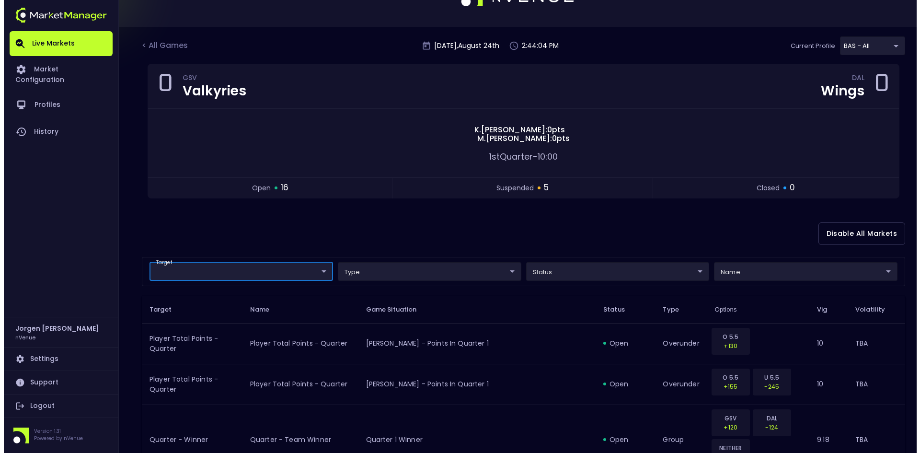
scroll to position [0, 0]
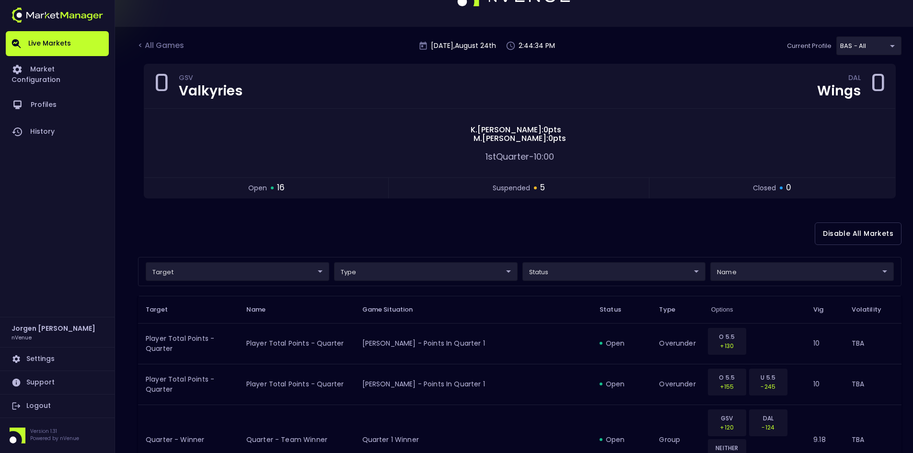
click at [738, 237] on div "Disable All Markets" at bounding box center [519, 233] width 763 height 46
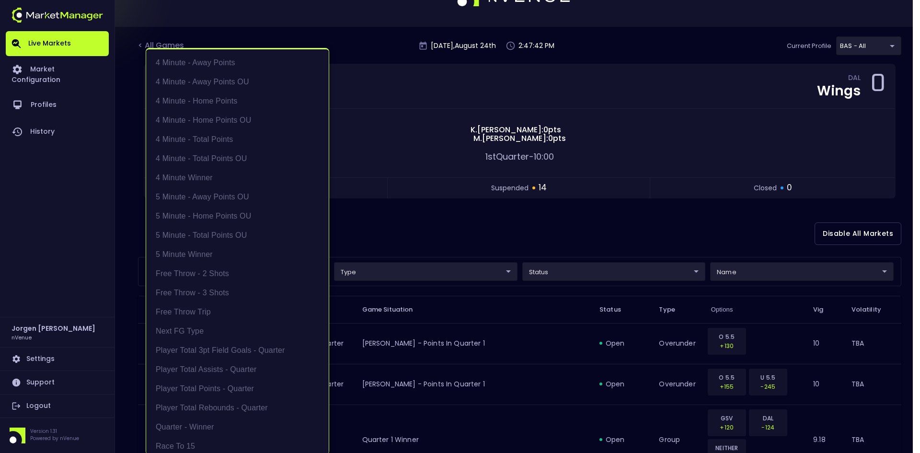
click at [496, 213] on div at bounding box center [460, 226] width 920 height 453
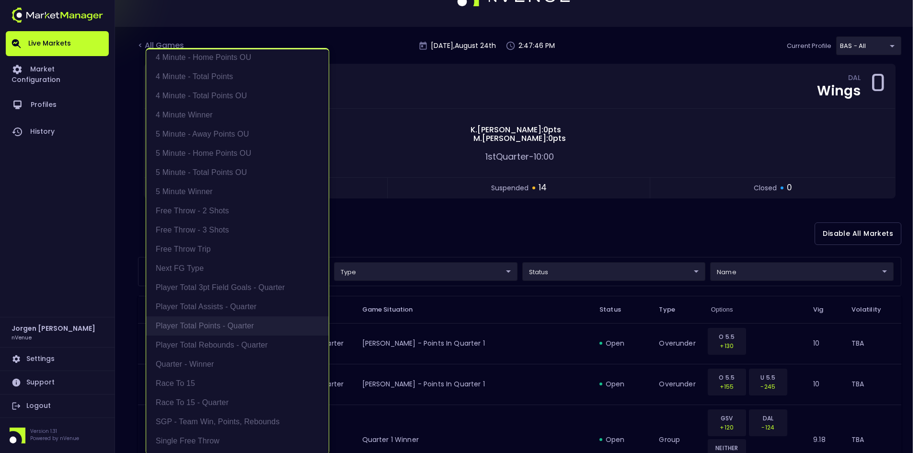
click at [230, 325] on li "Player Total Points - Quarter" at bounding box center [237, 325] width 183 height 19
type input "Player Total Points - Quarter"
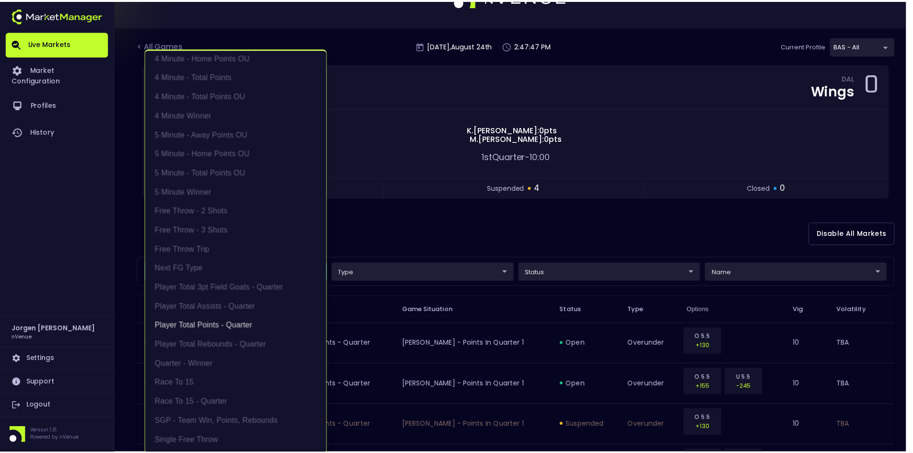
scroll to position [1, 0]
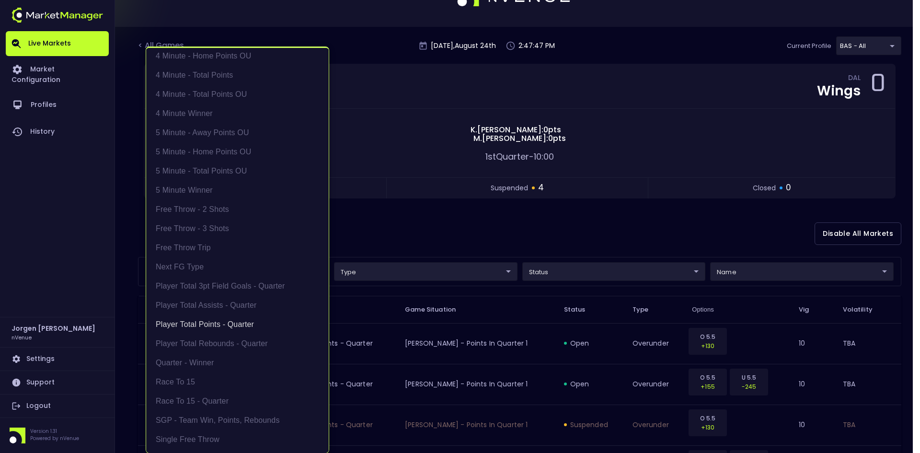
click at [484, 238] on div at bounding box center [460, 226] width 920 height 453
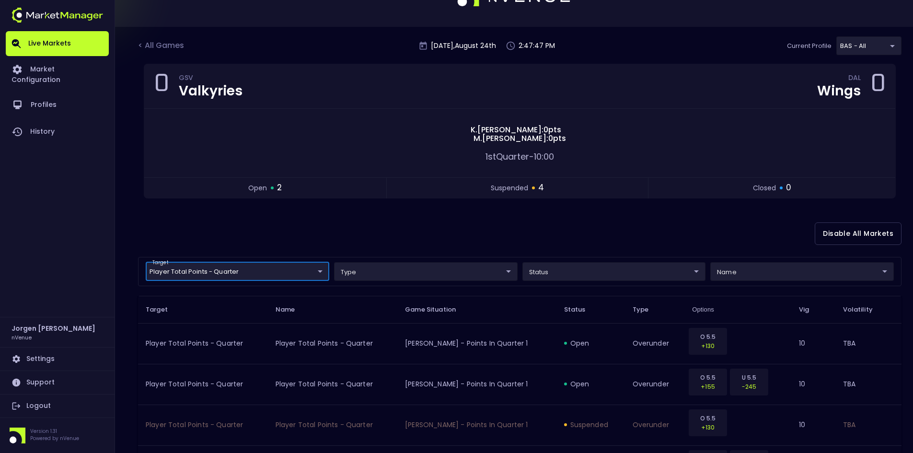
scroll to position [0, 0]
